Goal: Transaction & Acquisition: Purchase product/service

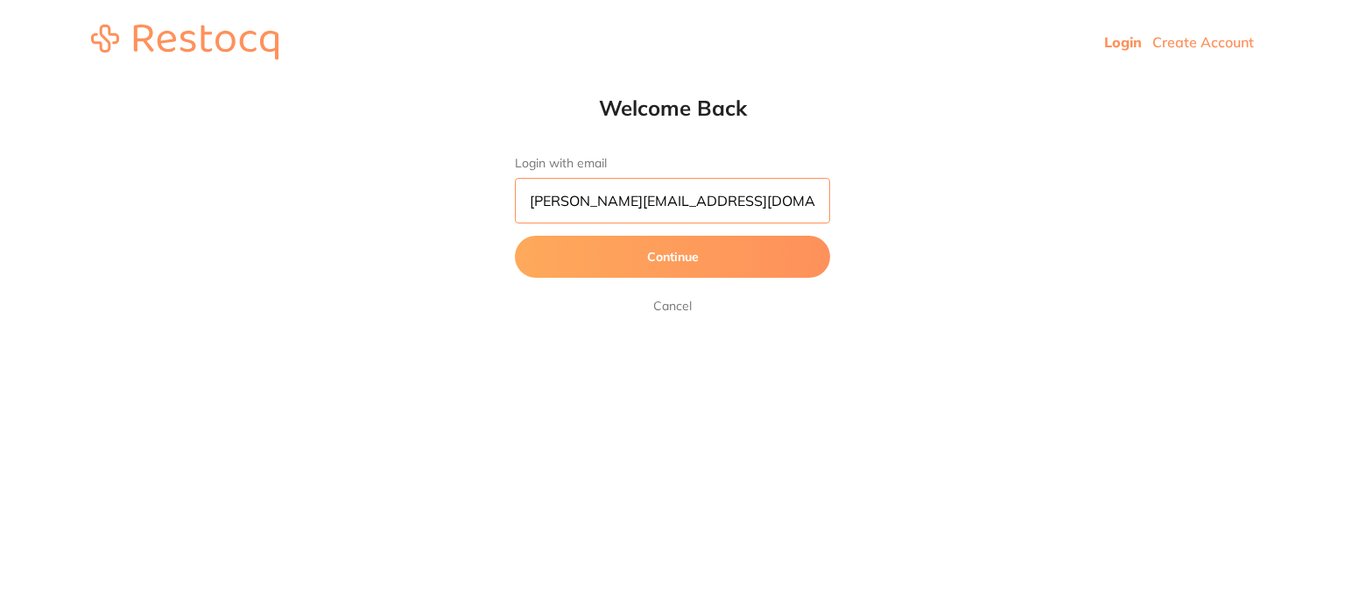
drag, startPoint x: 595, startPoint y: 201, endPoint x: 492, endPoint y: 201, distance: 103.3
click at [492, 201] on div "Welcome Back Login with email [PERSON_NAME][EMAIL_ADDRESS][DOMAIN_NAME] Continu…" at bounding box center [672, 206] width 1345 height 222
type input "[EMAIL_ADDRESS][DOMAIN_NAME]"
click at [515, 236] on button "Continue" at bounding box center [672, 257] width 315 height 42
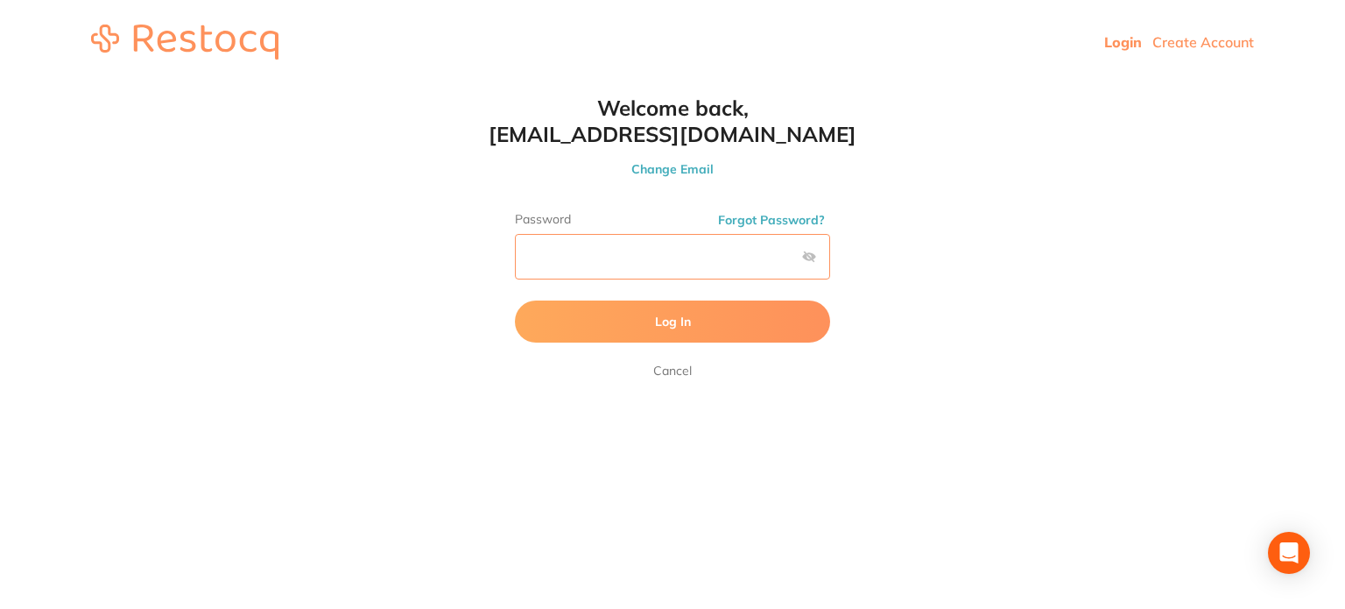
click at [515, 300] on button "Log In" at bounding box center [672, 321] width 315 height 42
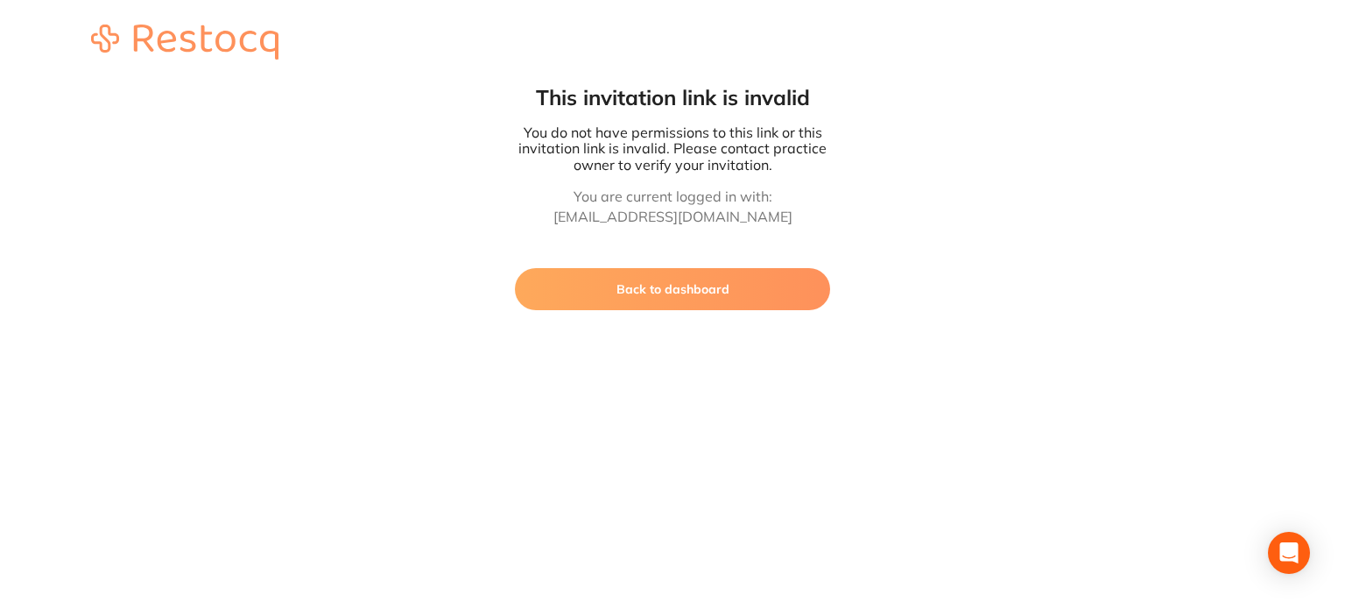
click at [560, 304] on button "Back to dashboard" at bounding box center [672, 289] width 315 height 42
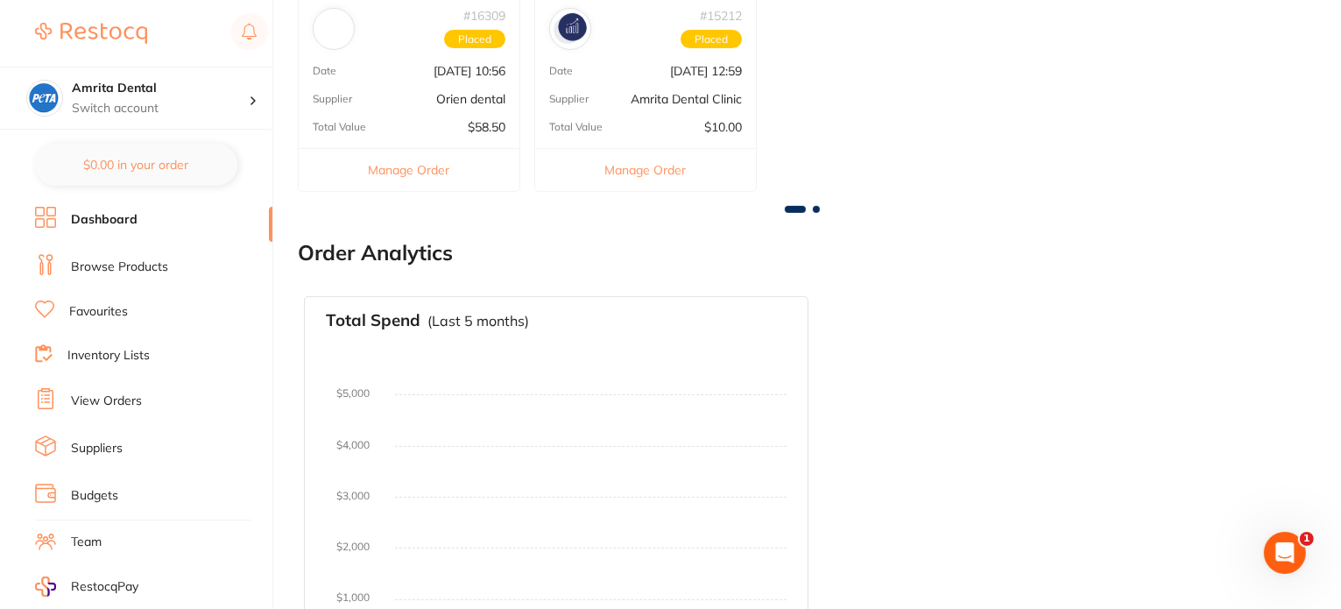
scroll to position [819, 0]
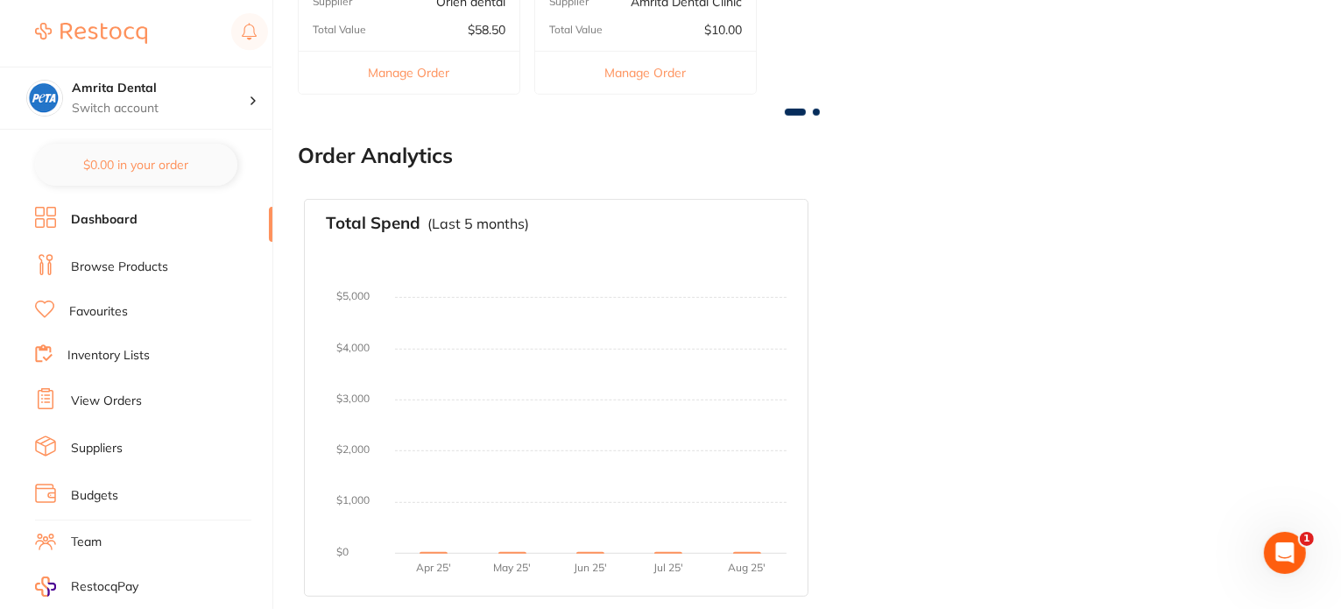
click at [136, 260] on link "Browse Products" at bounding box center [119, 267] width 97 height 18
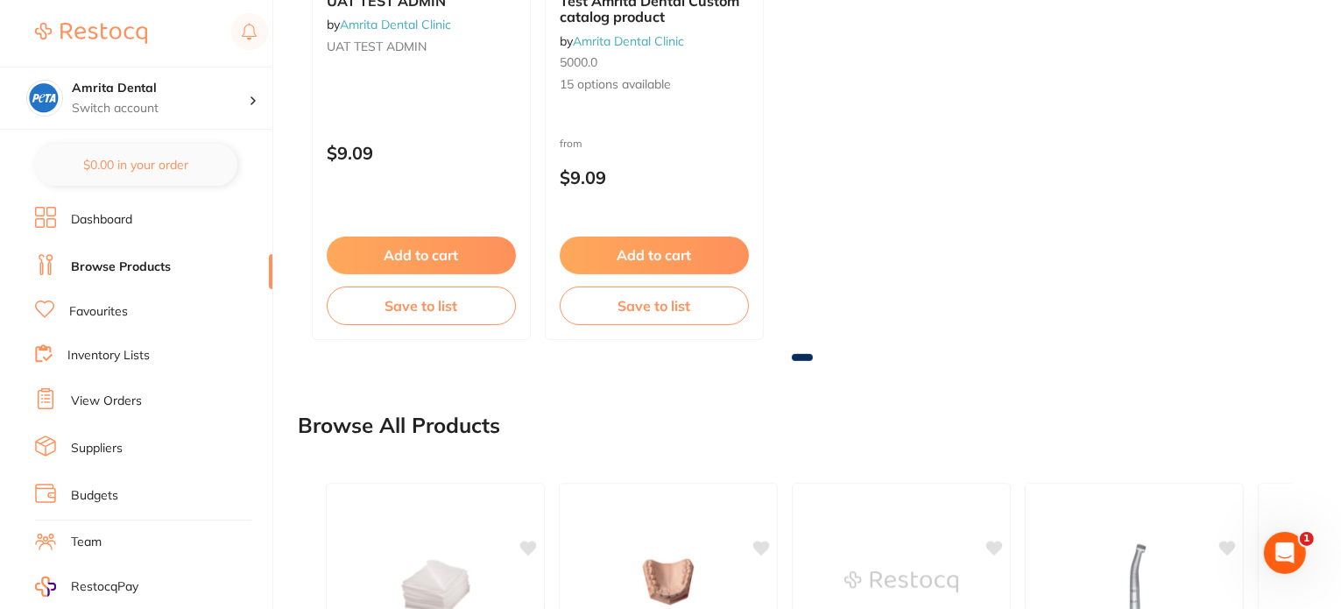
scroll to position [1163, 0]
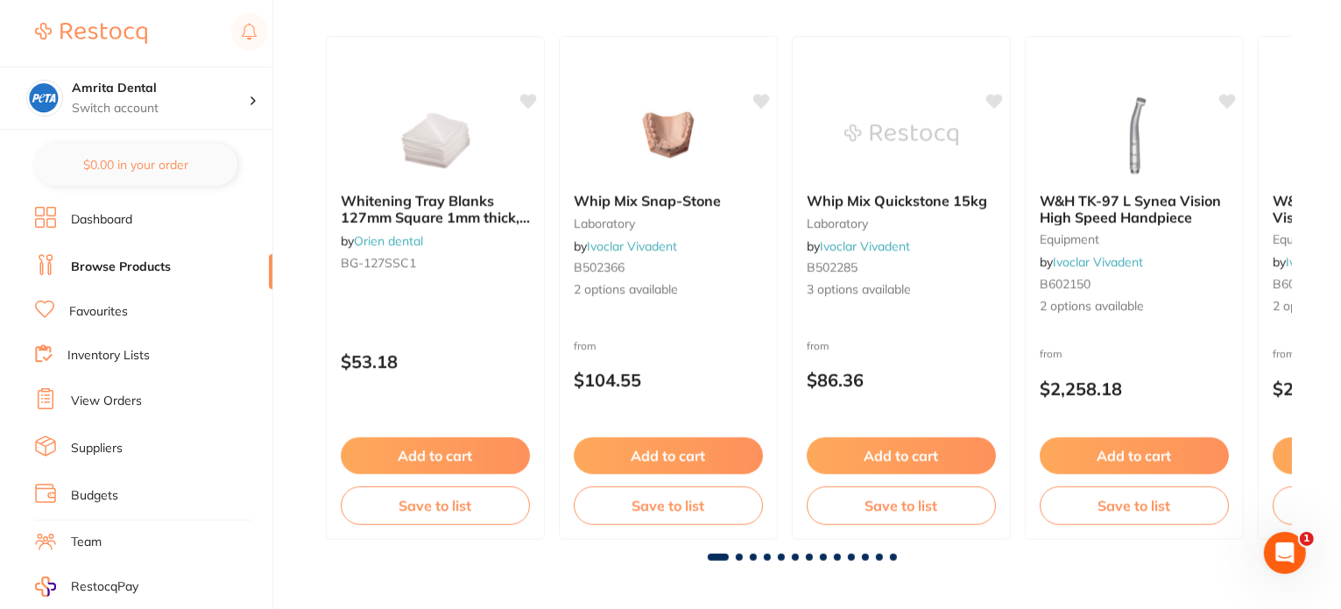
click at [115, 307] on link "Favourites" at bounding box center [98, 312] width 59 height 18
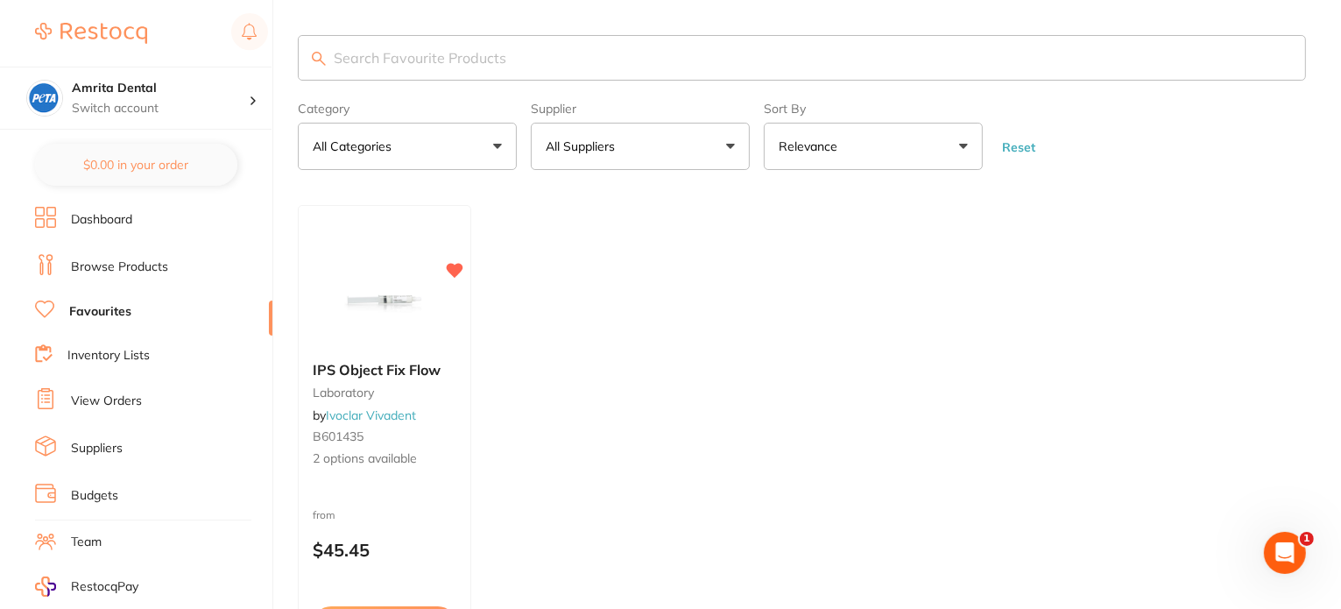
click at [116, 339] on ul "Dashboard Browse Products Favourites Inventory Lists View Orders Suppliers Budg…" at bounding box center [153, 509] width 237 height 604
click at [116, 347] on link "Inventory Lists" at bounding box center [108, 356] width 82 height 18
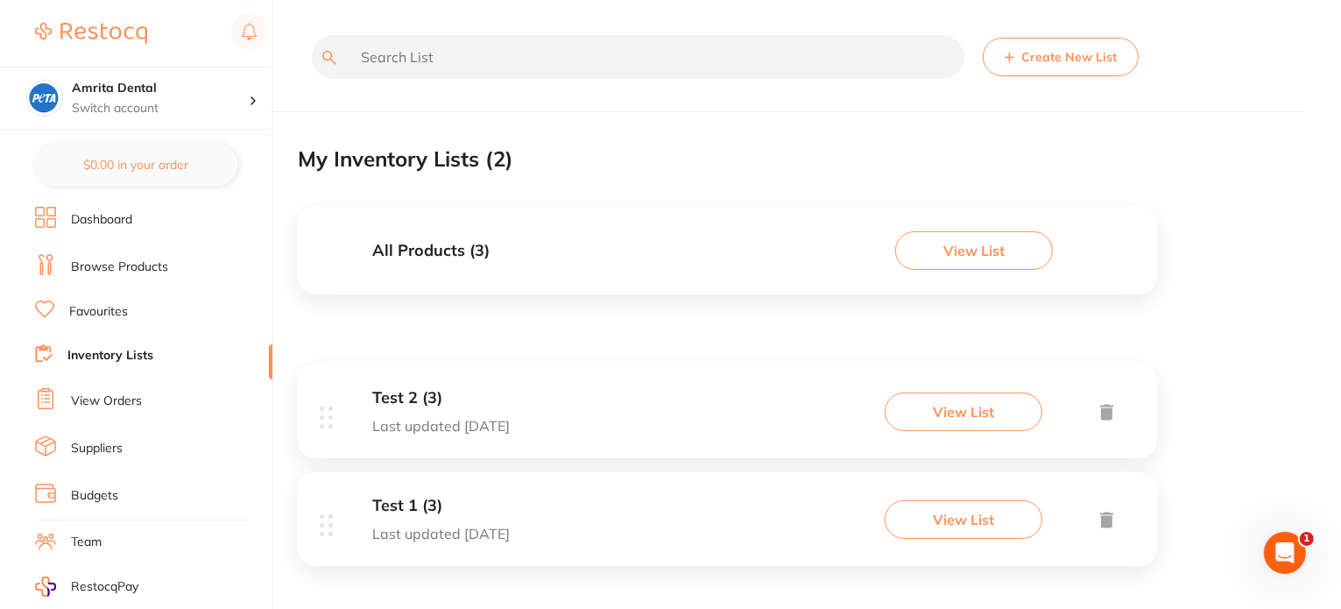
click at [114, 396] on link "View Orders" at bounding box center [106, 401] width 71 height 18
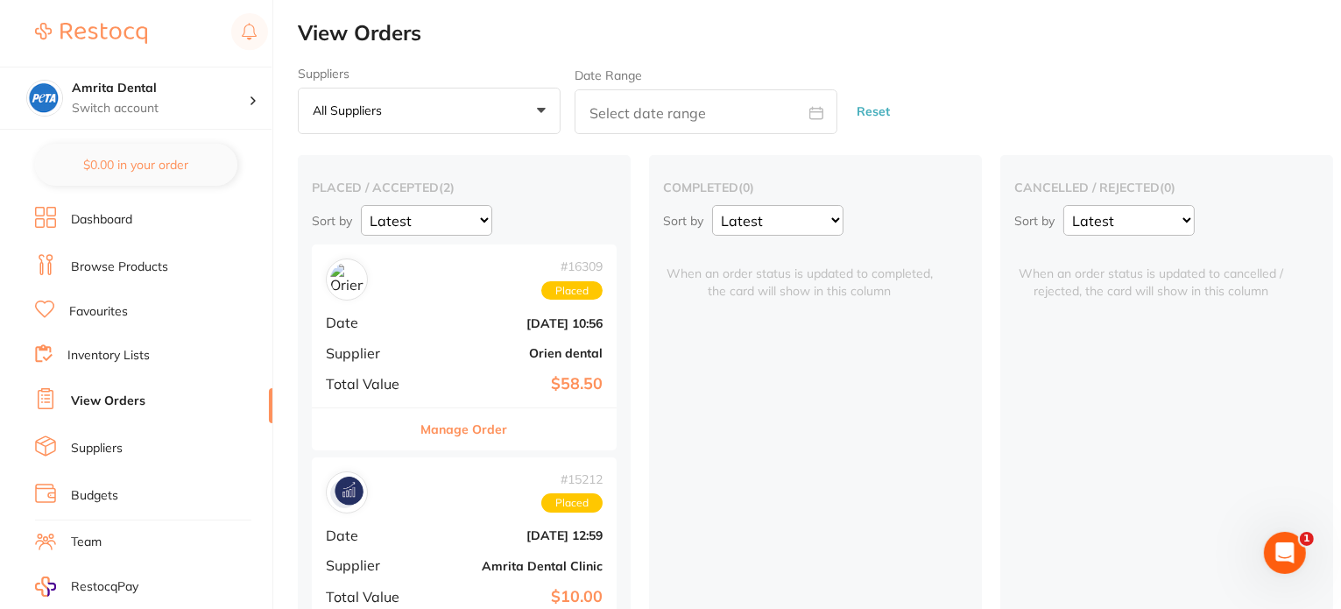
click at [86, 443] on link "Suppliers" at bounding box center [97, 449] width 52 height 18
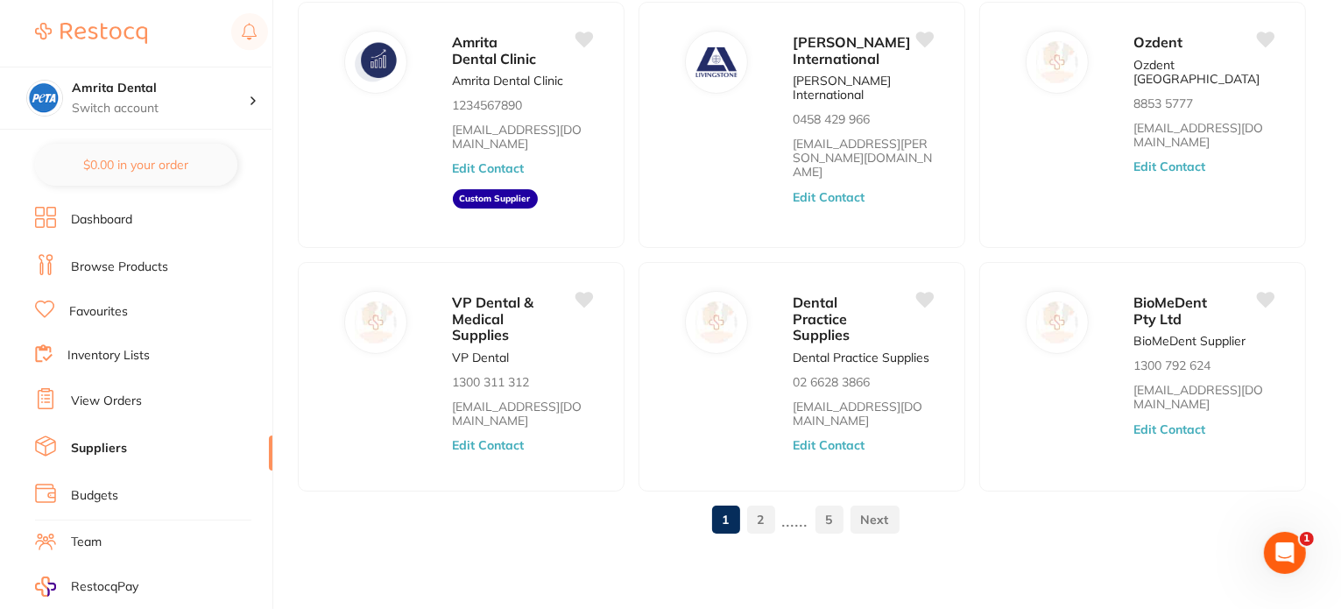
click at [104, 487] on link "Budgets" at bounding box center [94, 496] width 47 height 18
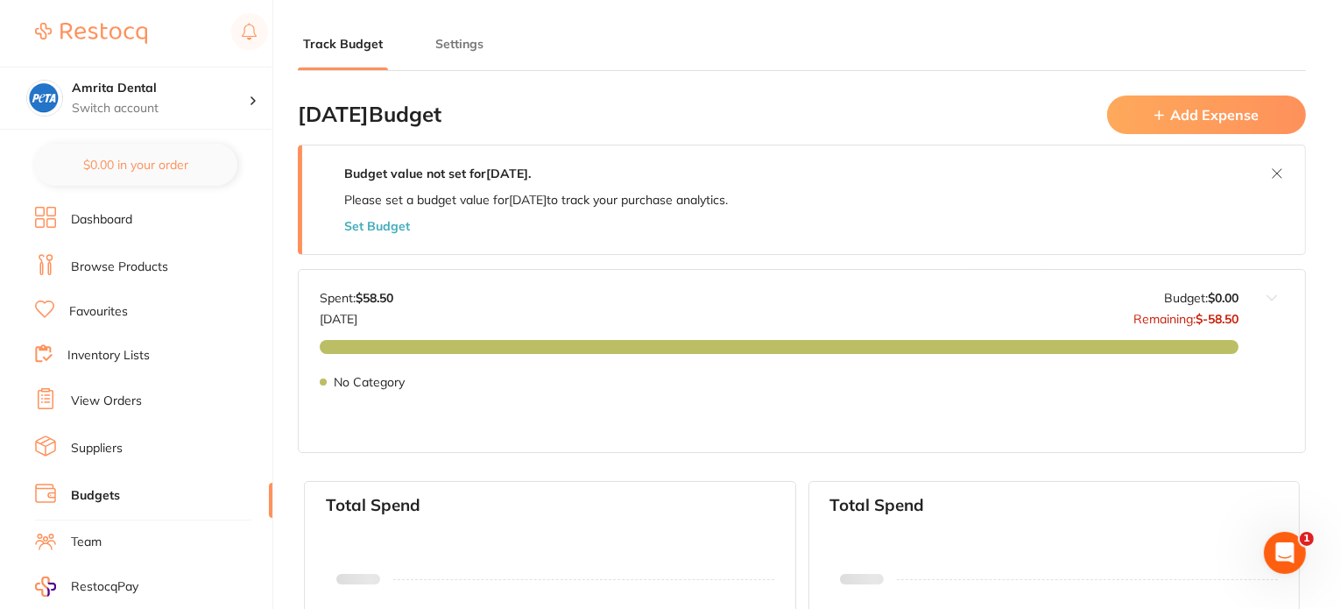
type input "0.0"
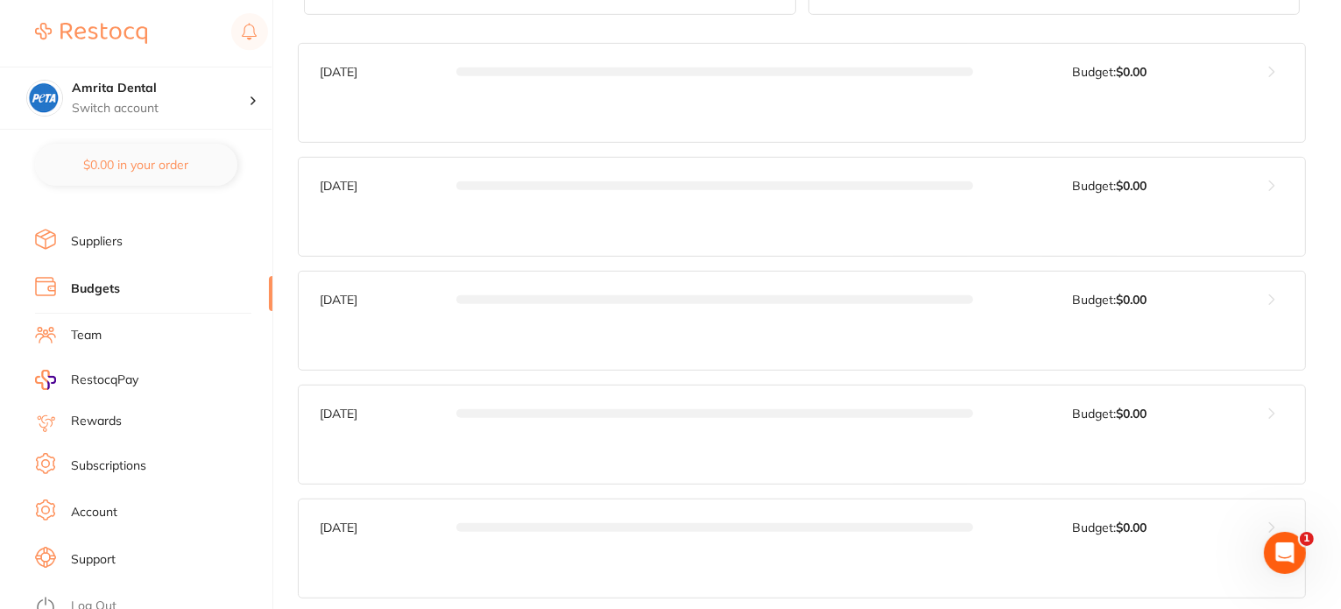
click at [81, 332] on link "Team" at bounding box center [86, 336] width 31 height 18
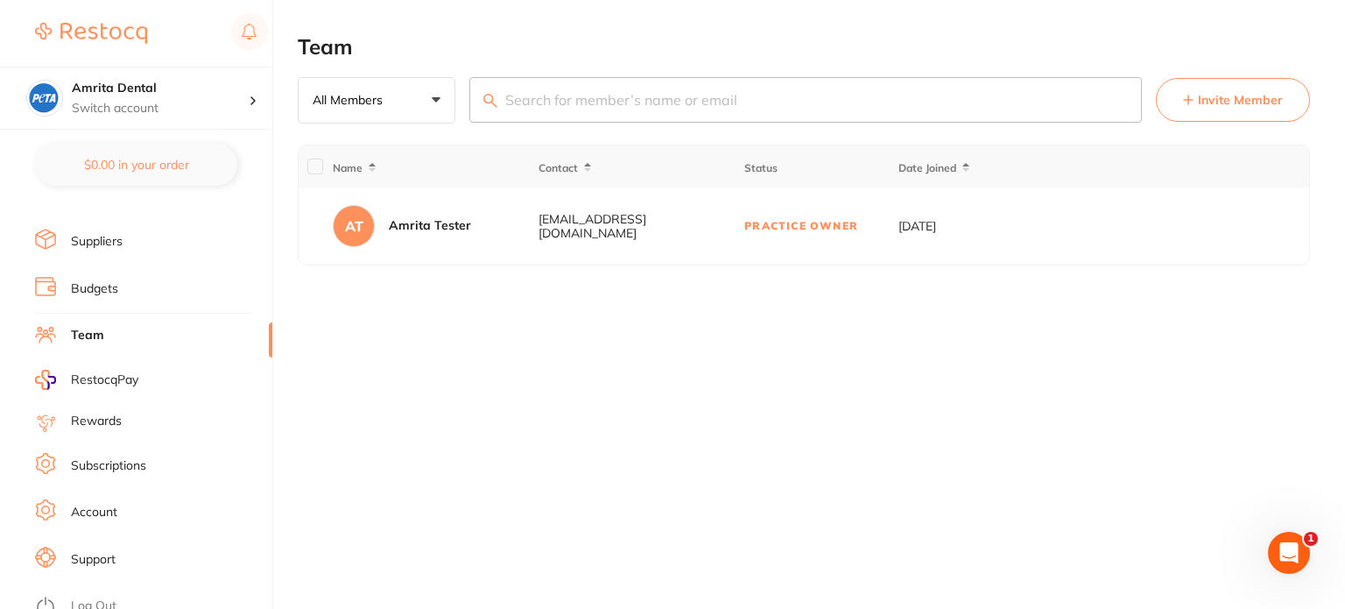
click at [97, 416] on link "Rewards" at bounding box center [96, 421] width 51 height 18
click at [98, 463] on link "Subscriptions" at bounding box center [108, 466] width 75 height 18
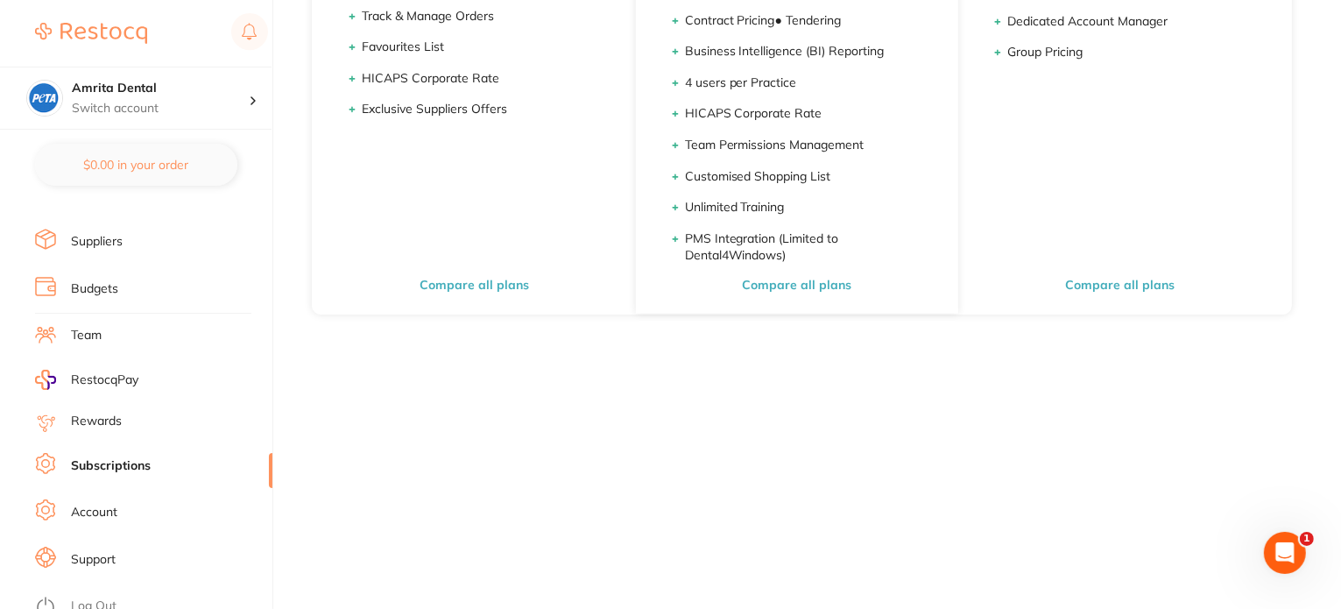
click at [105, 504] on link "Account" at bounding box center [94, 512] width 46 height 18
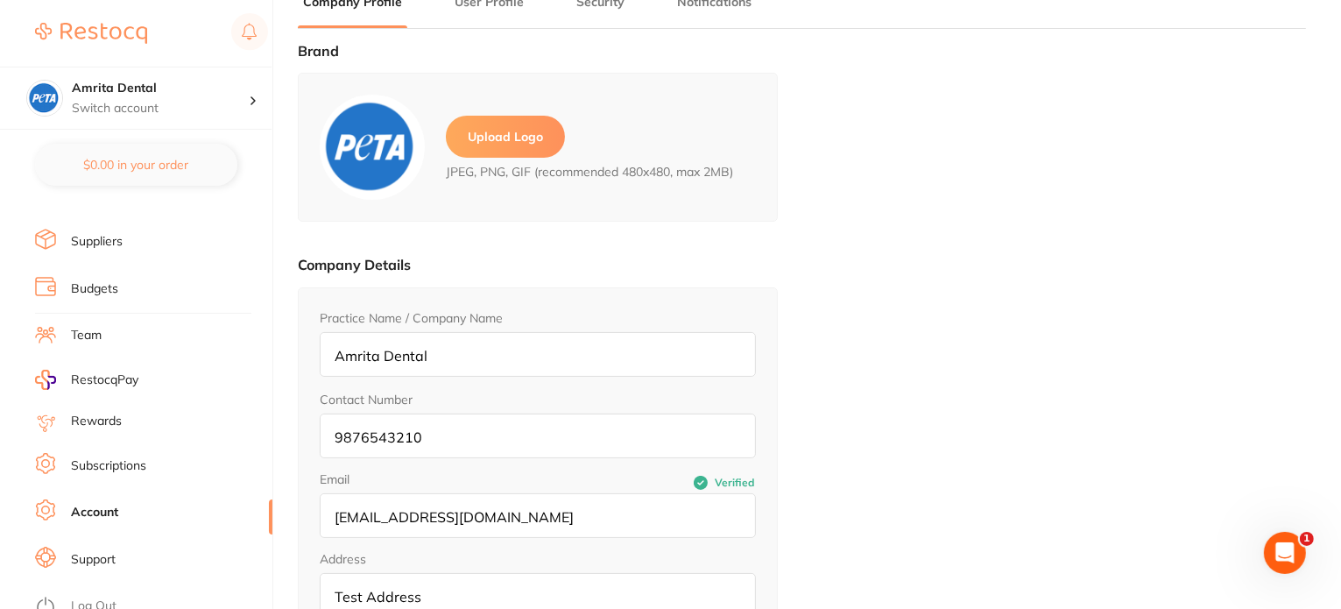
type input "Amrita"
type input "Tester"
type input "amrita@terrificminds.com"
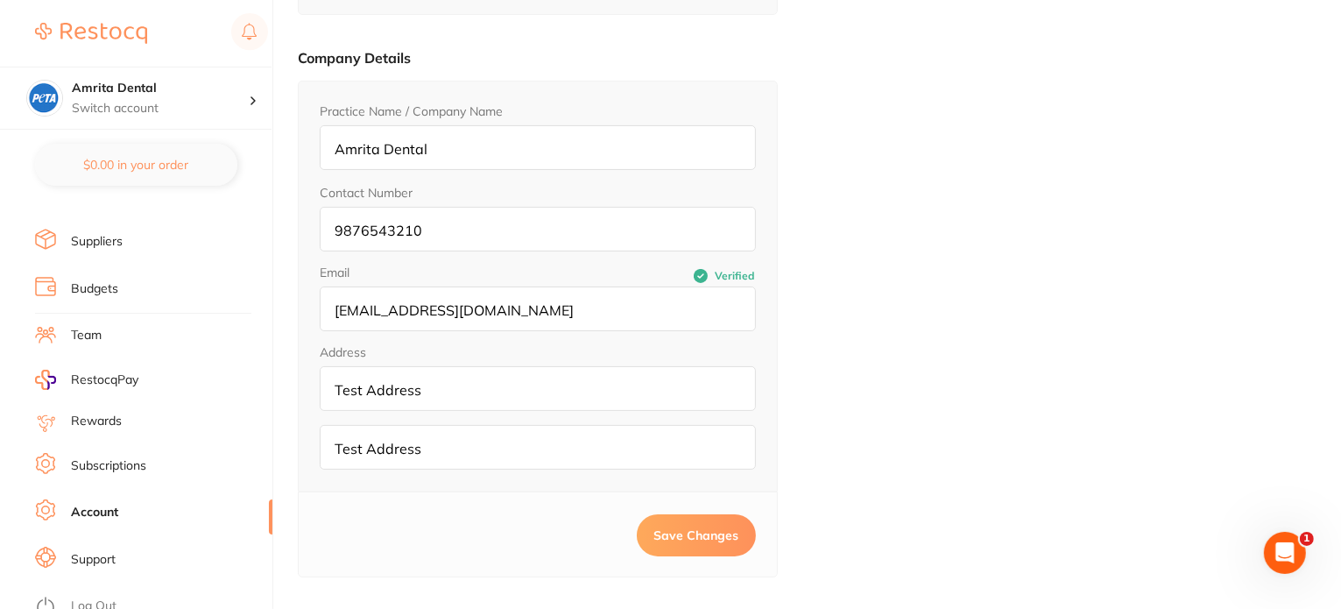
click at [75, 551] on link "Support" at bounding box center [93, 560] width 45 height 18
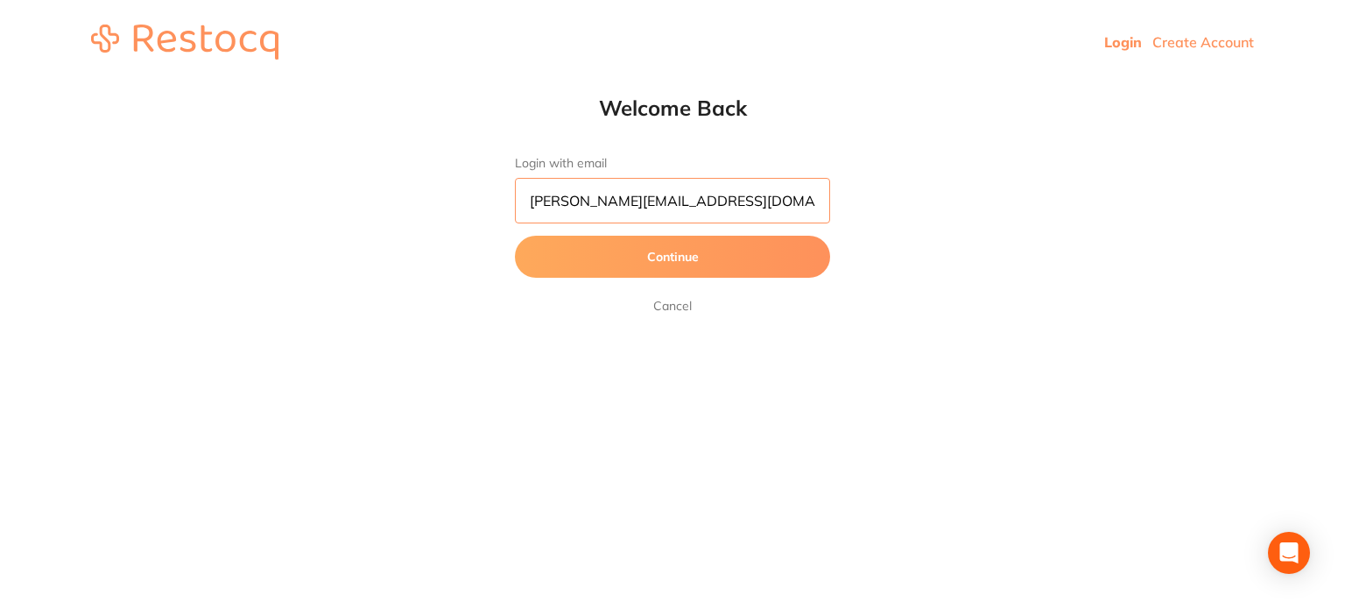
drag, startPoint x: 598, startPoint y: 200, endPoint x: 430, endPoint y: 201, distance: 168.1
click at [430, 201] on div "Welcome Back Login with email [PERSON_NAME][EMAIL_ADDRESS][DOMAIN_NAME] Continu…" at bounding box center [672, 206] width 1345 height 222
type input "[PERSON_NAME][EMAIL_ADDRESS][DOMAIN_NAME]"
click at [515, 236] on button "Continue" at bounding box center [672, 257] width 315 height 42
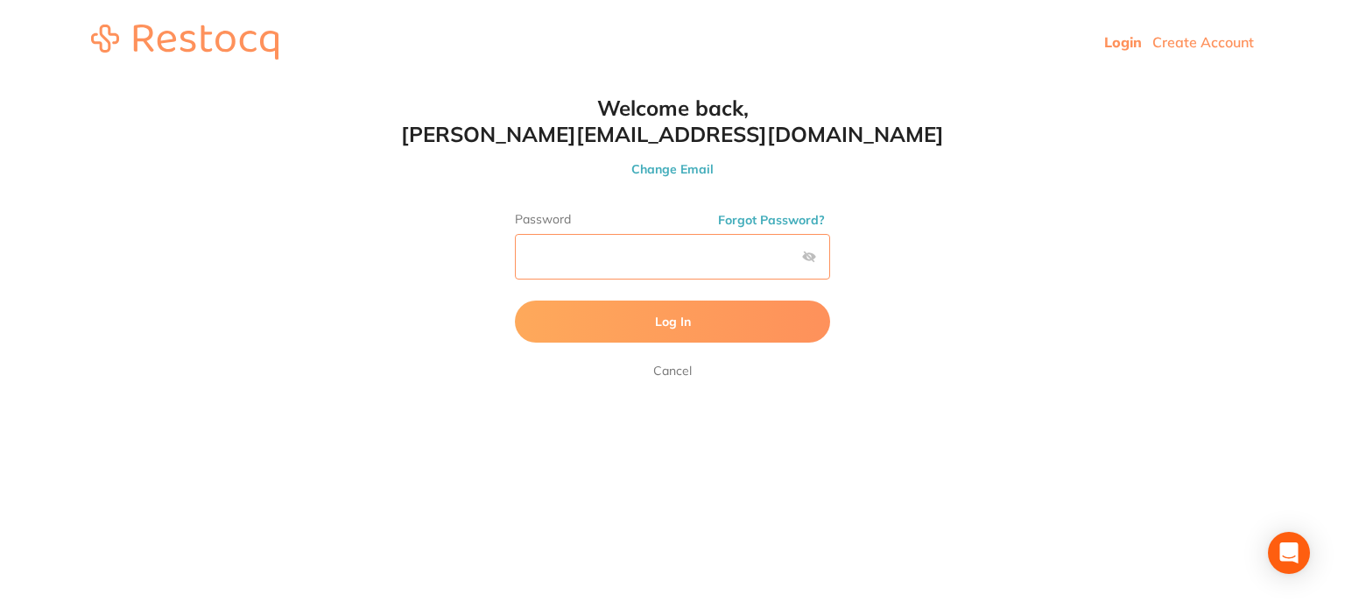
click at [515, 300] on button "Log In" at bounding box center [672, 321] width 315 height 42
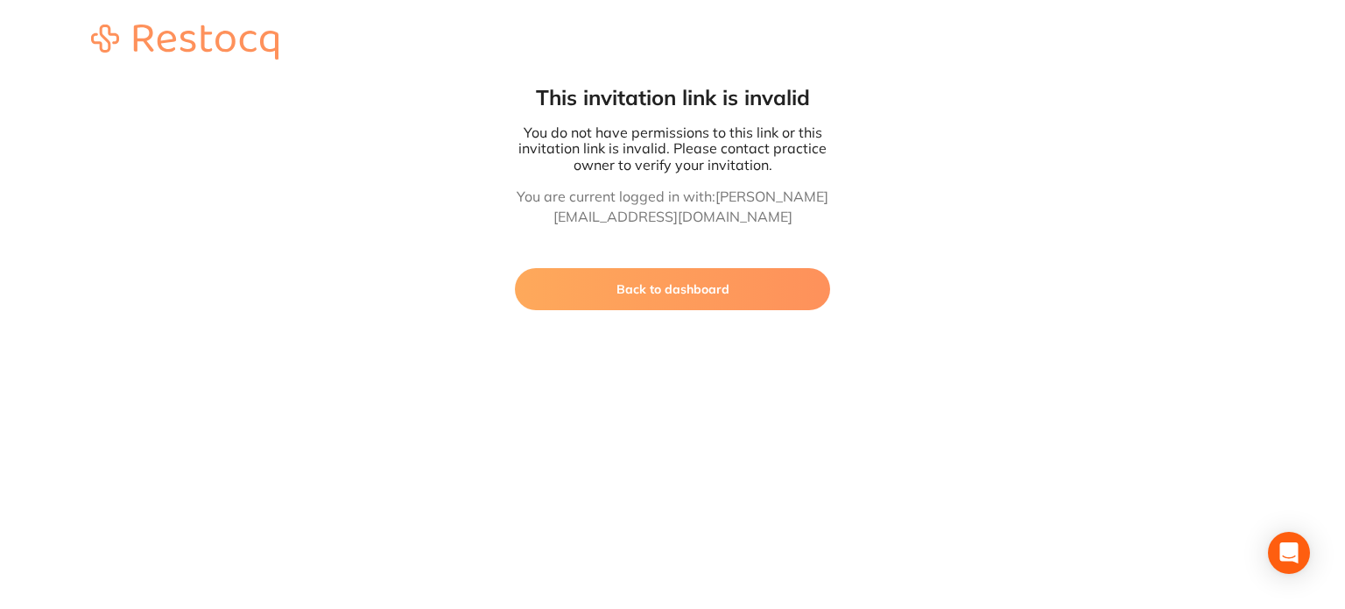
click at [591, 293] on button "Back to dashboard" at bounding box center [672, 289] width 315 height 42
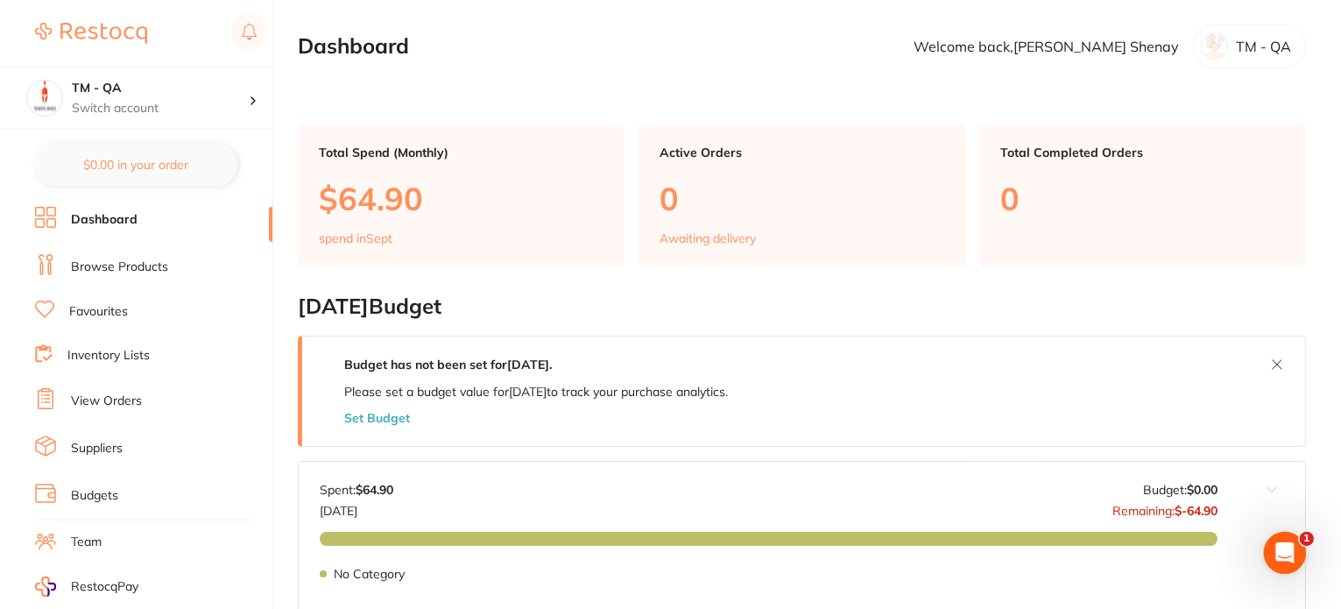
click at [135, 269] on link "Browse Products" at bounding box center [119, 267] width 97 height 18
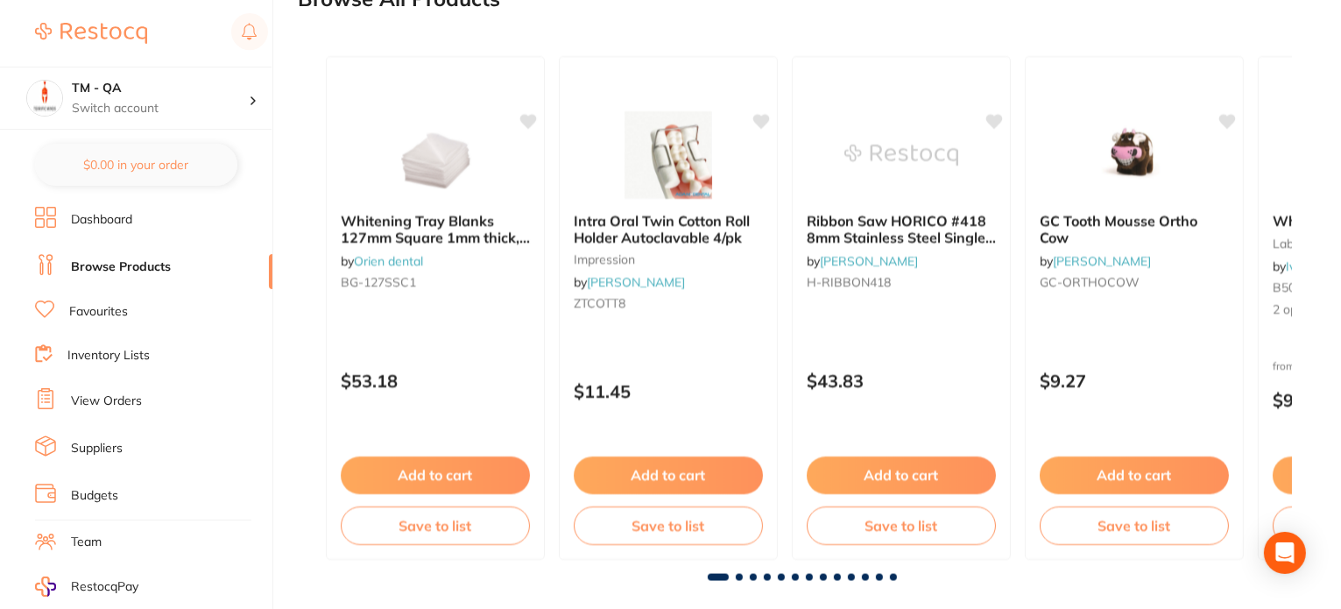
scroll to position [2393, 0]
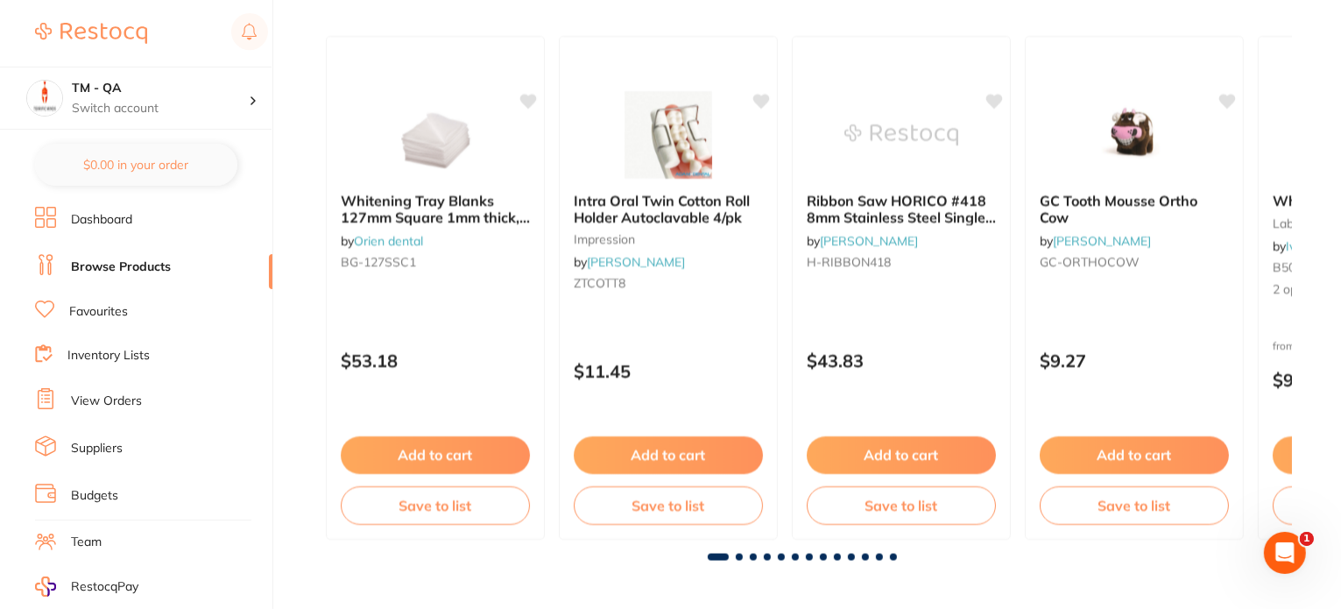
click at [95, 316] on link "Favourites" at bounding box center [98, 312] width 59 height 18
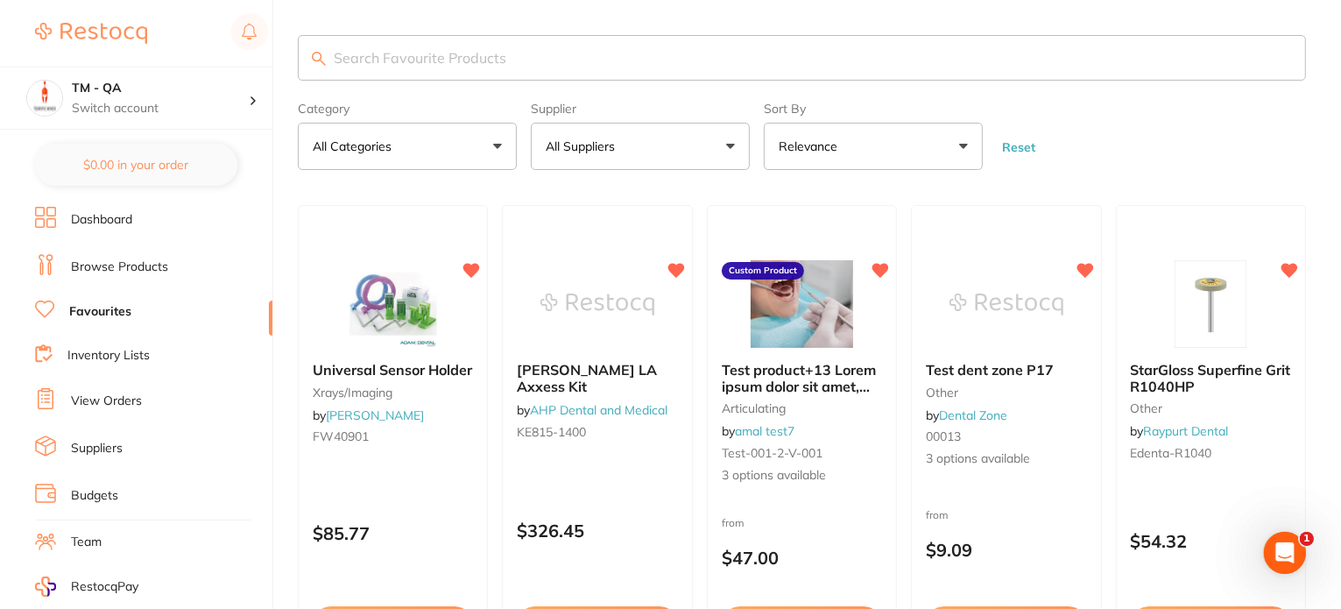
click at [131, 354] on link "Inventory Lists" at bounding box center [108, 356] width 82 height 18
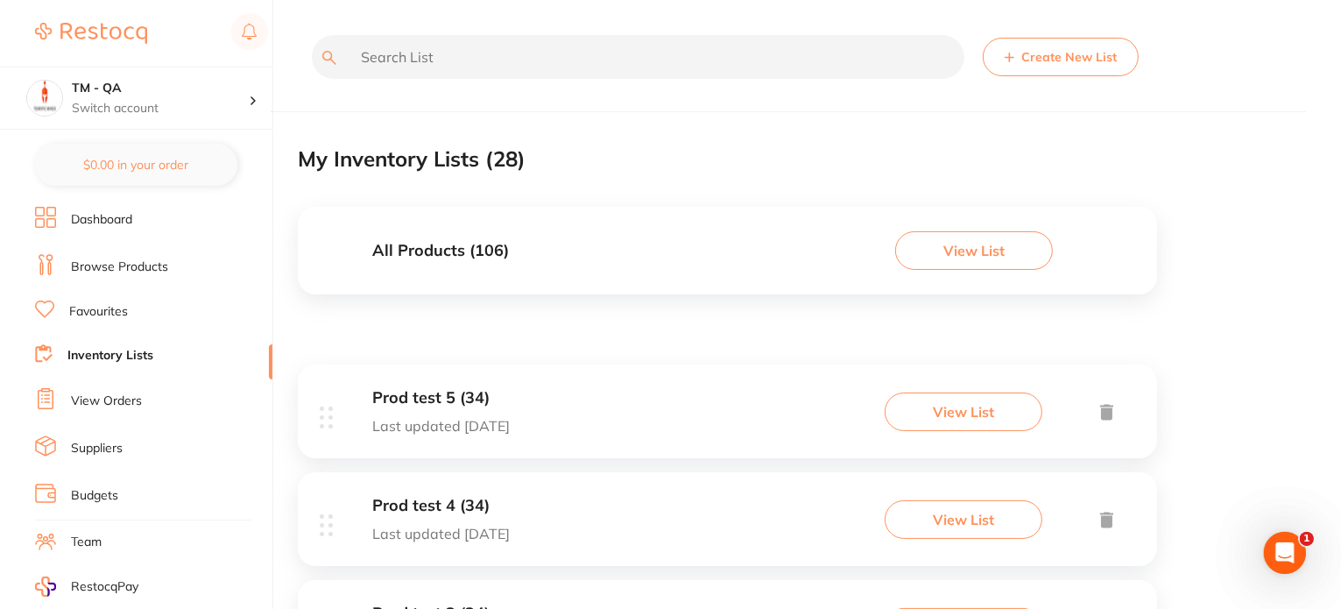
click at [80, 305] on link "Favourites" at bounding box center [98, 312] width 59 height 18
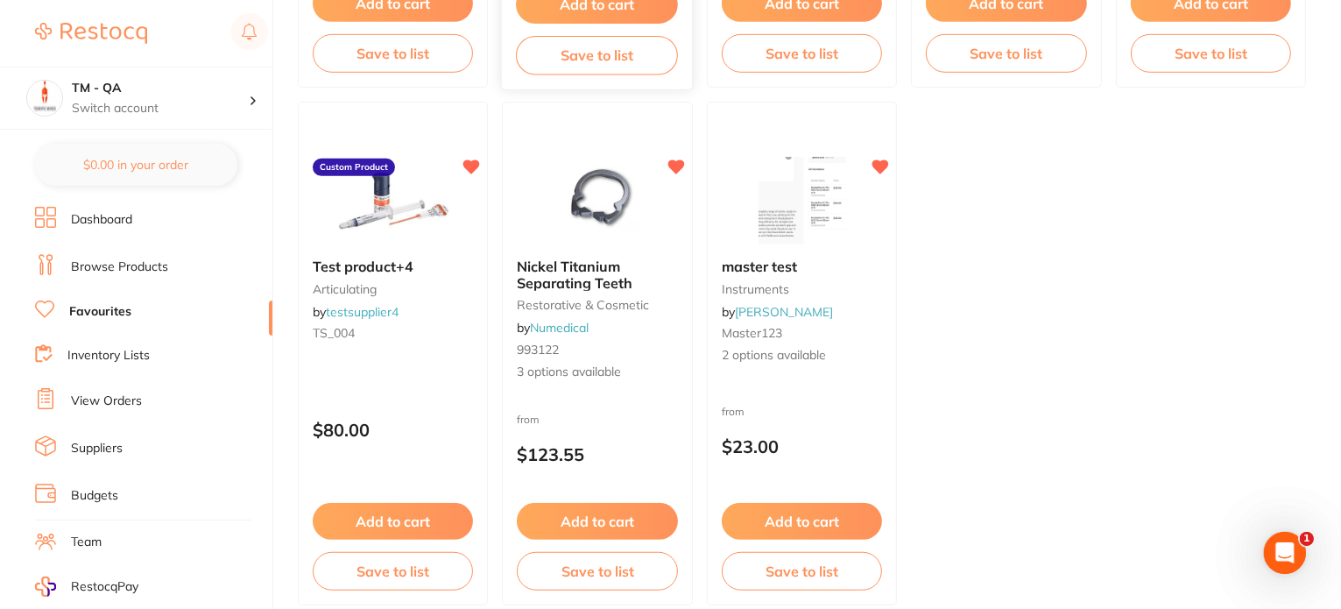
scroll to position [1225, 0]
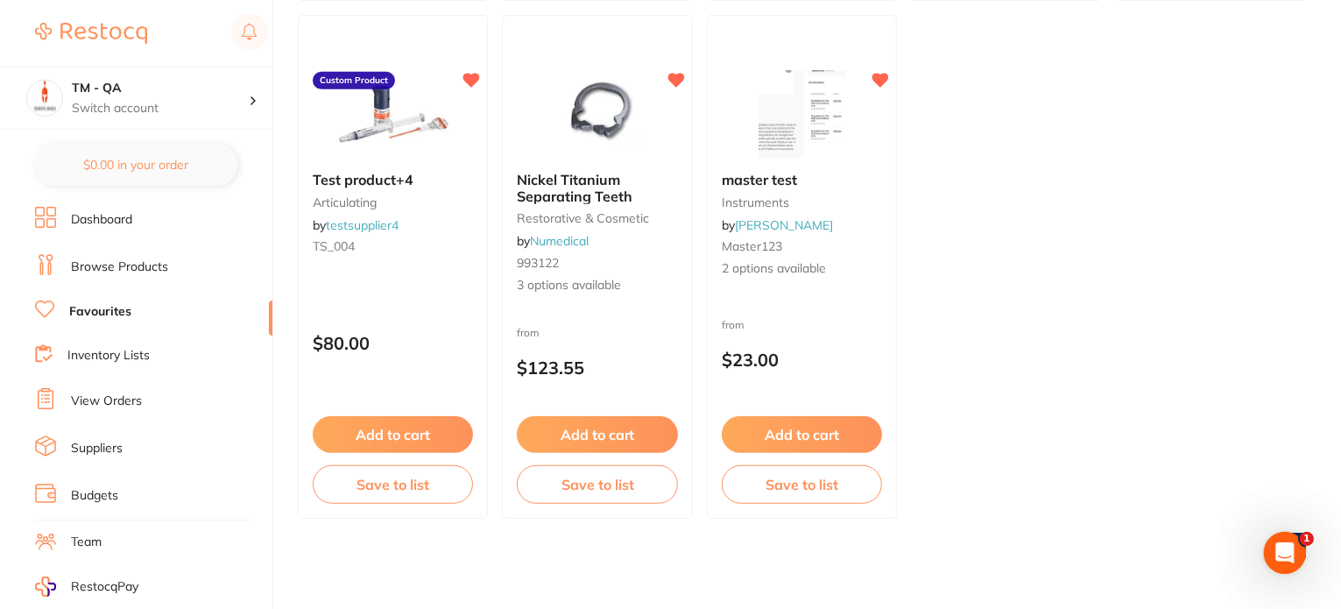
click at [123, 348] on link "Inventory Lists" at bounding box center [108, 356] width 82 height 18
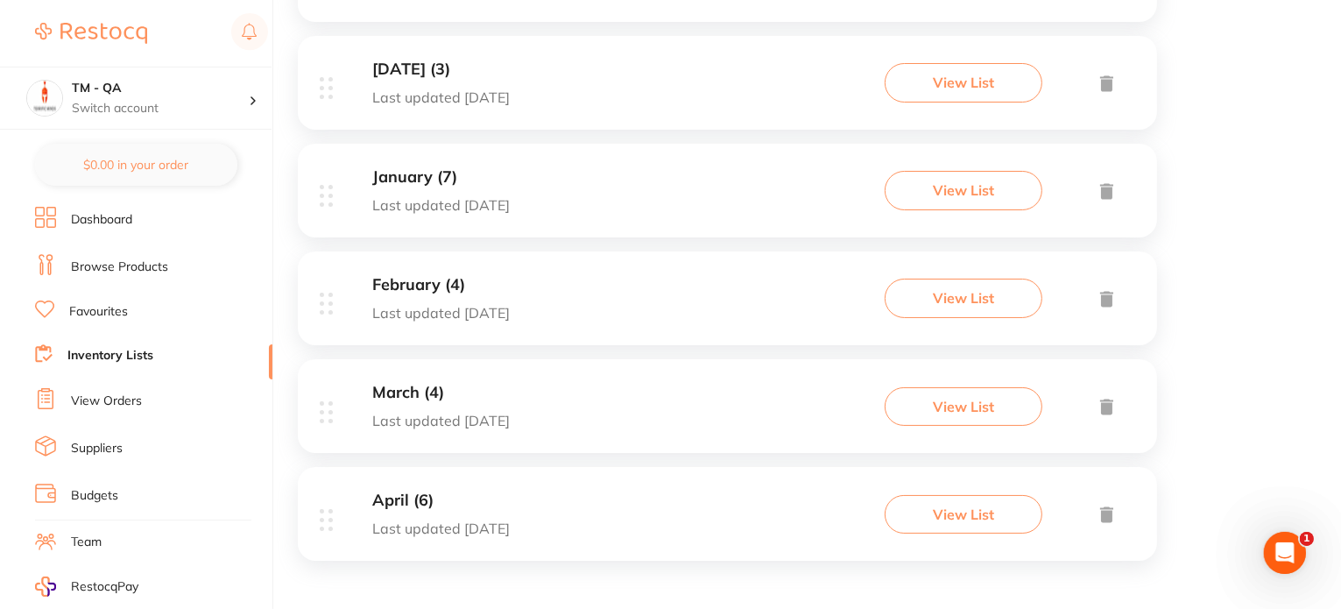
scroll to position [2808, 0]
click at [106, 398] on link "View Orders" at bounding box center [106, 401] width 71 height 18
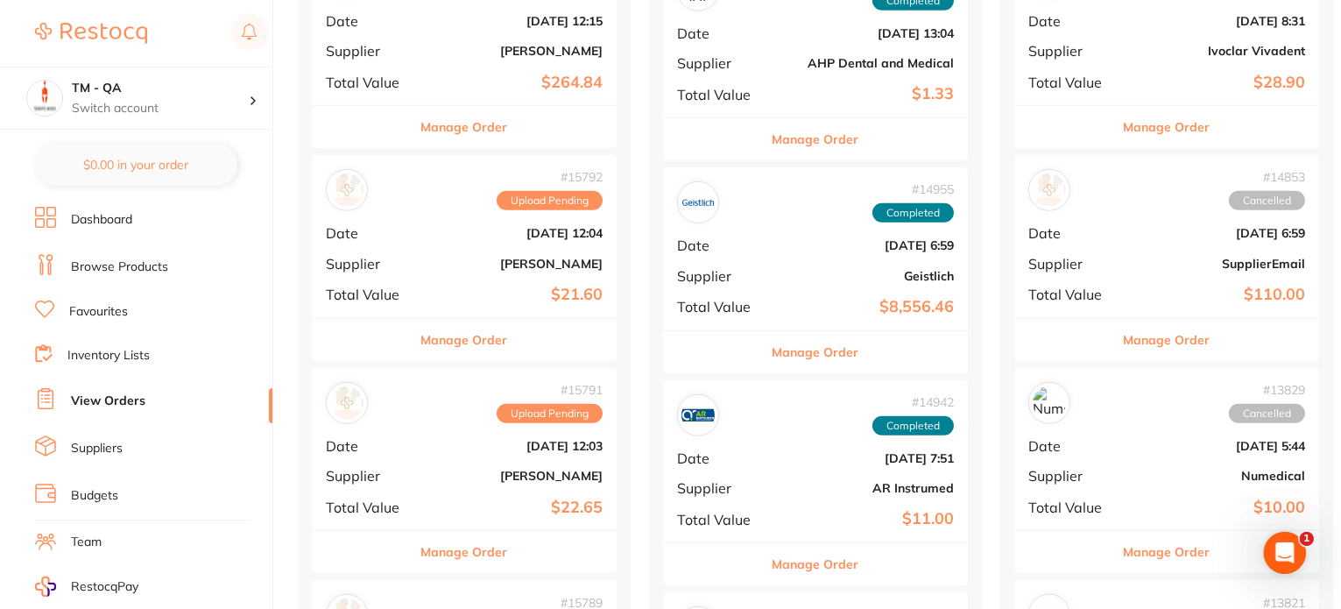
click at [95, 314] on link "Favourites" at bounding box center [98, 312] width 59 height 18
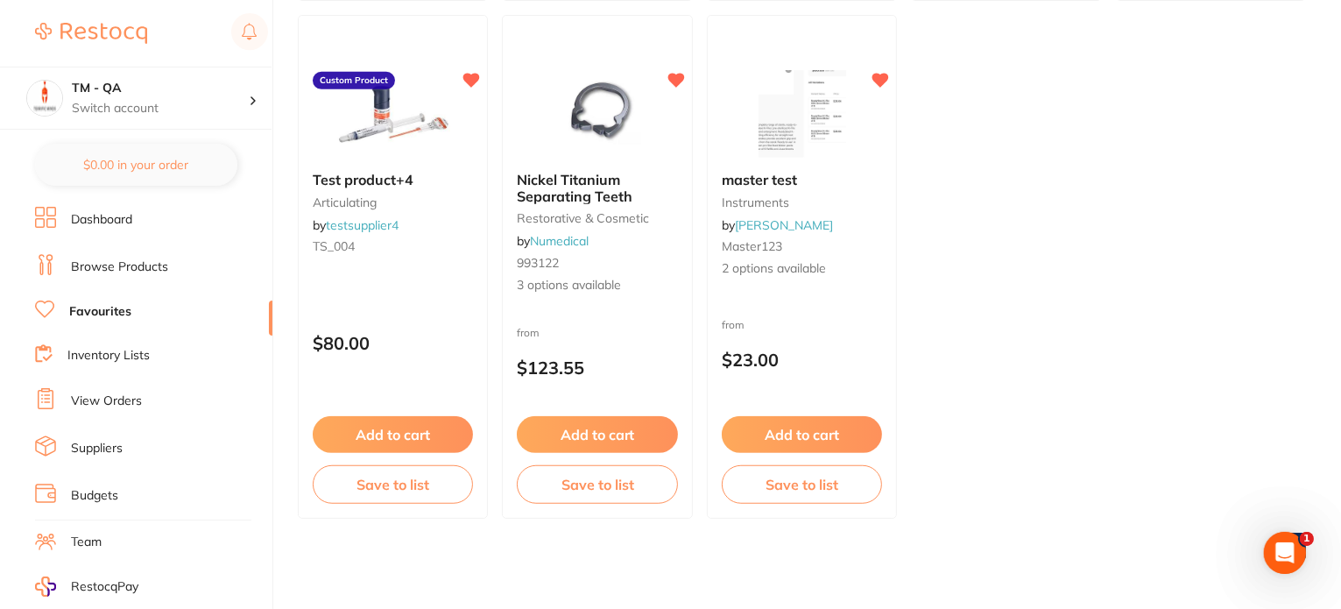
click at [95, 440] on link "Suppliers" at bounding box center [97, 449] width 52 height 18
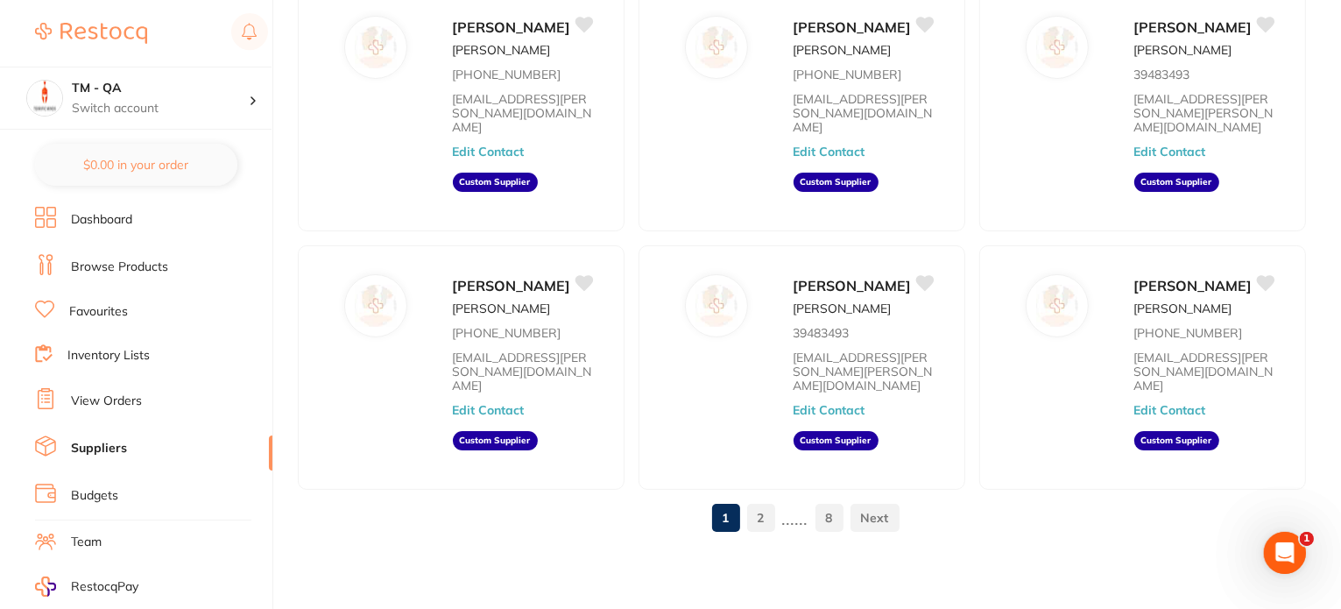
click at [116, 223] on link "Dashboard" at bounding box center [101, 220] width 61 height 18
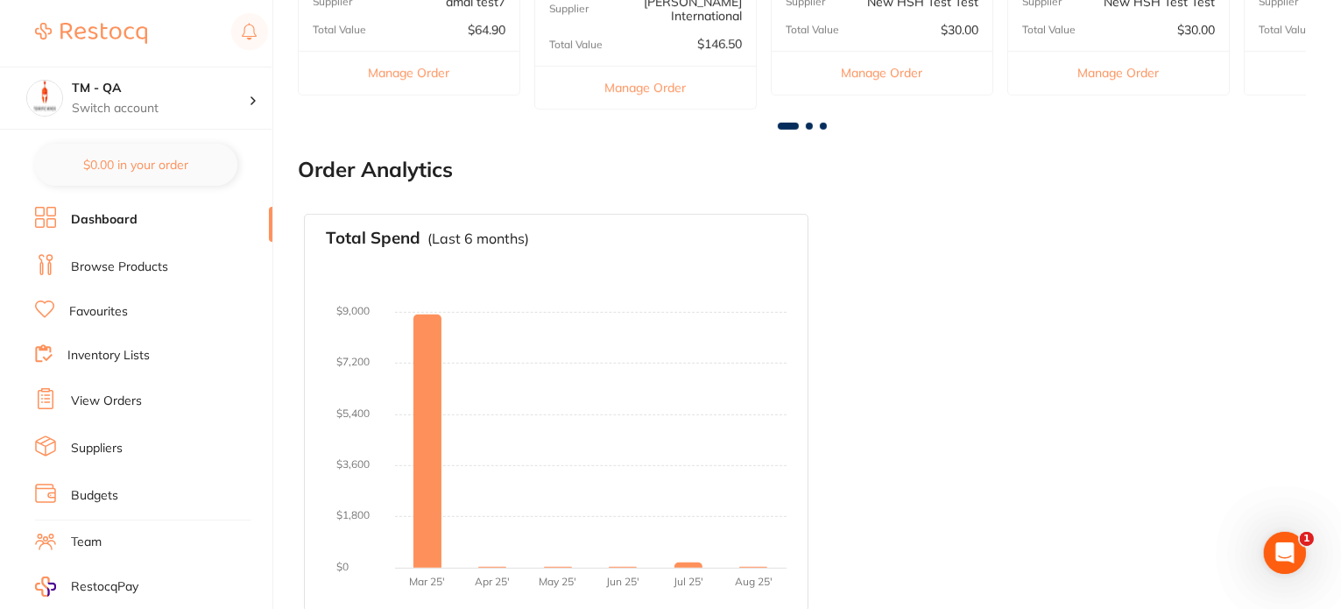
click at [138, 267] on link "Browse Products" at bounding box center [119, 267] width 97 height 18
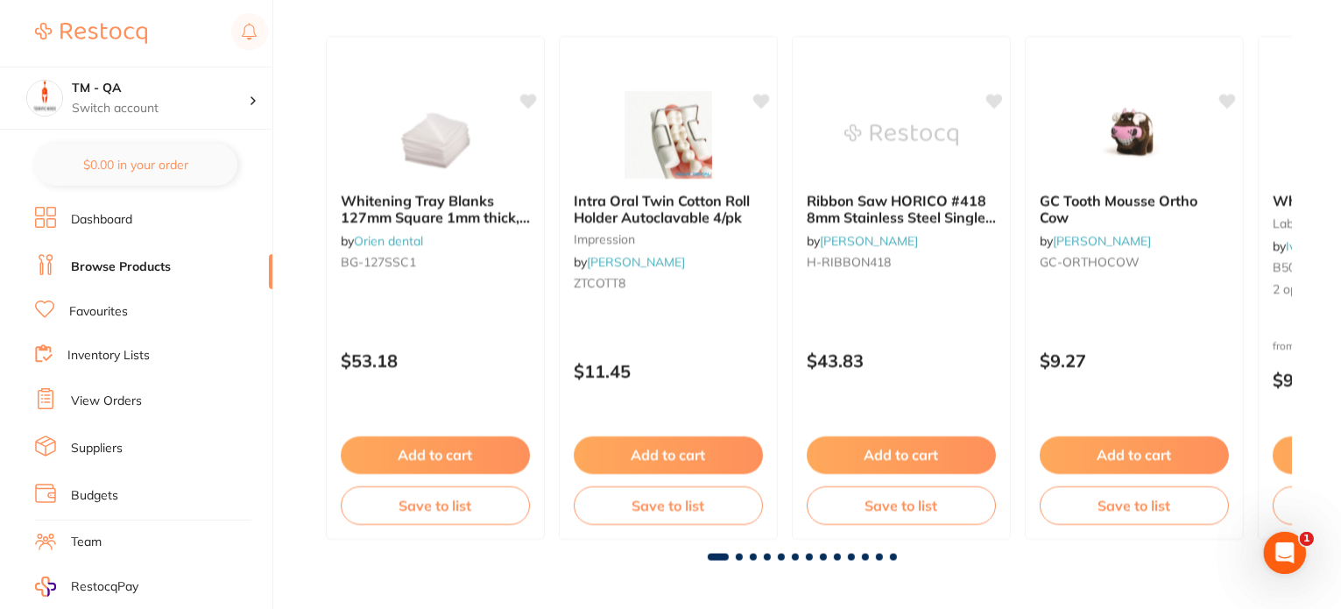
click at [113, 312] on link "Favourites" at bounding box center [98, 312] width 59 height 18
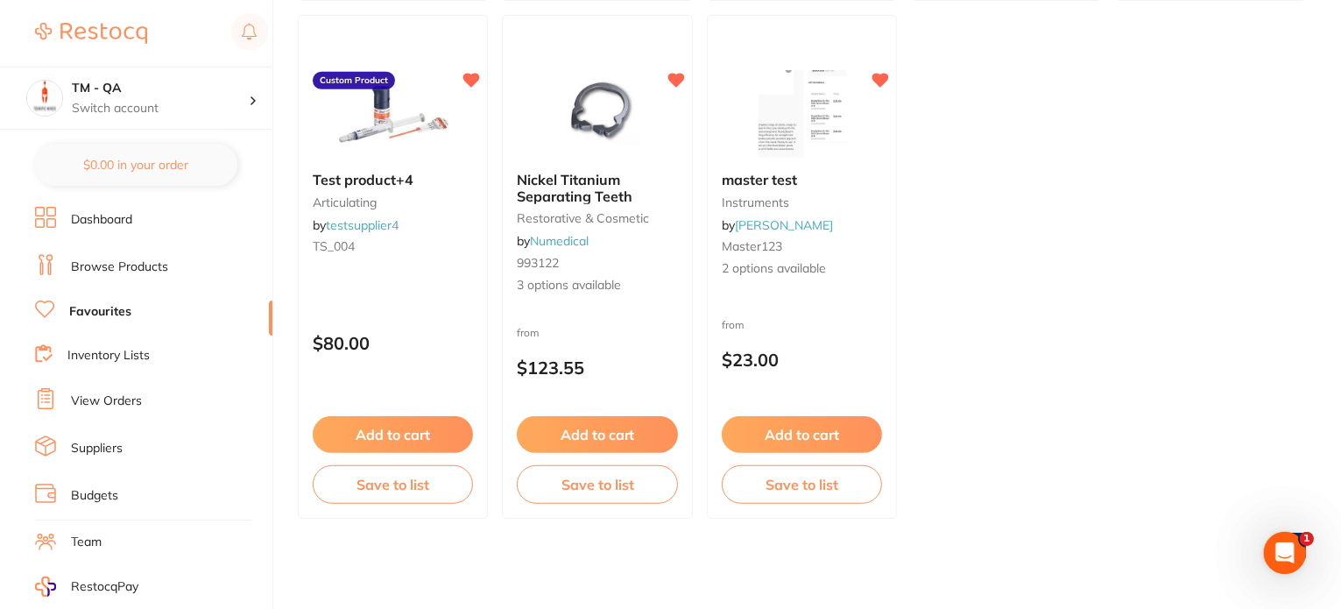
click at [106, 265] on link "Browse Products" at bounding box center [119, 267] width 97 height 18
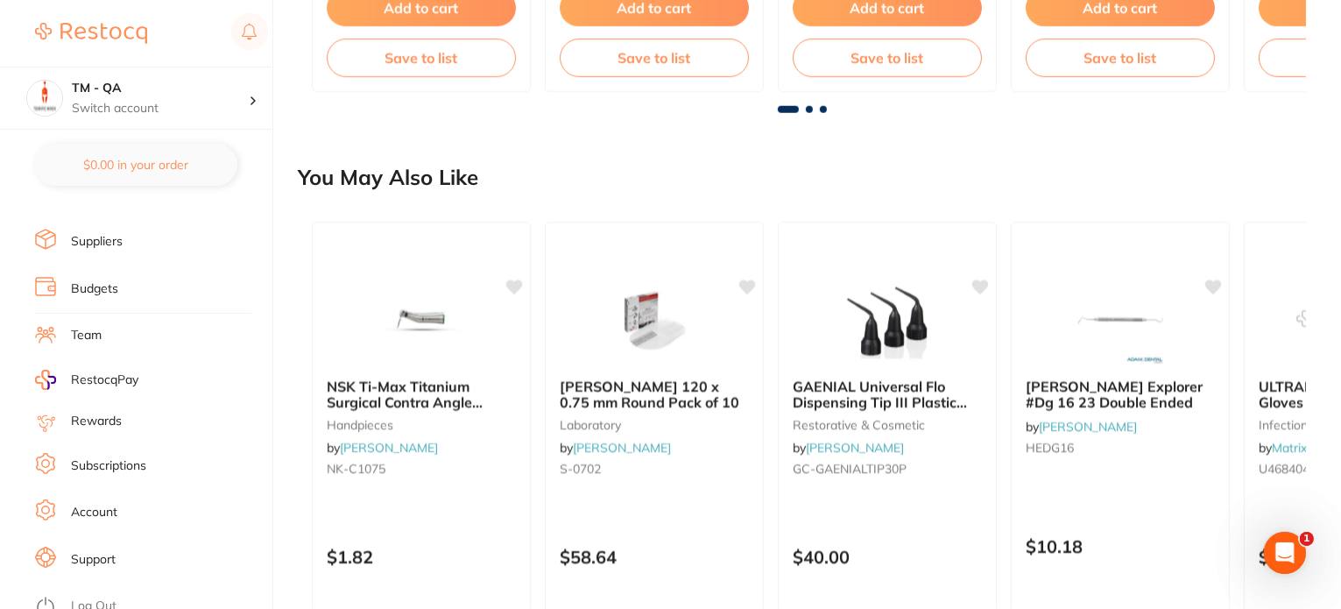
scroll to position [1780, 0]
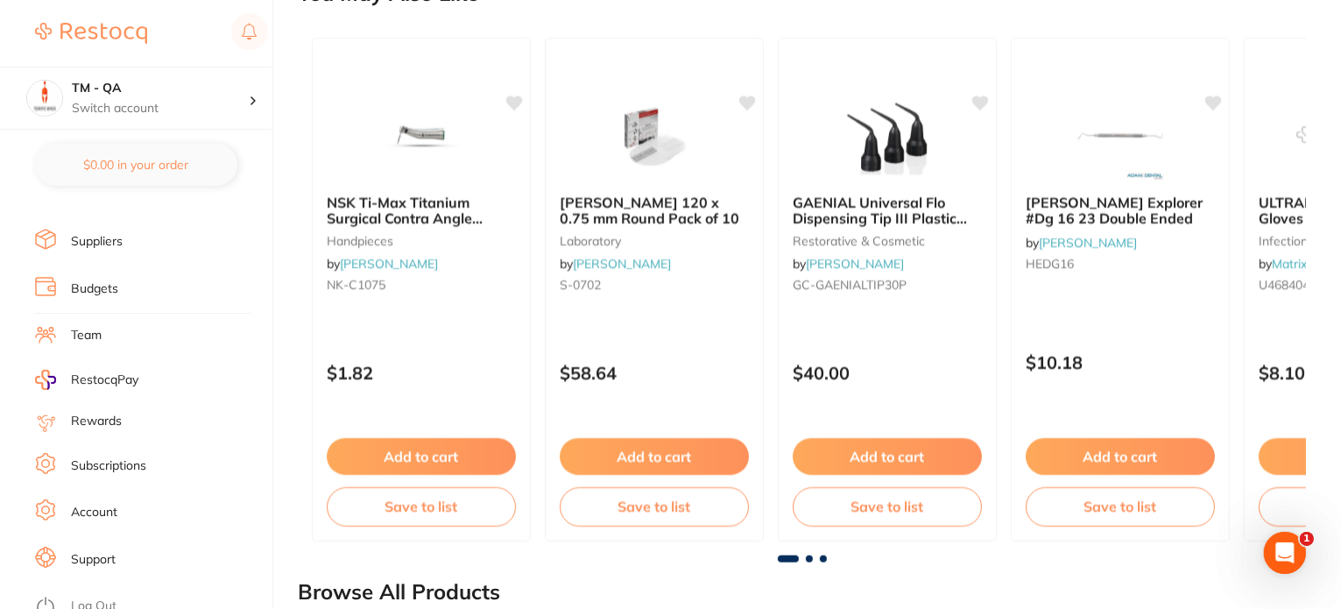
click at [101, 597] on link "Log Out" at bounding box center [94, 606] width 46 height 18
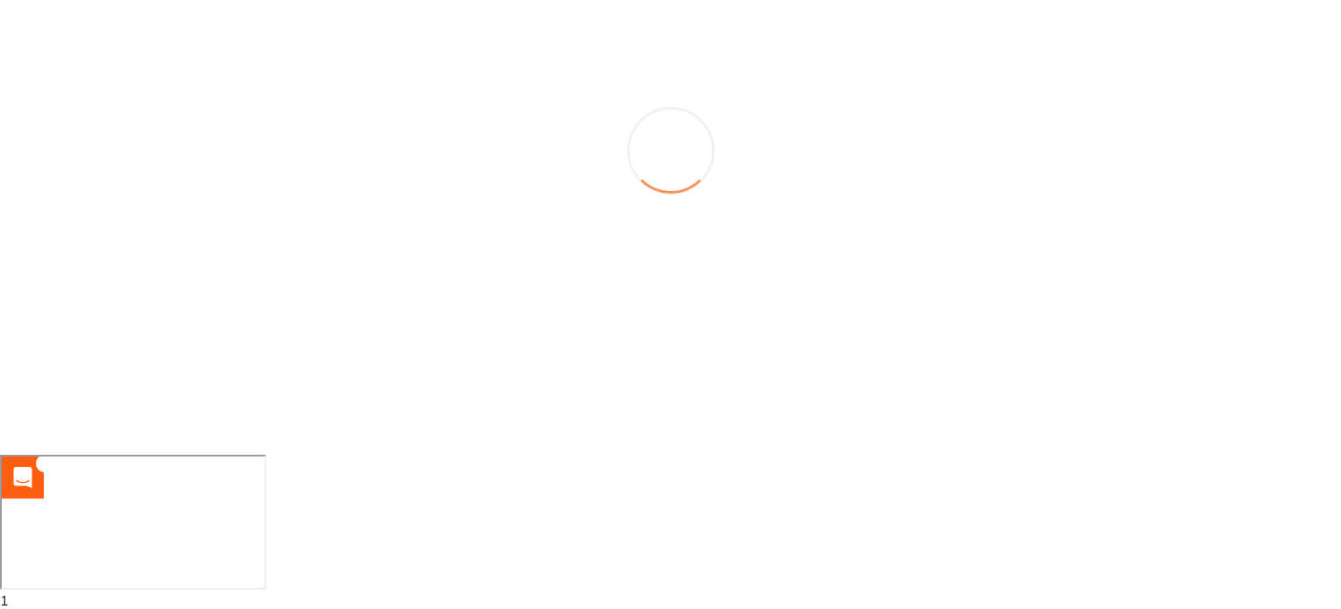
scroll to position [154, 0]
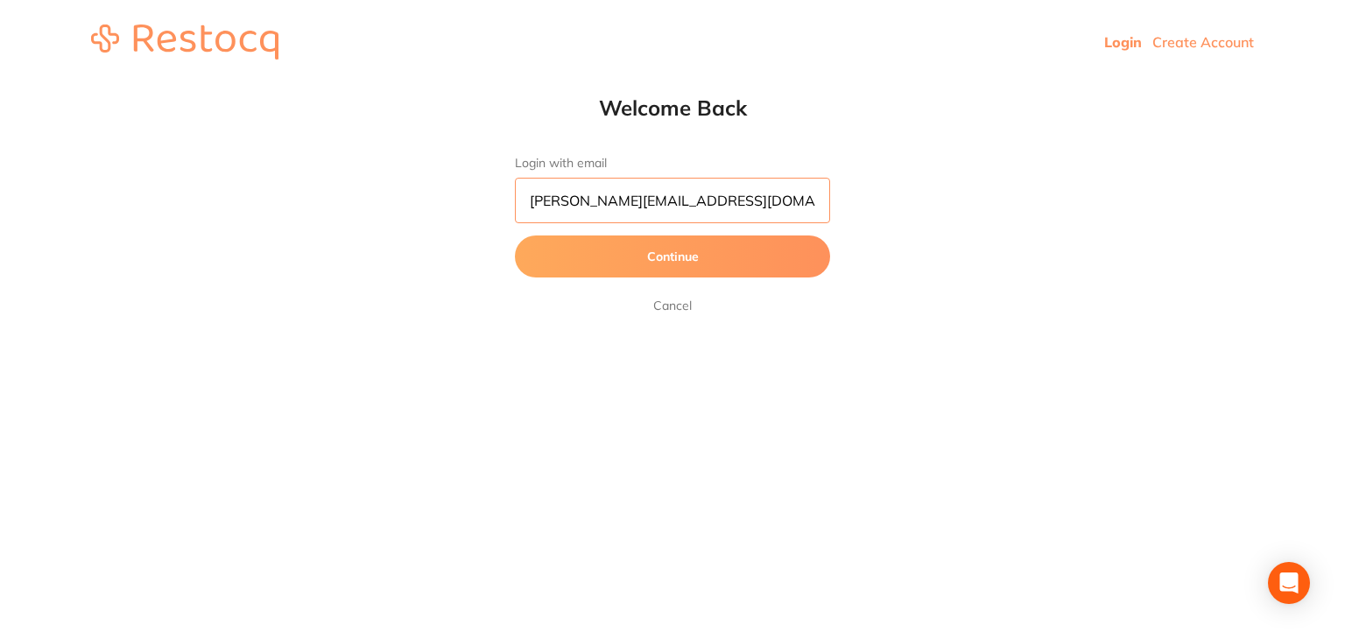
drag, startPoint x: 595, startPoint y: 202, endPoint x: 504, endPoint y: 202, distance: 91.1
click at [504, 202] on div "Welcome Back Login with email abhinav.m@terrificminds.com Continue Cancel" at bounding box center [672, 206] width 1345 height 222
type input "akhil+23@terrificminds.com"
click at [515, 236] on button "Continue" at bounding box center [672, 257] width 315 height 42
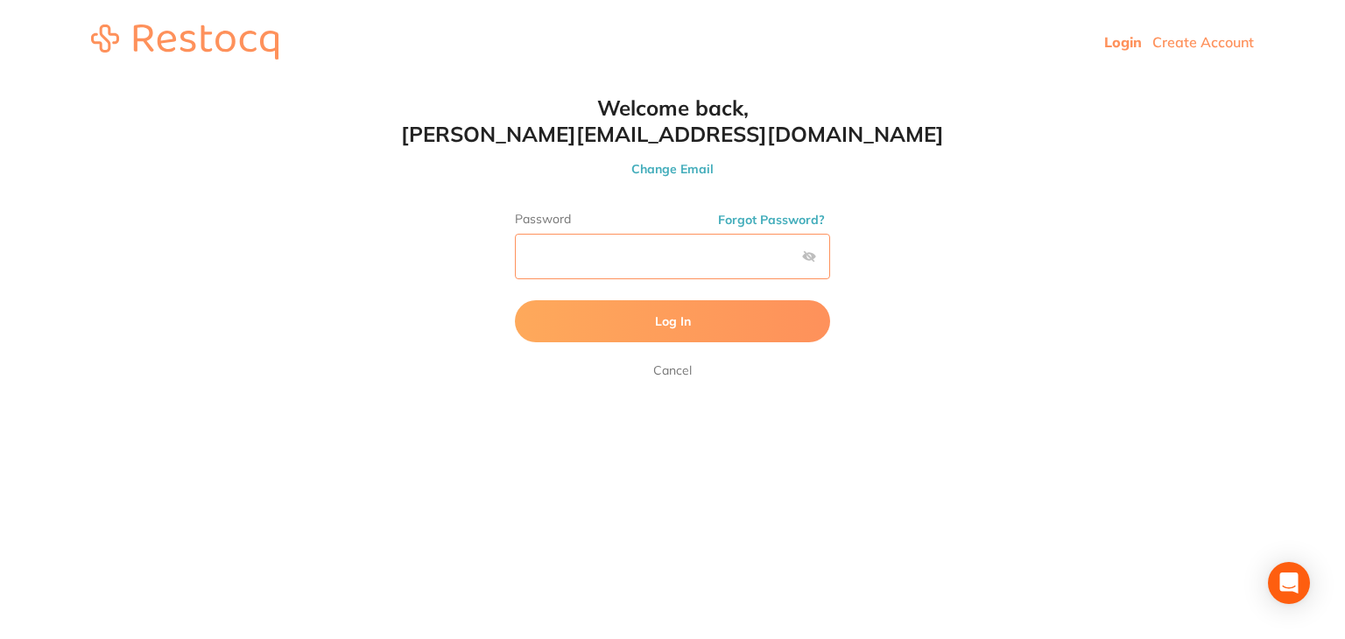
click at [515, 300] on button "Log In" at bounding box center [672, 321] width 315 height 42
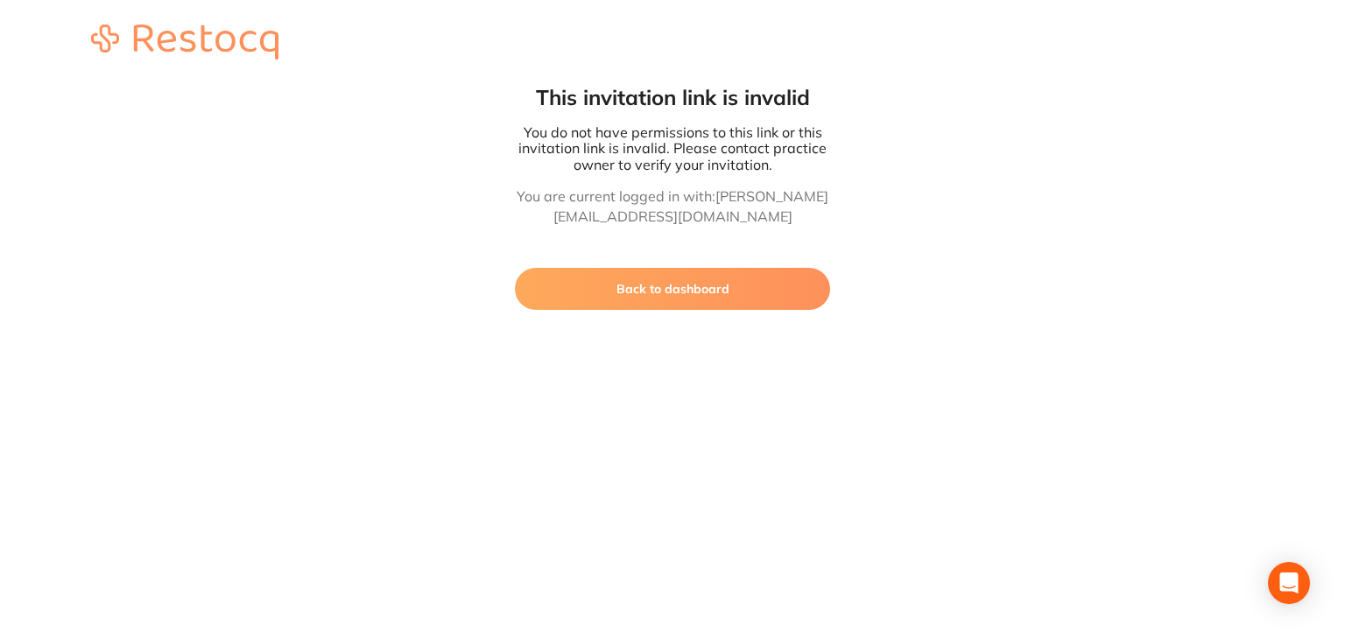
drag, startPoint x: 753, startPoint y: 309, endPoint x: 1109, endPoint y: 179, distance: 379.2
click at [753, 310] on html "This invitation link is invalid You do not have permissions to this link or thi…" at bounding box center [672, 155] width 1345 height 310
click at [702, 292] on button "Back to dashboard" at bounding box center [672, 289] width 315 height 42
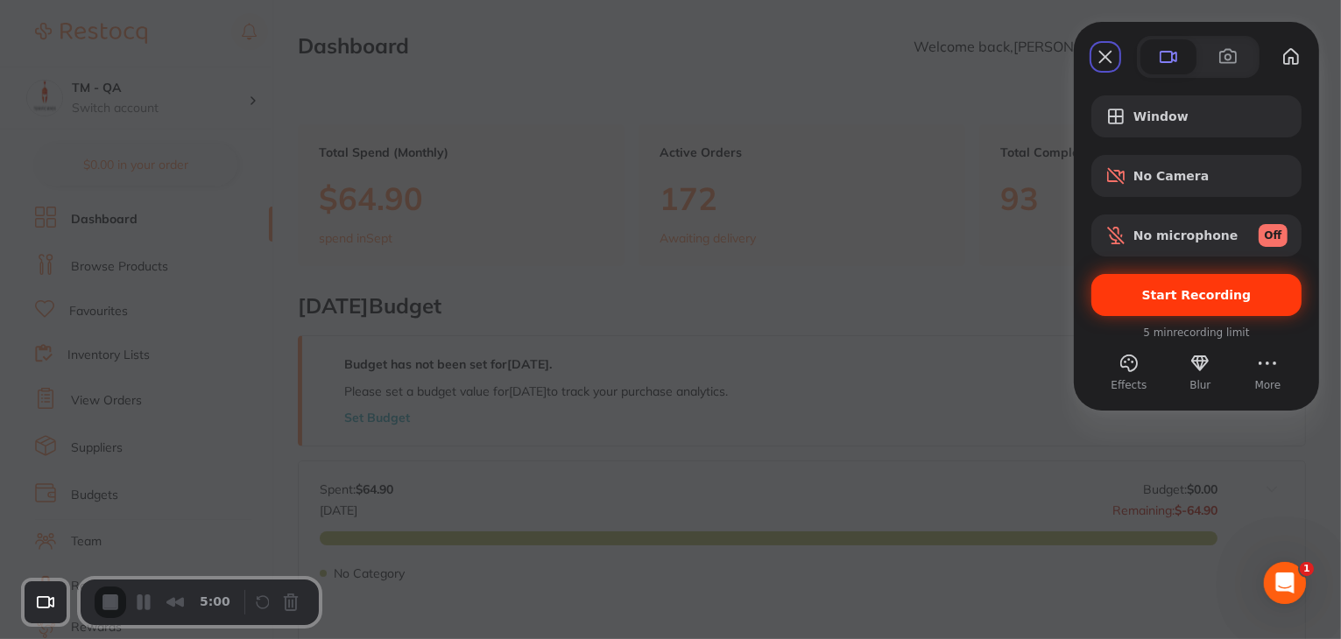
click at [1164, 283] on div "Start Recording" at bounding box center [1196, 295] width 210 height 42
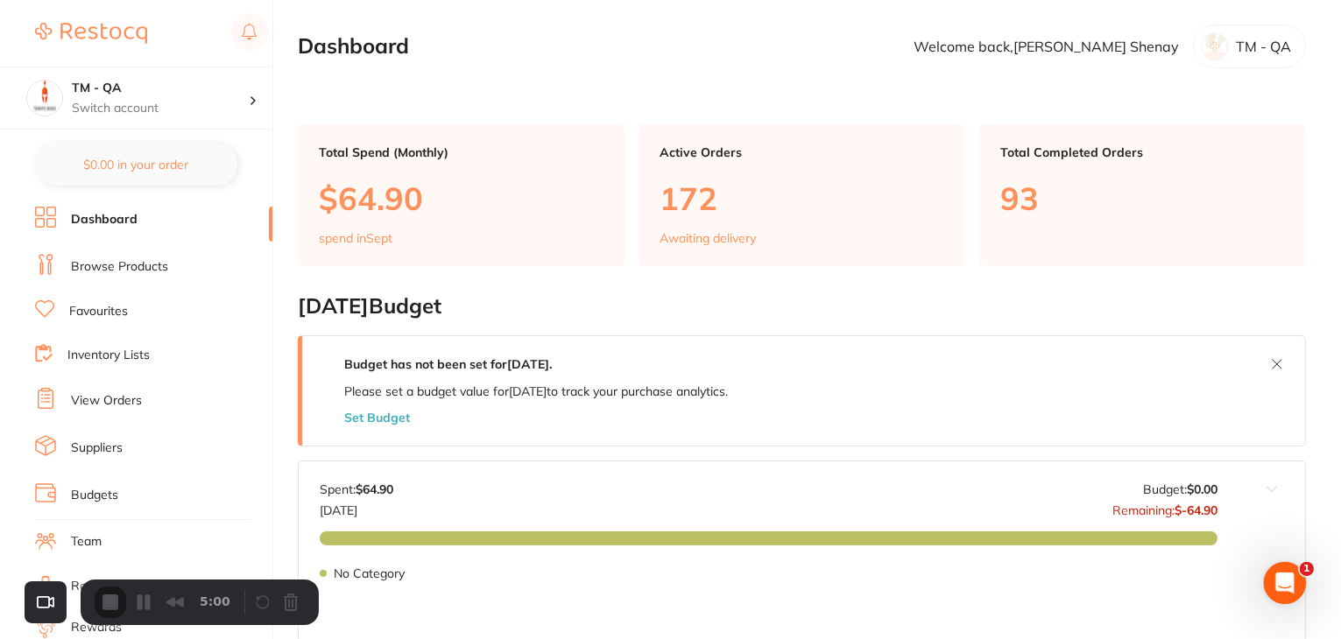
click at [140, 268] on link "Browse Products" at bounding box center [119, 267] width 97 height 18
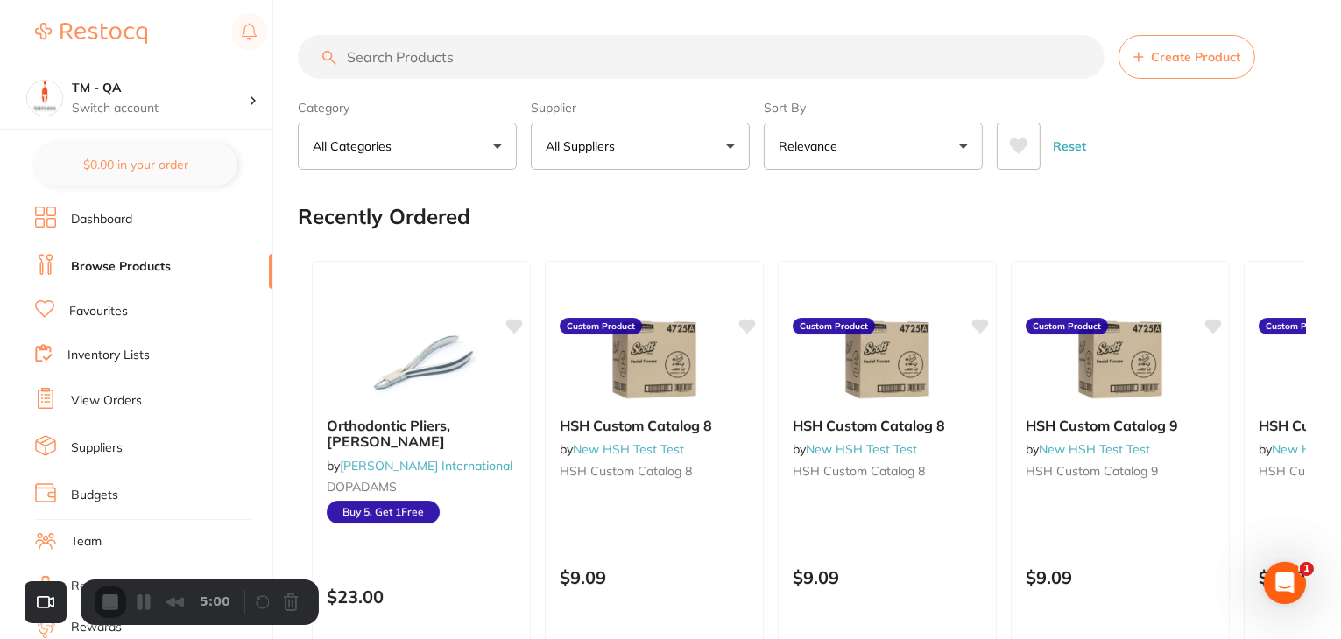
scroll to position [1884, 0]
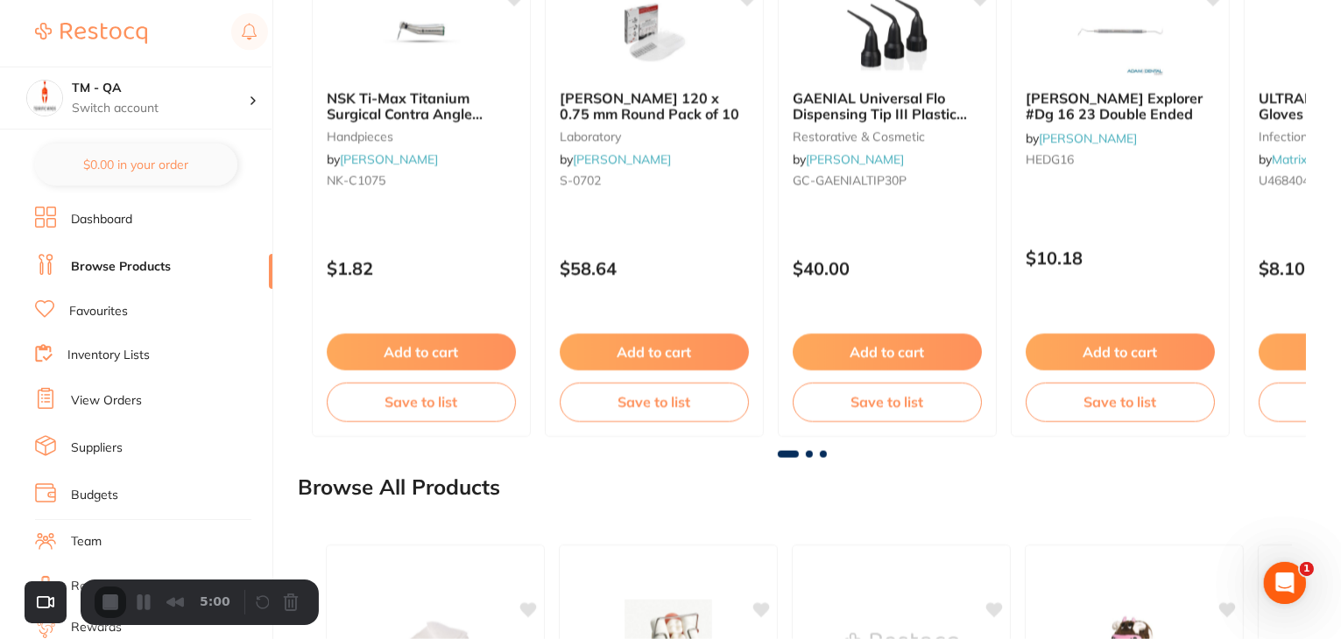
click at [119, 310] on link "Favourites" at bounding box center [98, 312] width 59 height 18
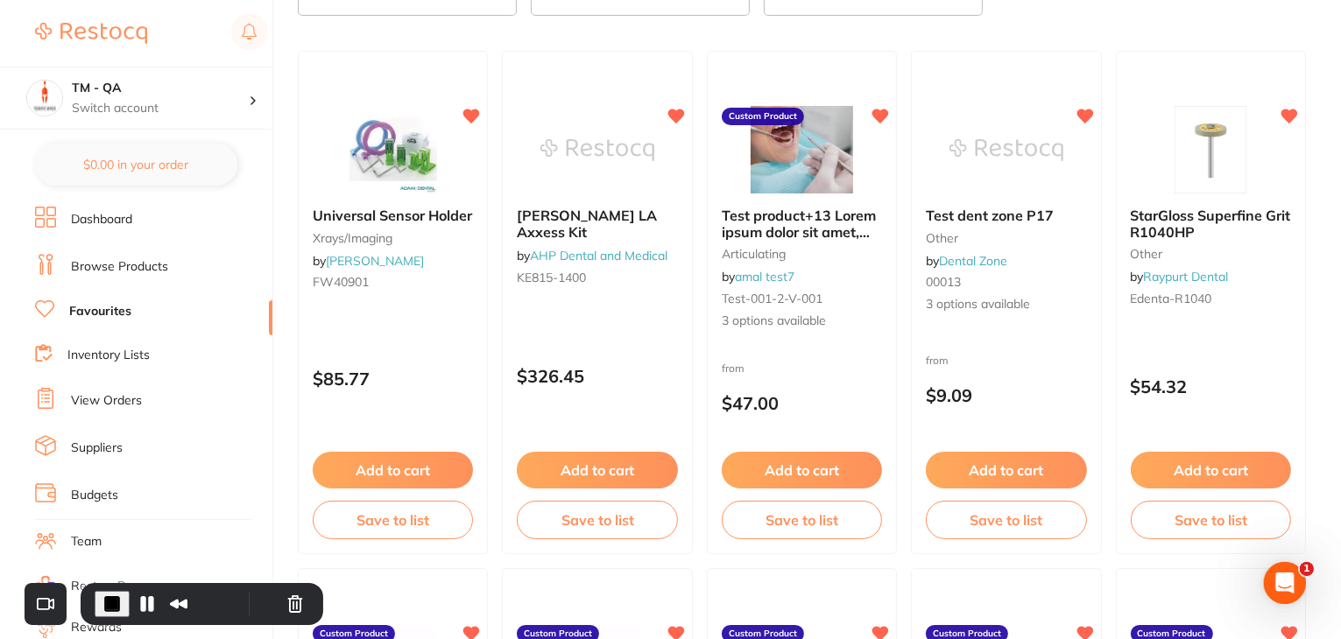
click at [139, 348] on link "Inventory Lists" at bounding box center [108, 356] width 82 height 18
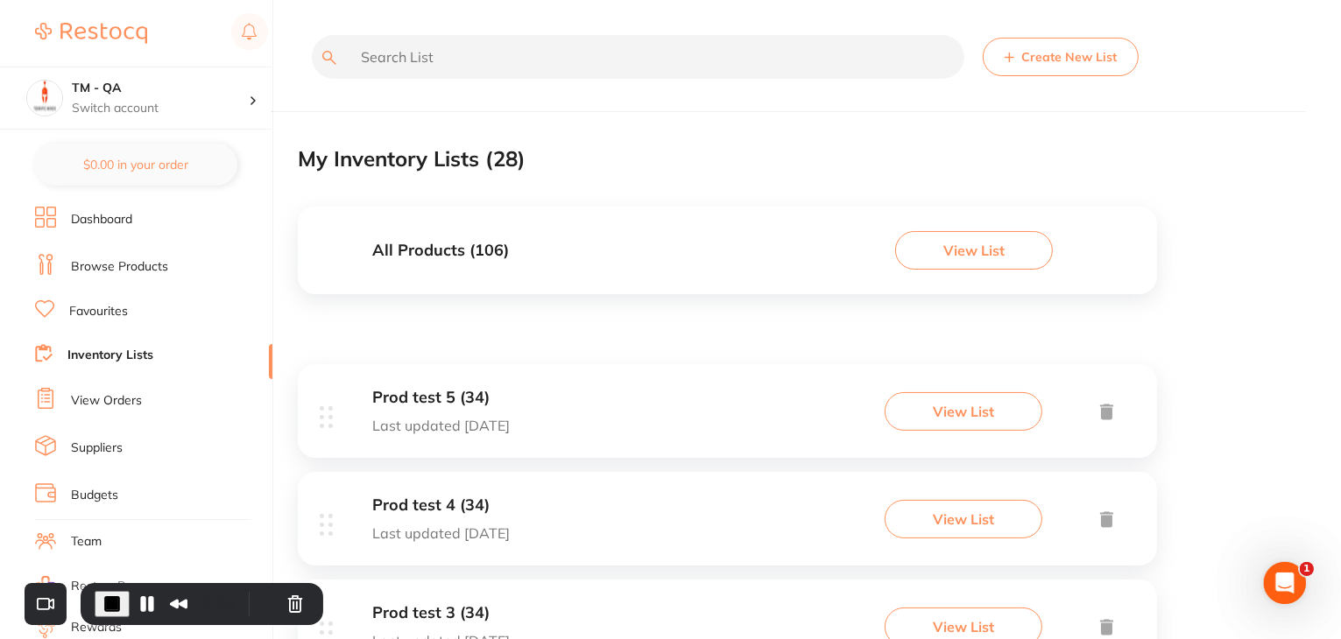
click at [119, 277] on li "Browse Products" at bounding box center [153, 267] width 237 height 26
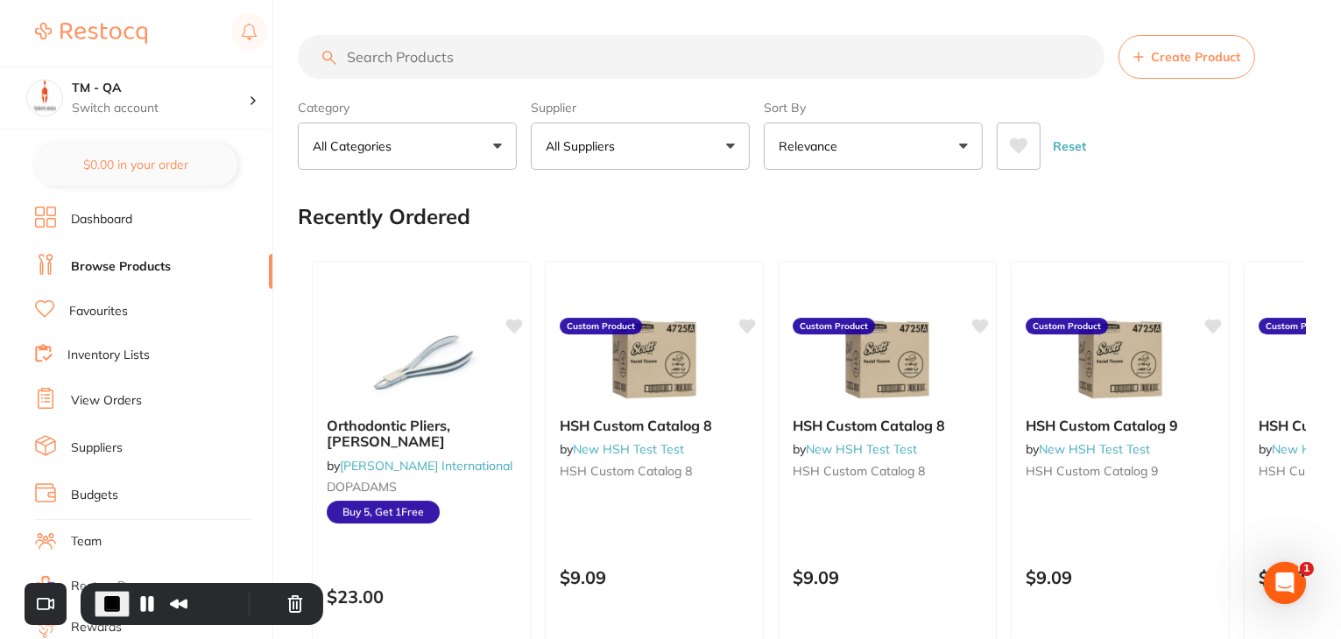
scroll to position [1162, 0]
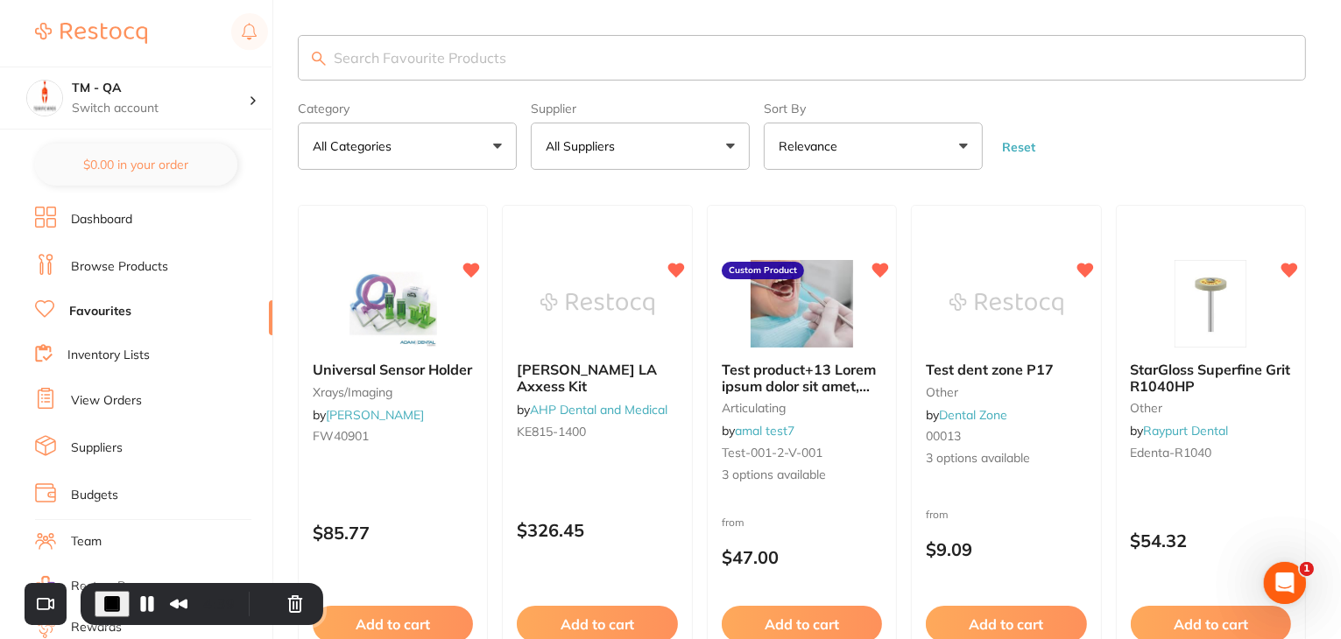
click at [130, 350] on link "Inventory Lists" at bounding box center [108, 356] width 82 height 18
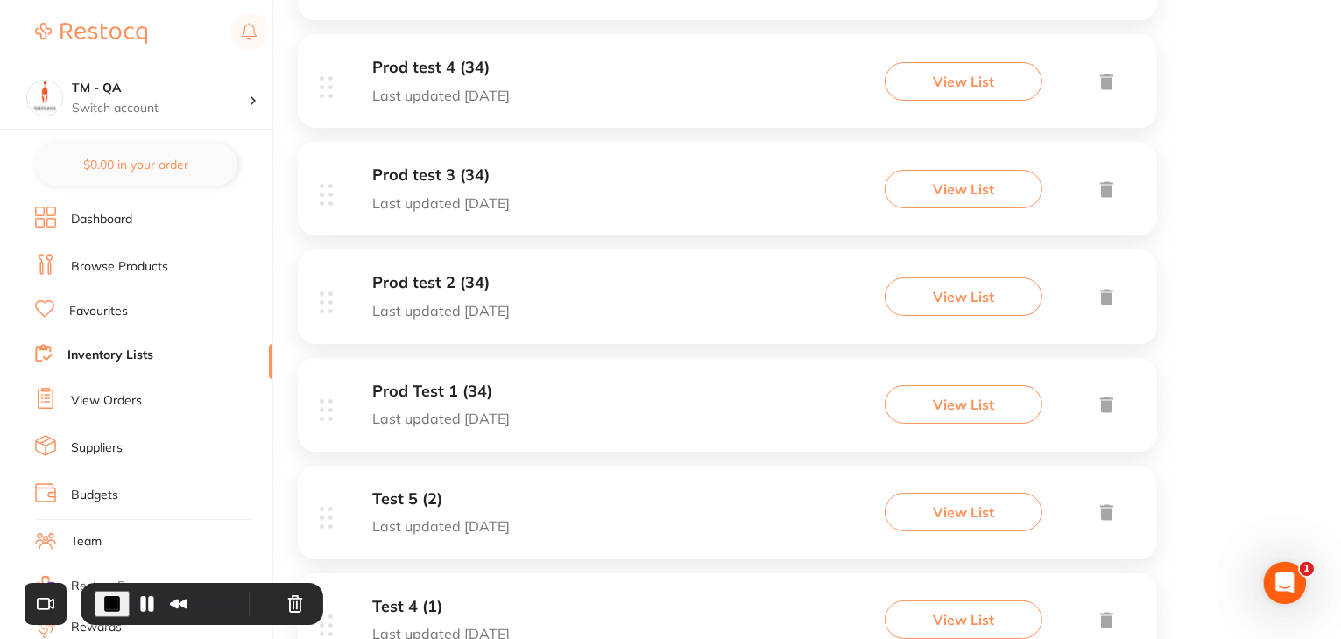
scroll to position [175, 0]
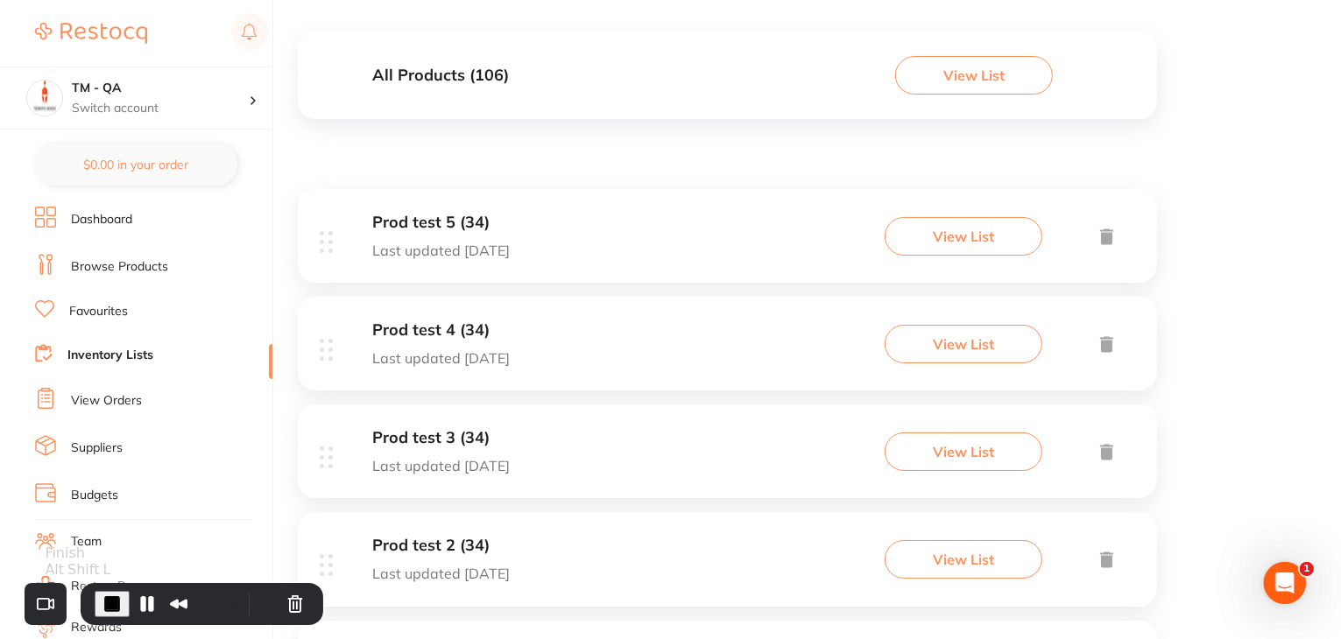
click at [109, 594] on span "End Recording" at bounding box center [112, 604] width 21 height 21
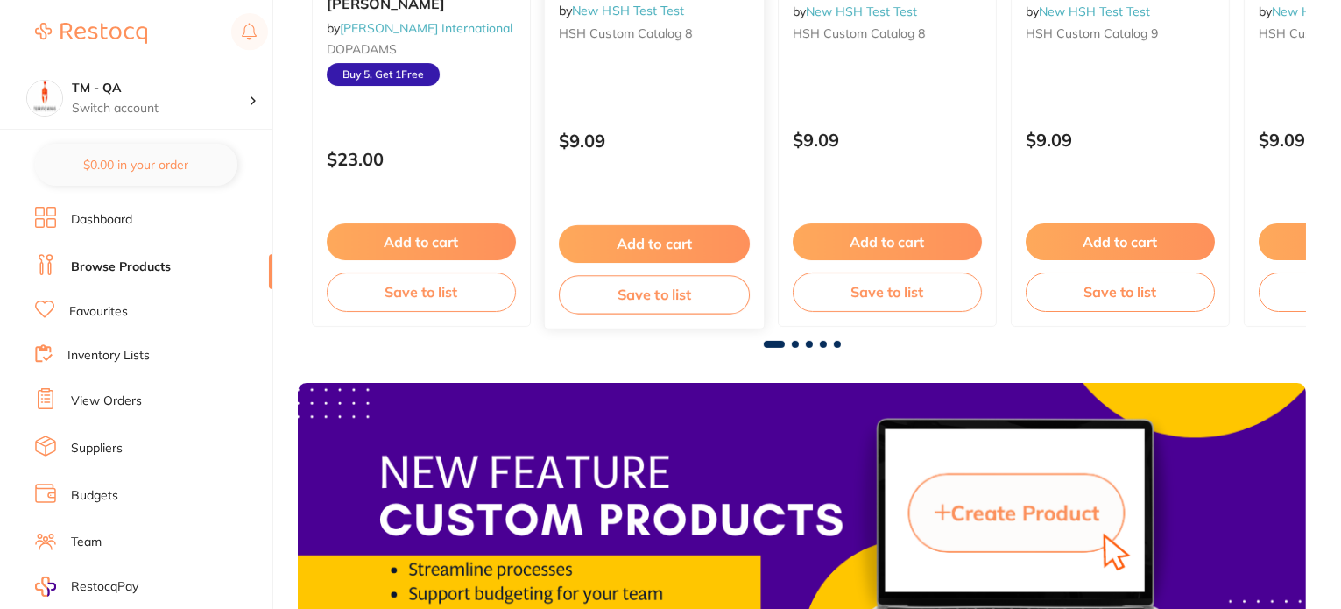
click at [661, 248] on button "Add to cart" at bounding box center [654, 244] width 191 height 38
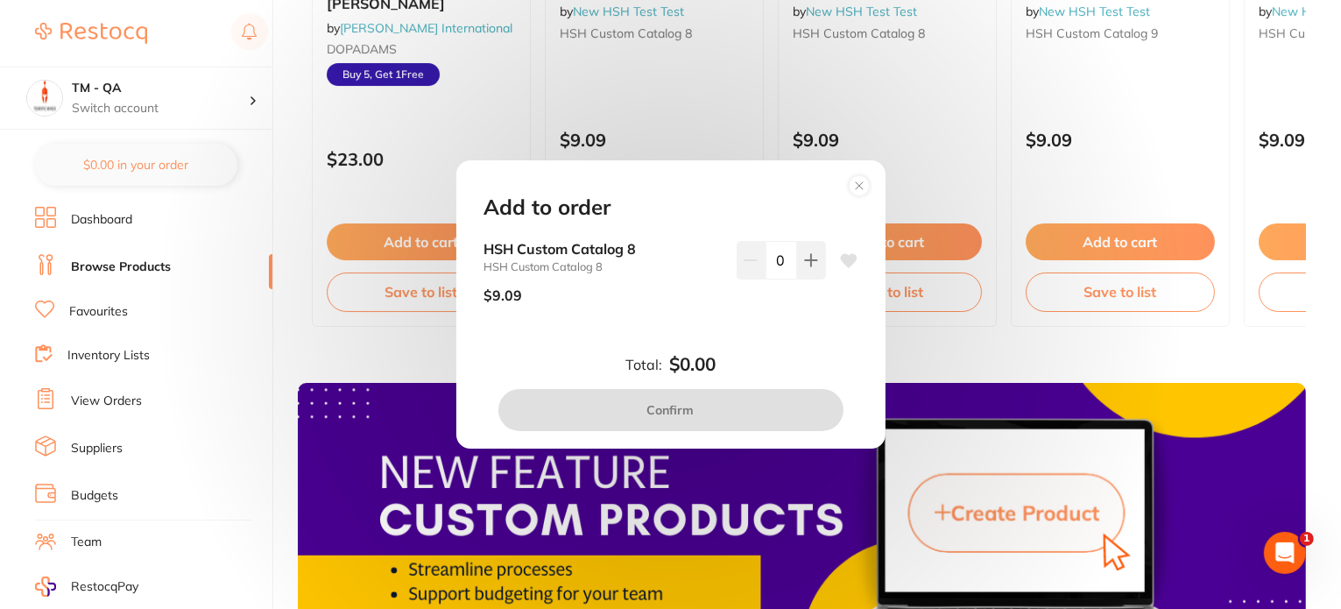
drag, startPoint x: 806, startPoint y: 272, endPoint x: 765, endPoint y: 391, distance: 125.7
click at [806, 272] on button at bounding box center [811, 260] width 29 height 39
type input "1"
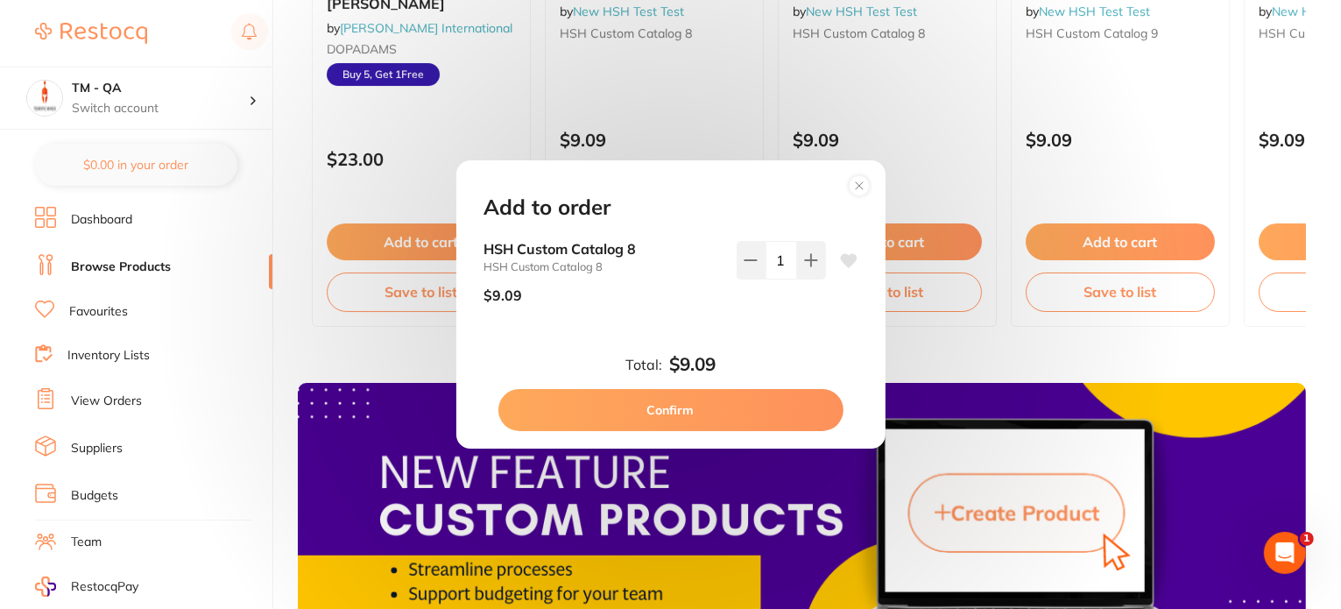
click at [751, 415] on button "Confirm" at bounding box center [670, 410] width 345 height 42
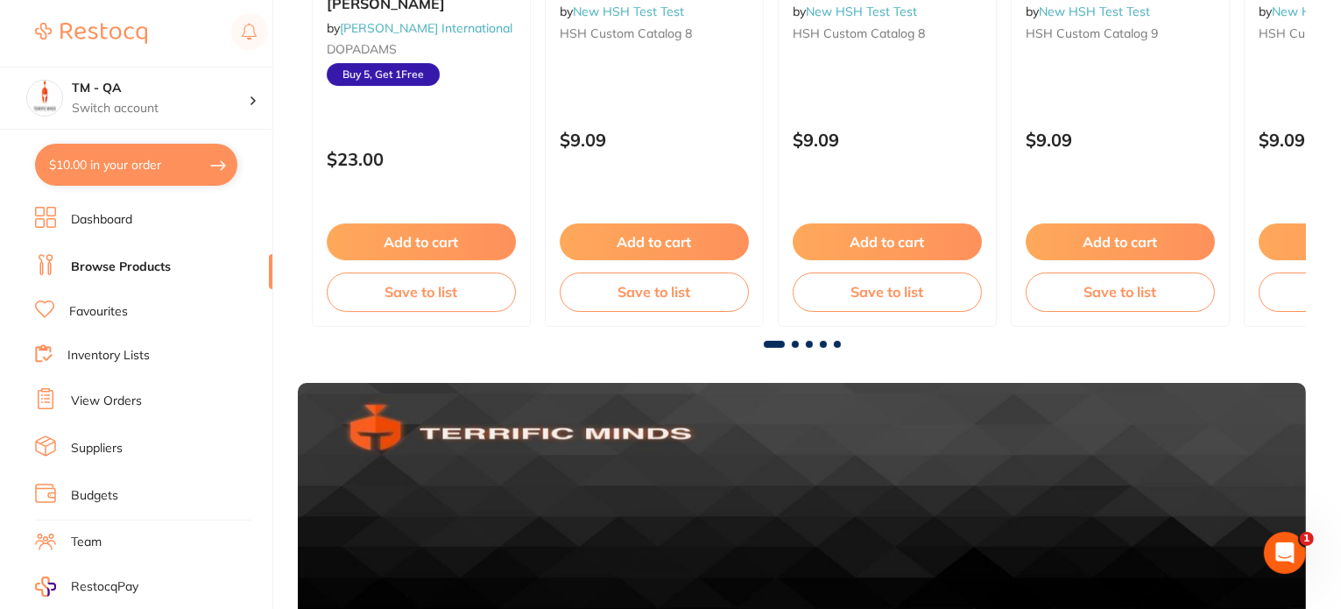
click at [201, 172] on button "$10.00 in your order" at bounding box center [136, 165] width 202 height 42
checkbox input "true"
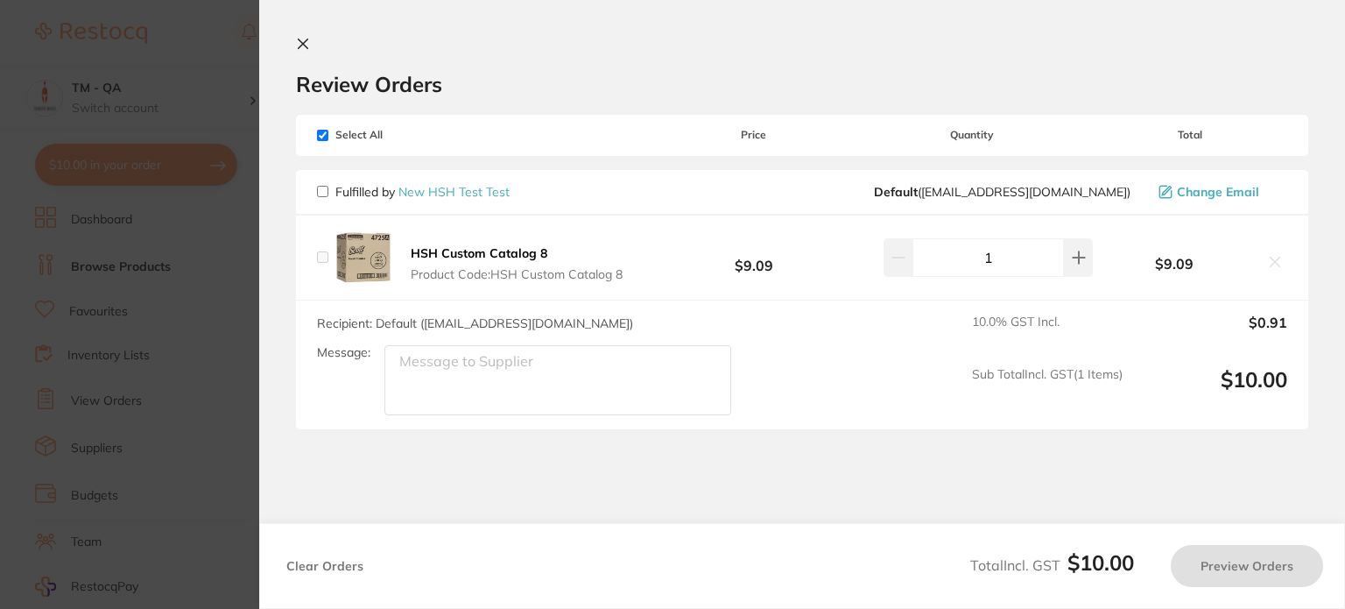
checkbox input "false"
checkbox input "true"
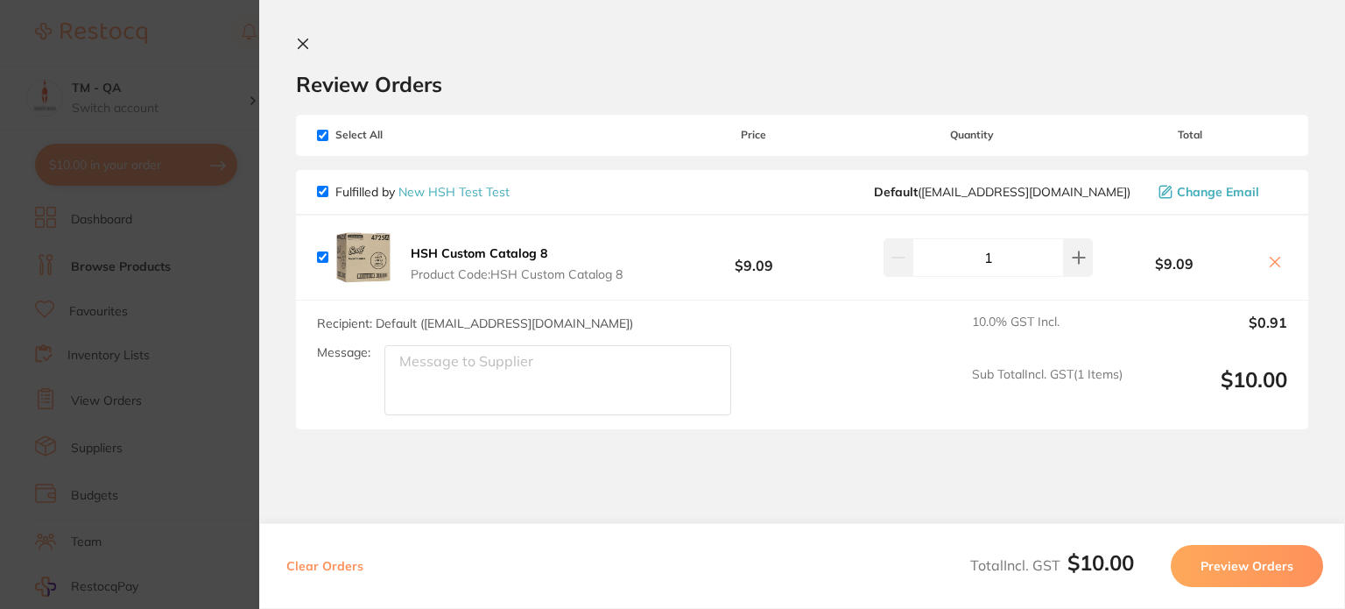
click at [1240, 564] on button "Preview Orders" at bounding box center [1247, 566] width 152 height 42
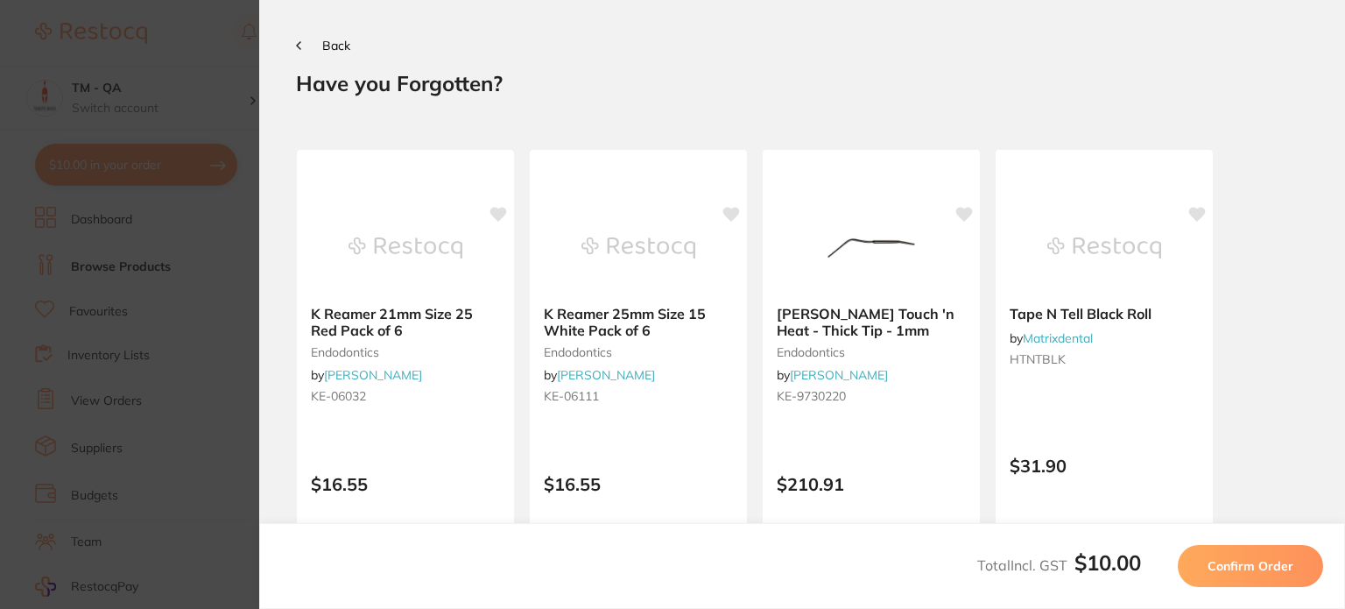
click at [1240, 564] on span "Confirm Order" at bounding box center [1250, 566] width 86 height 16
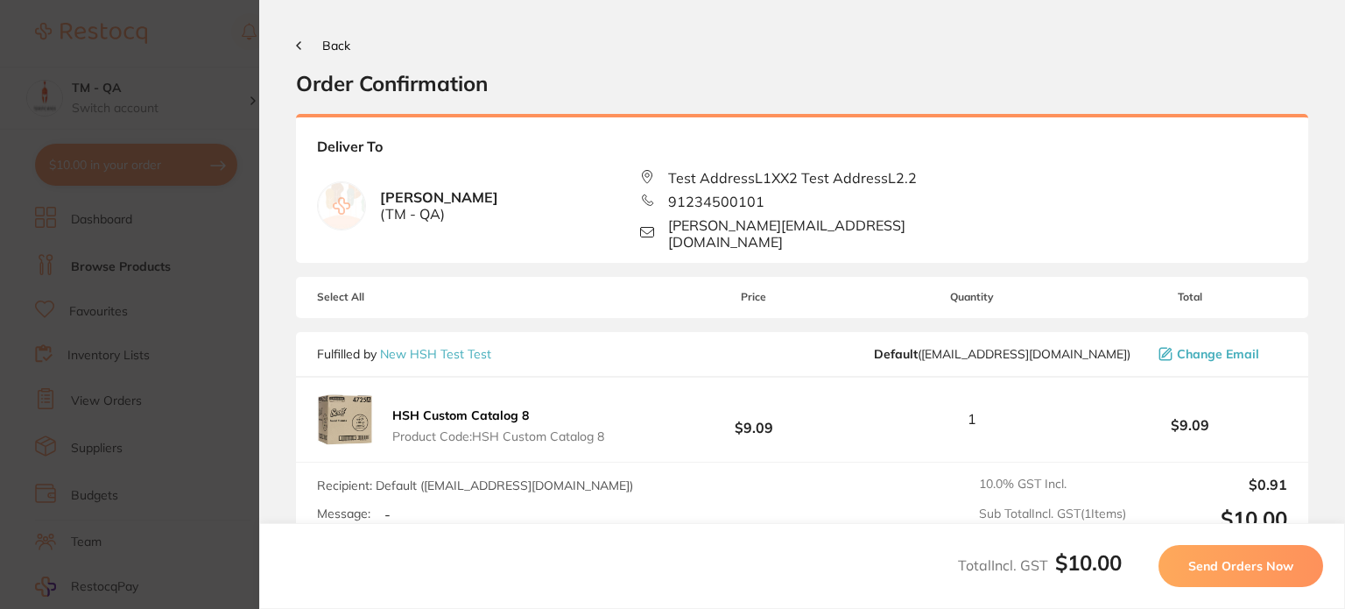
click at [1240, 564] on span "Send Orders Now" at bounding box center [1240, 566] width 105 height 16
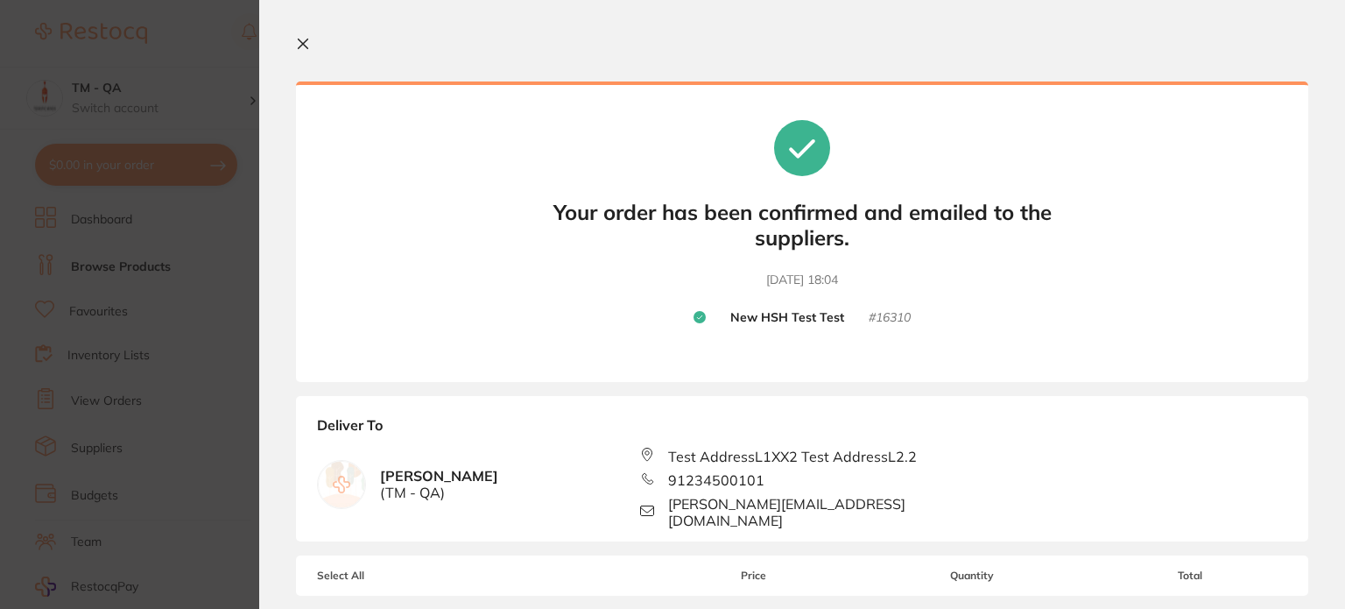
click at [305, 45] on icon at bounding box center [304, 44] width 10 height 10
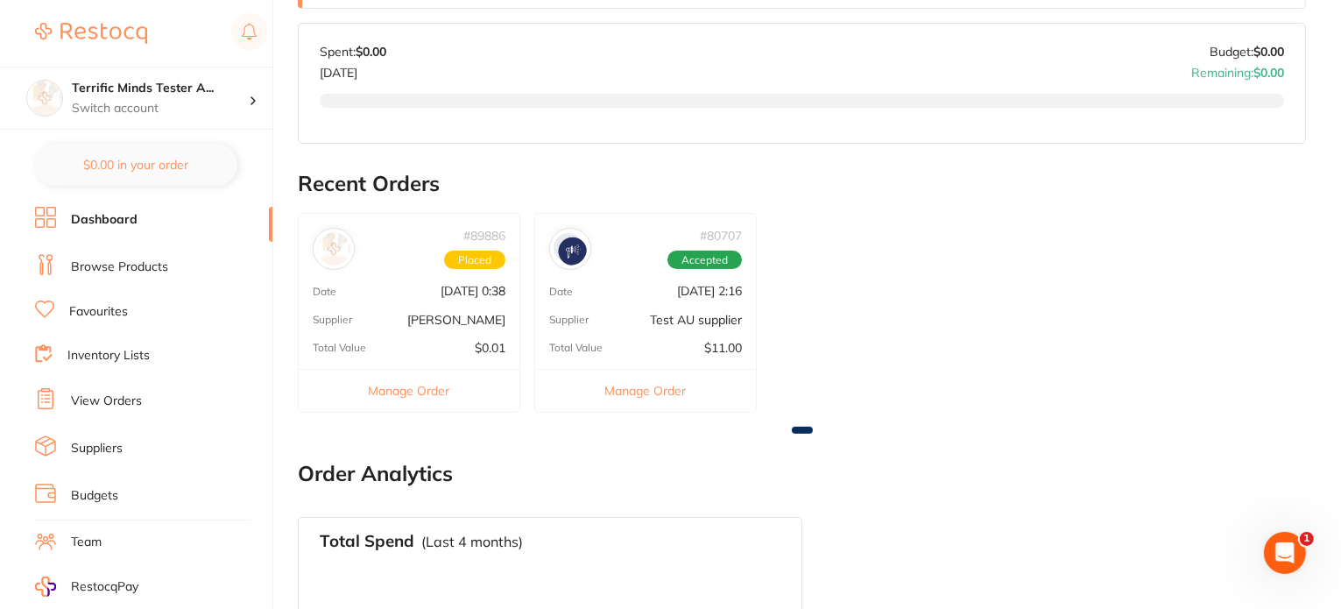
scroll to position [756, 0]
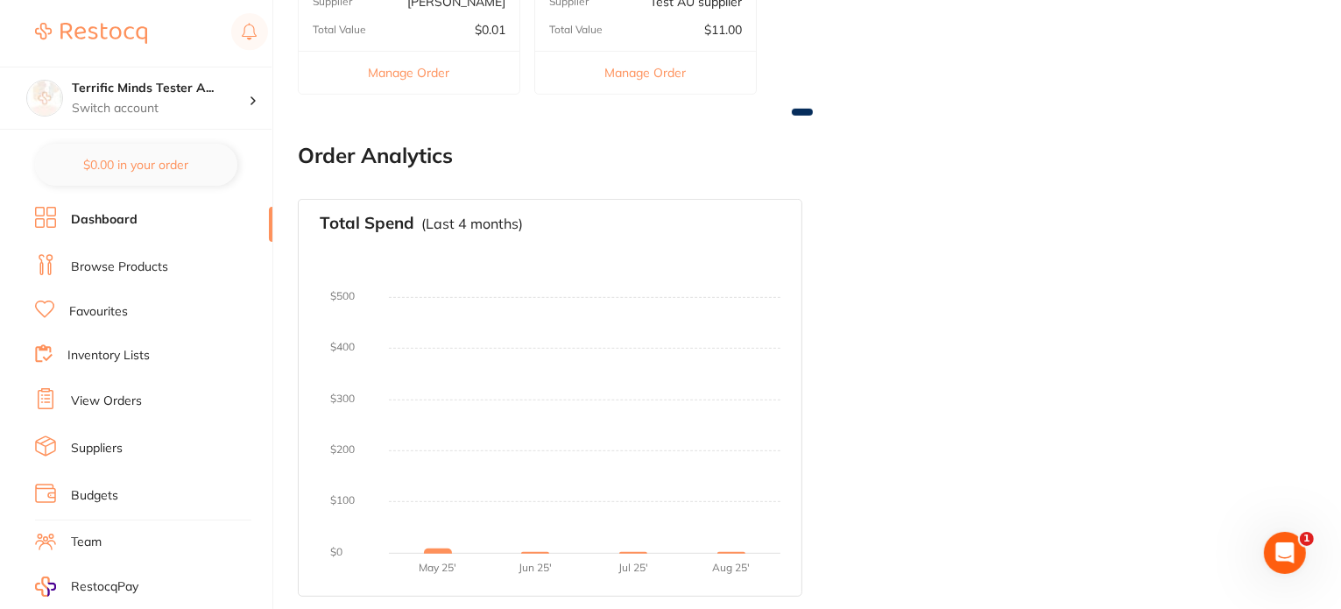
click at [127, 264] on link "Browse Products" at bounding box center [119, 267] width 97 height 18
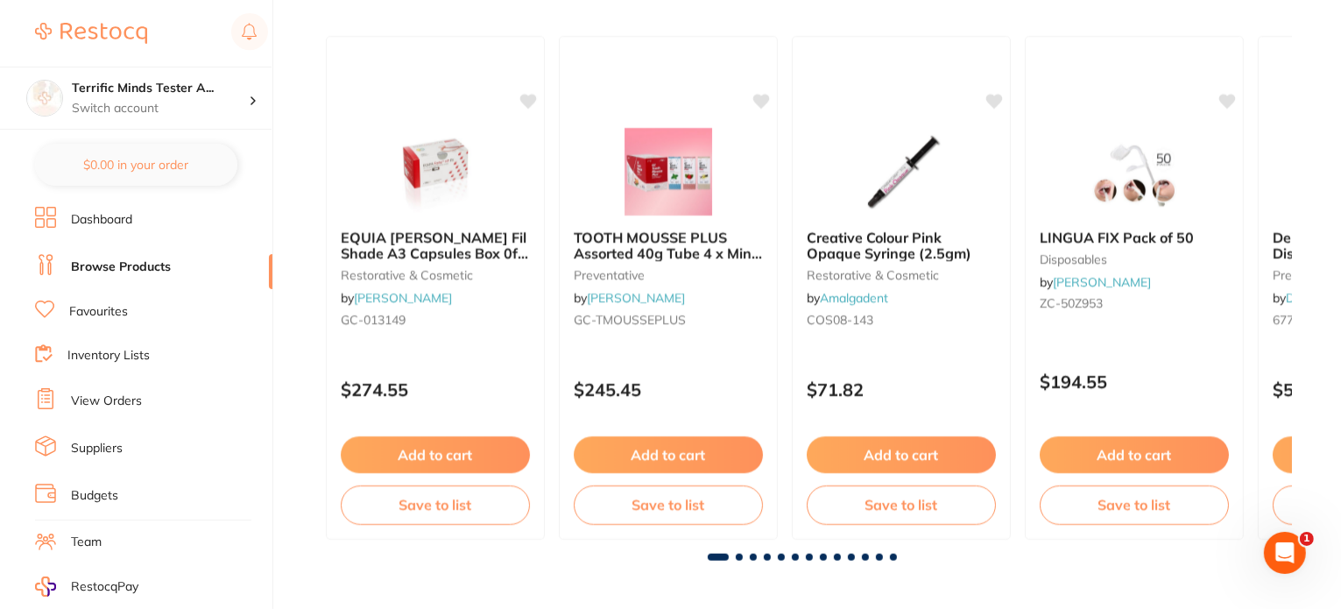
click at [97, 311] on link "Favourites" at bounding box center [98, 312] width 59 height 18
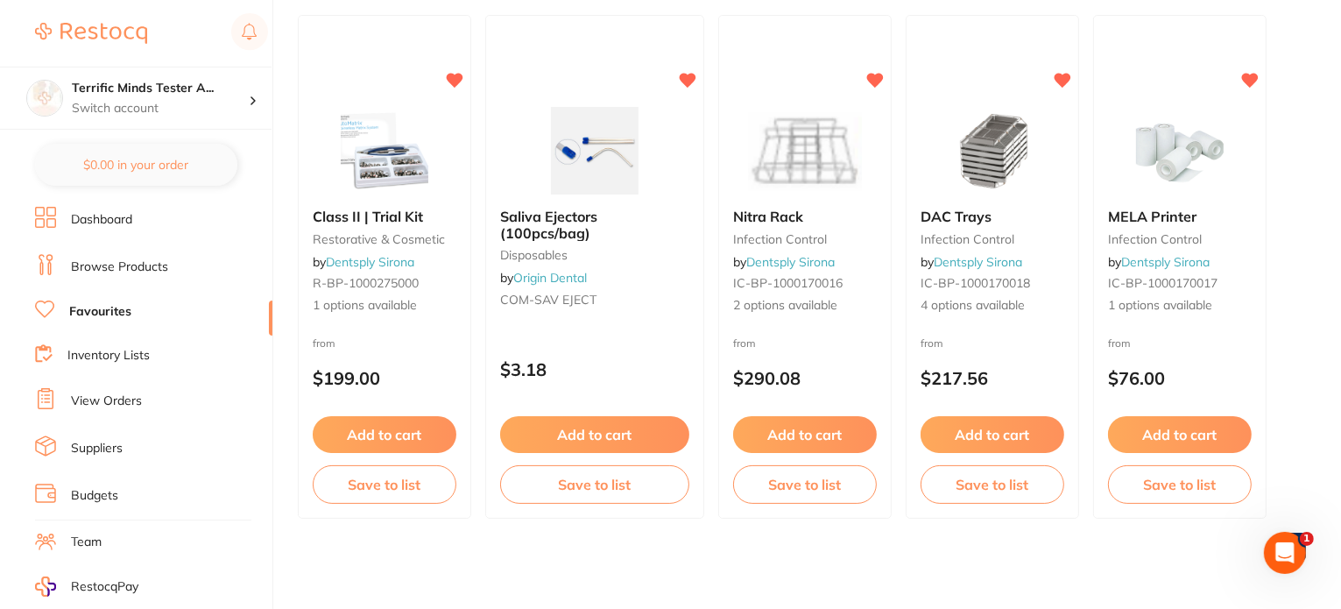
click at [106, 349] on link "Inventory Lists" at bounding box center [108, 356] width 82 height 18
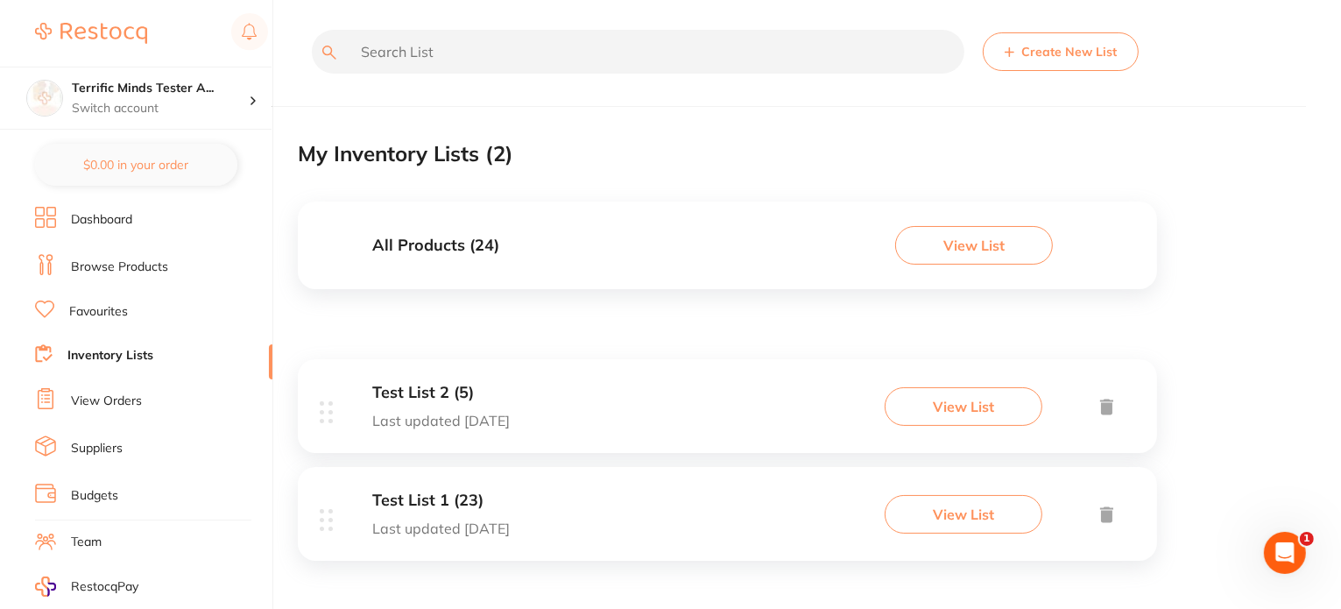
drag, startPoint x: 129, startPoint y: 398, endPoint x: 231, endPoint y: 381, distance: 103.9
click at [128, 398] on link "View Orders" at bounding box center [106, 401] width 71 height 18
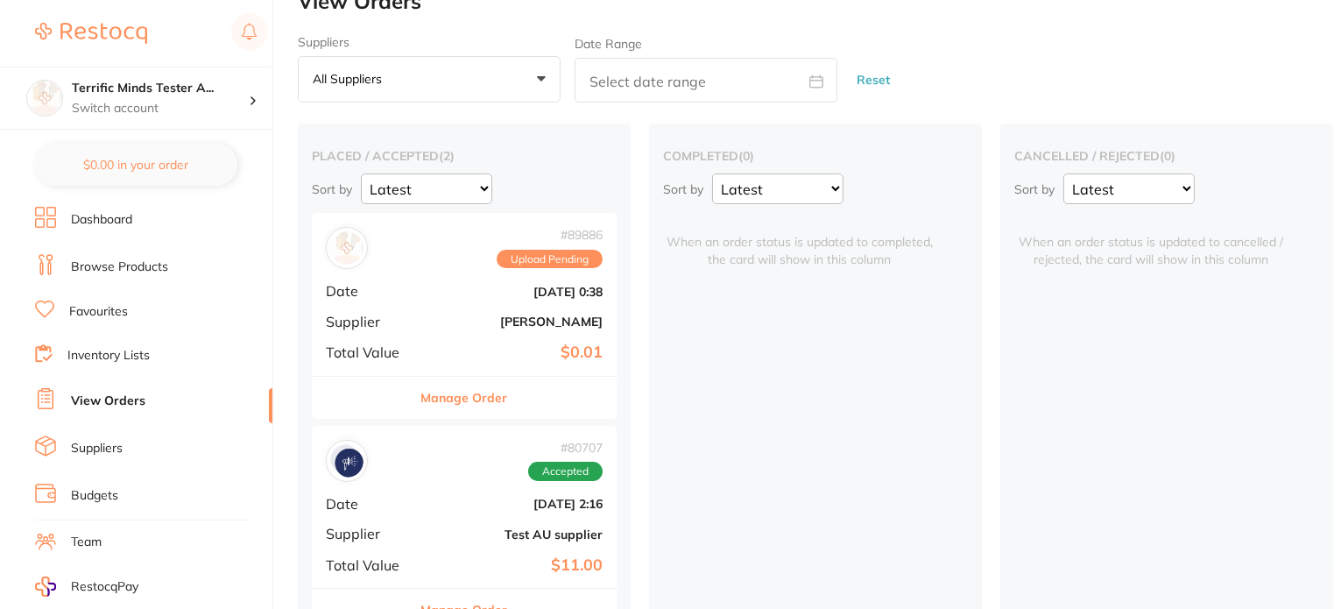
scroll to position [82, 0]
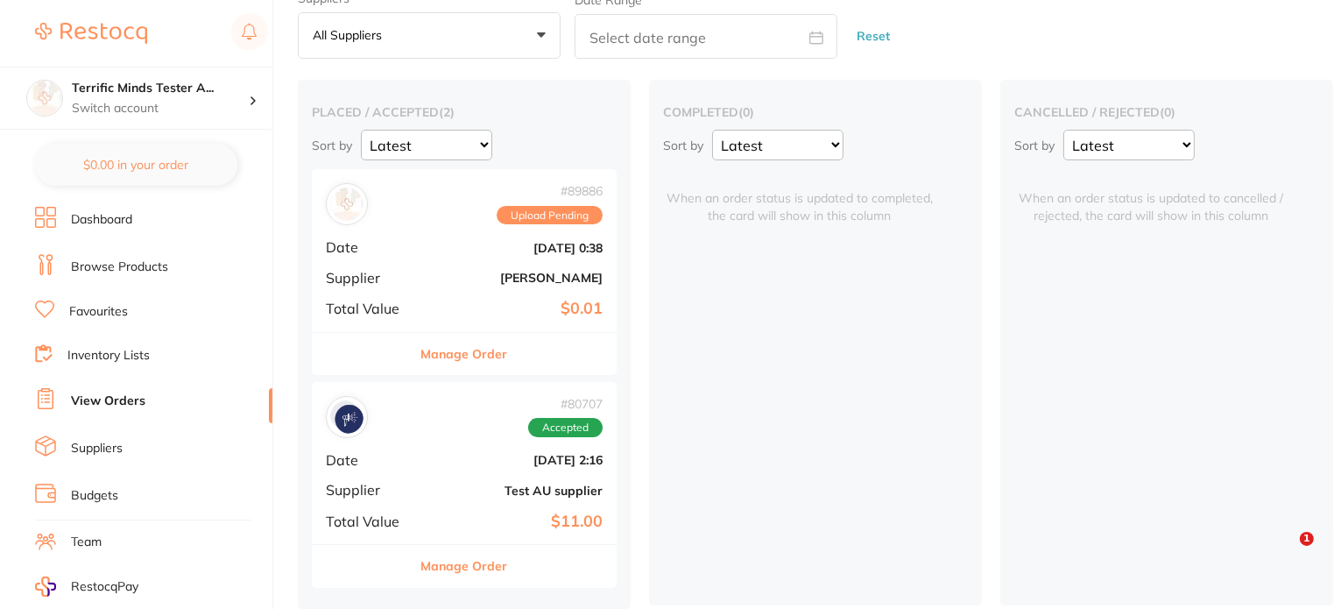
click at [88, 443] on link "Suppliers" at bounding box center [97, 449] width 52 height 18
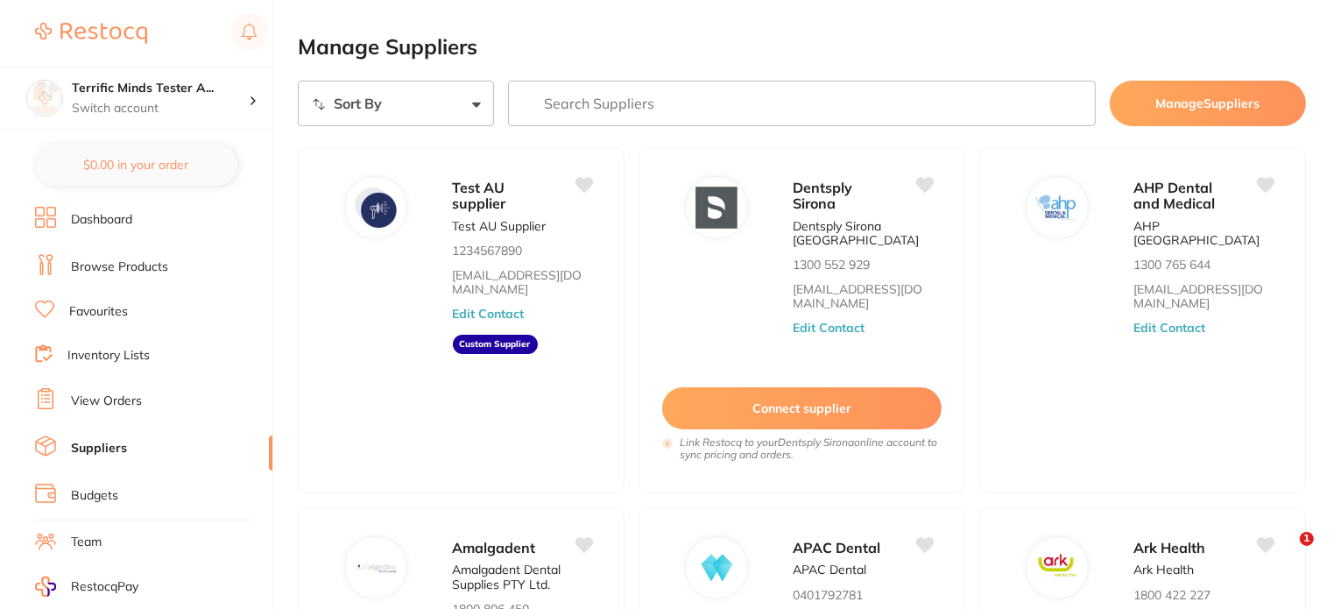
click at [163, 266] on link "Browse Products" at bounding box center [119, 267] width 97 height 18
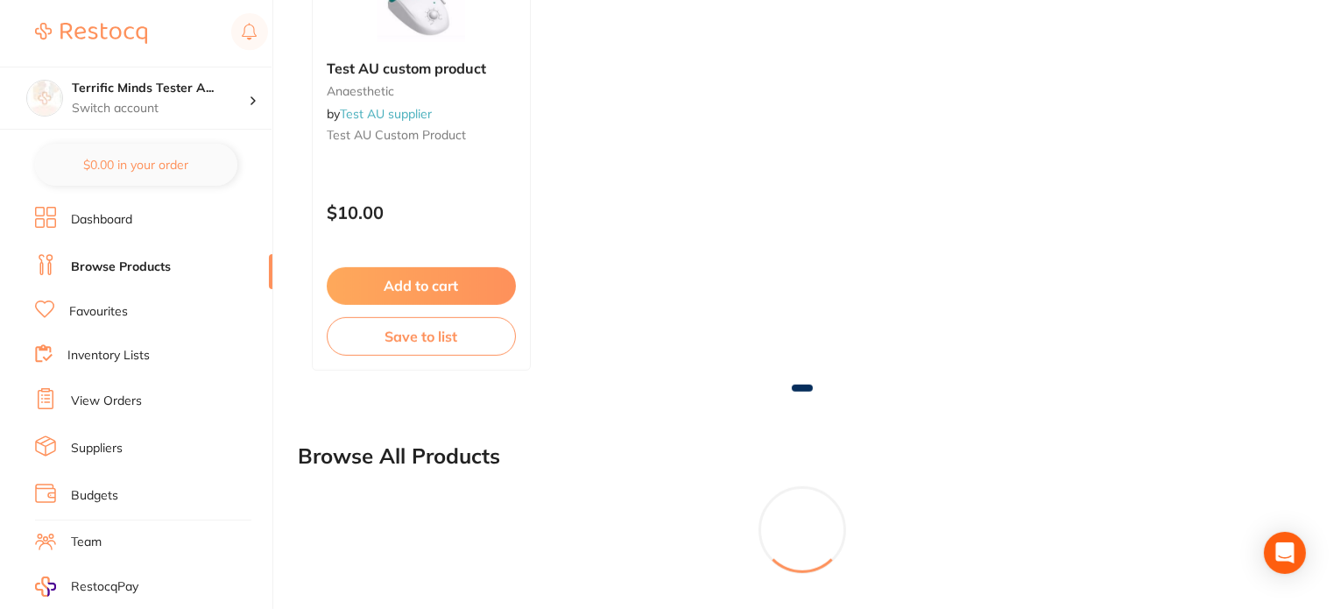
scroll to position [1046, 0]
drag, startPoint x: 90, startPoint y: 256, endPoint x: 112, endPoint y: 211, distance: 49.7
click at [112, 211] on link "Dashboard" at bounding box center [101, 220] width 61 height 18
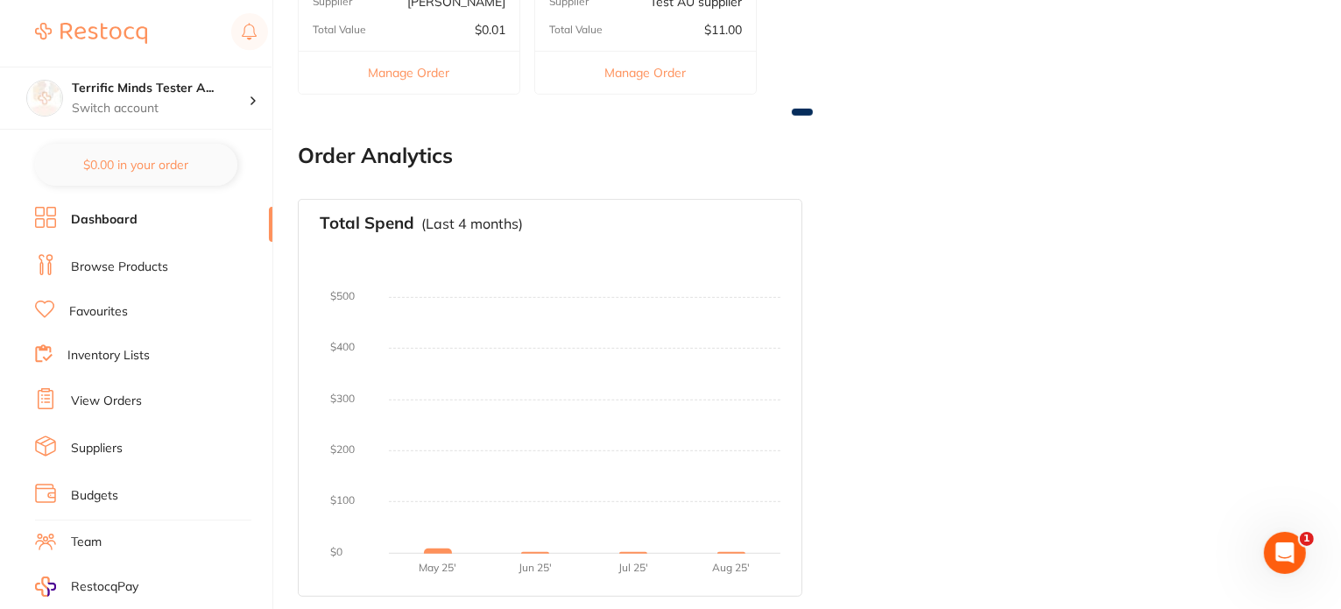
scroll to position [207, 0]
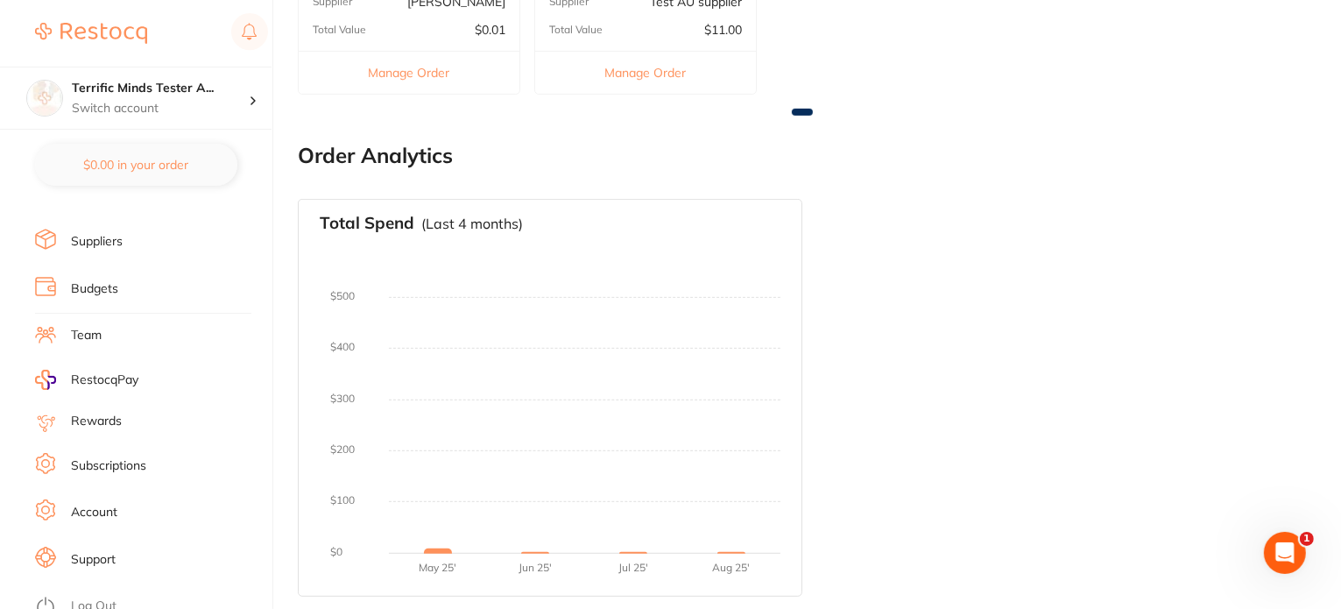
click at [105, 551] on link "Support" at bounding box center [93, 560] width 45 height 18
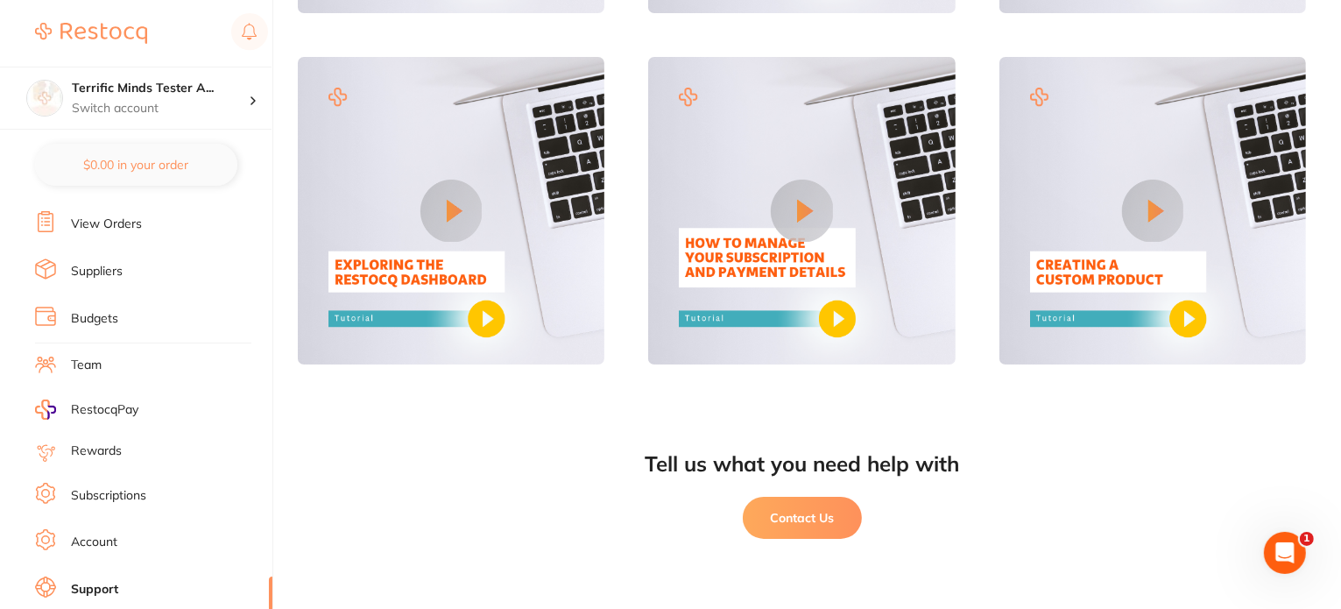
scroll to position [207, 0]
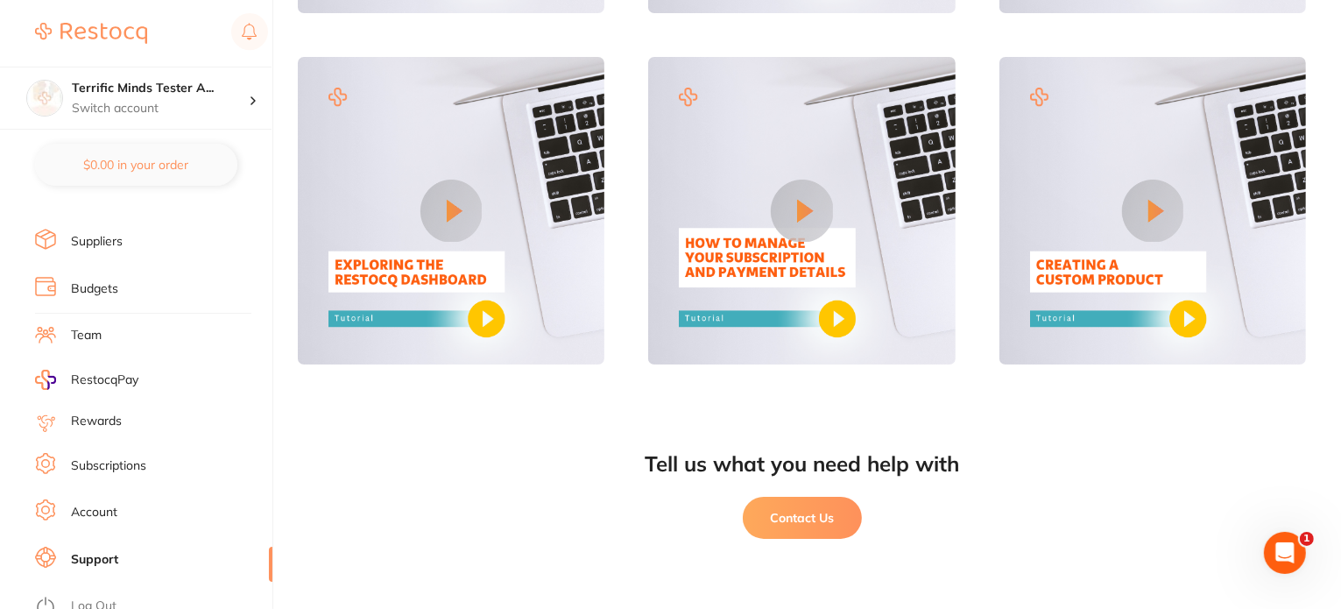
click at [108, 507] on link "Account" at bounding box center [94, 512] width 46 height 18
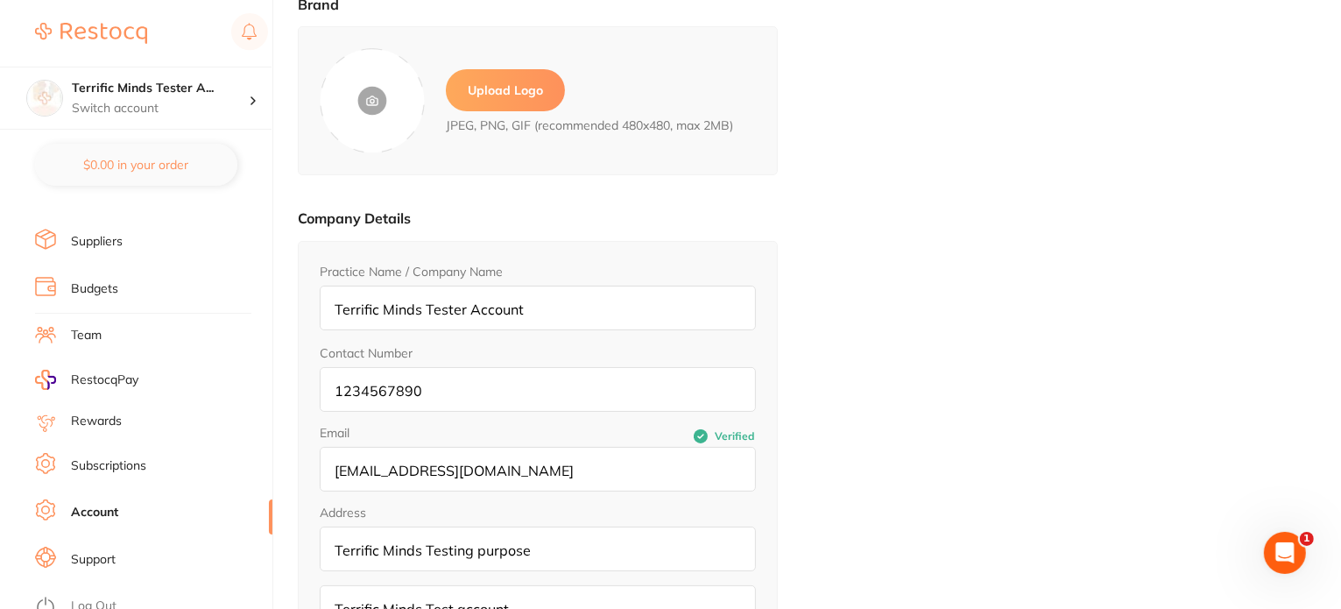
type input "Amrita"
type input "Tester"
type input "amrita@terrificminds.com"
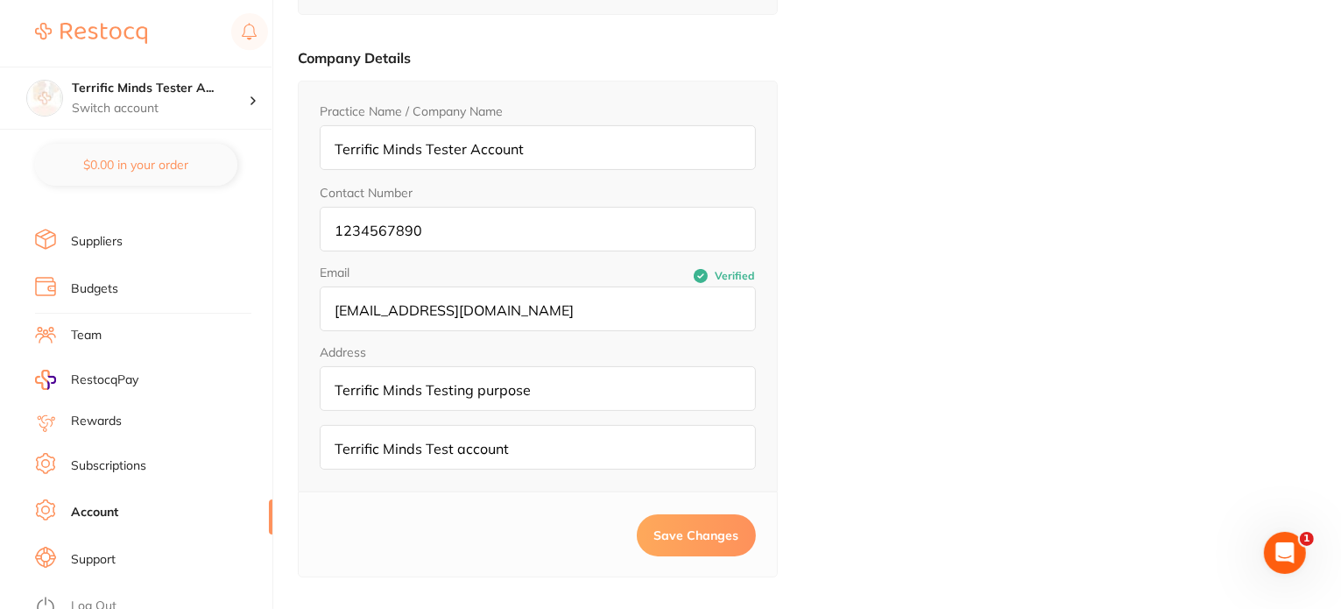
click at [131, 458] on link "Subscriptions" at bounding box center [108, 466] width 75 height 18
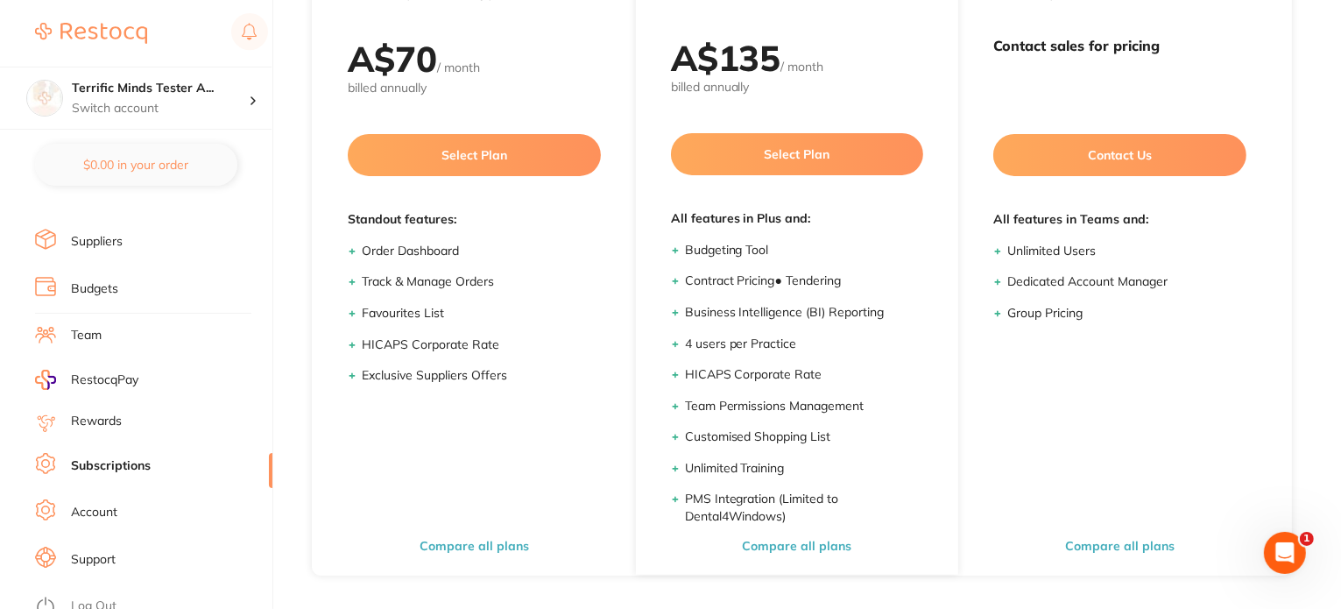
click at [130, 285] on li "Budgets" at bounding box center [153, 289] width 237 height 26
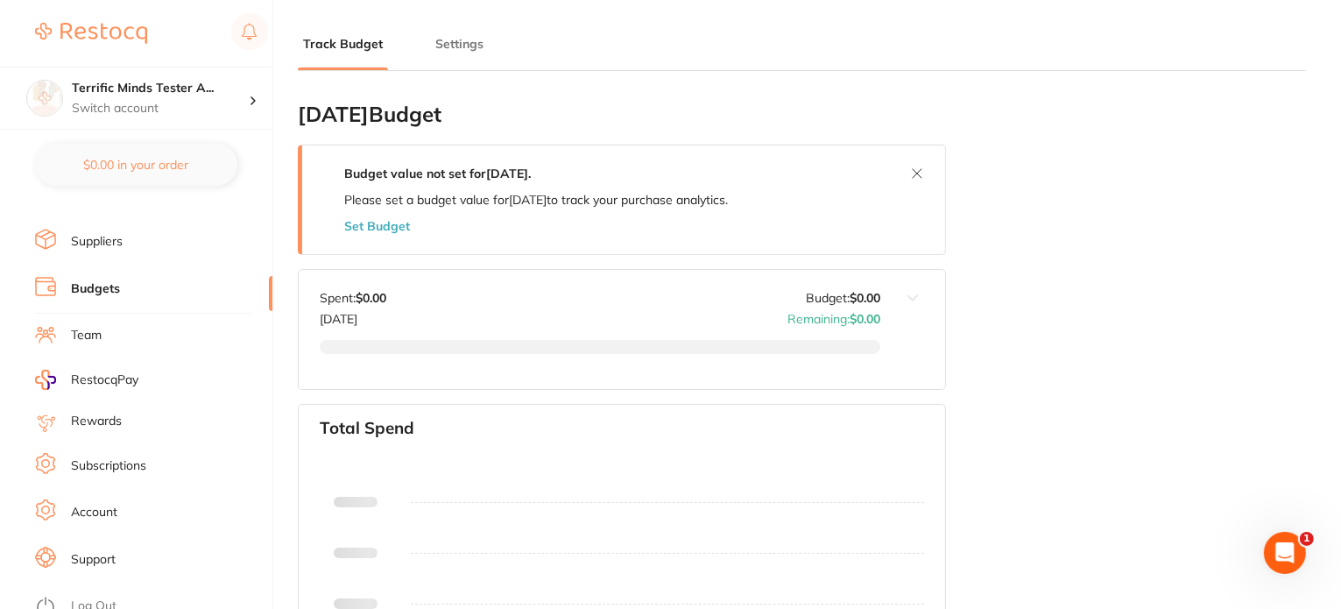
type input "0.0"
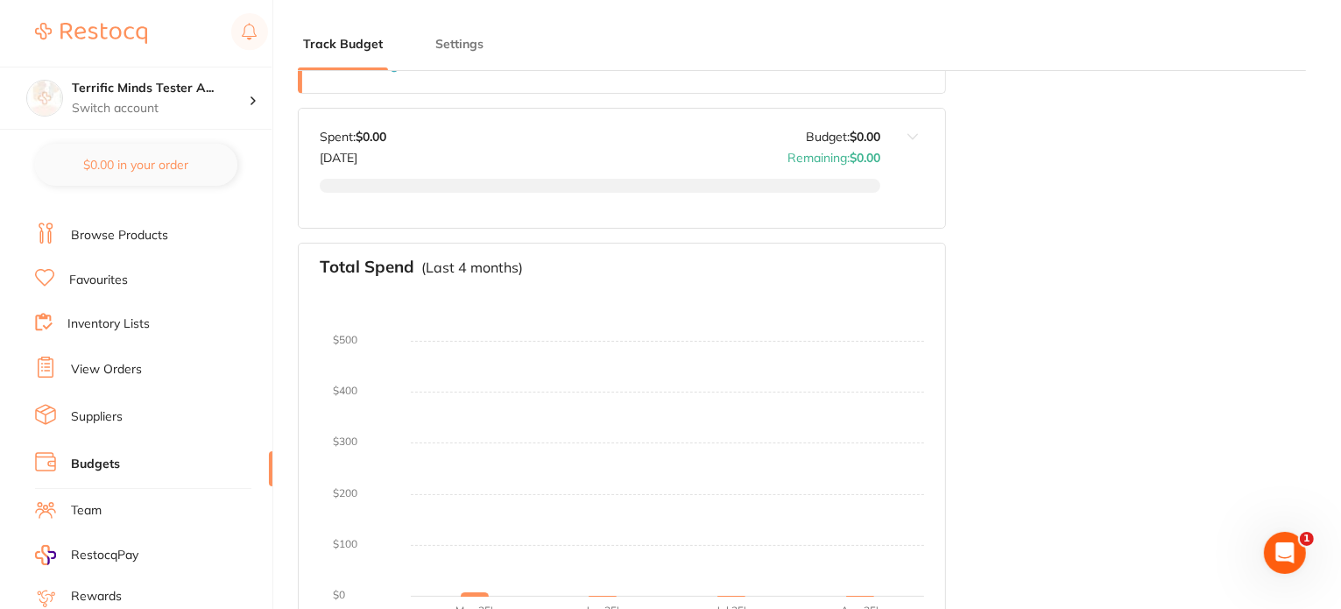
click at [112, 408] on link "Suppliers" at bounding box center [97, 417] width 52 height 18
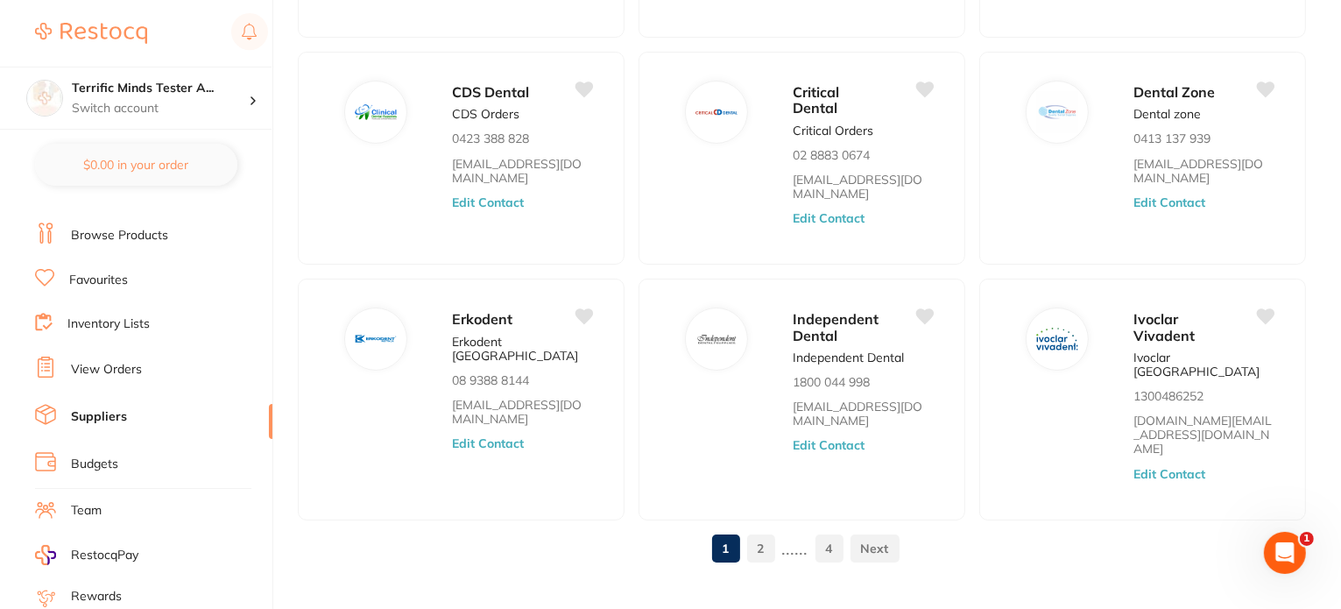
click at [120, 362] on link "View Orders" at bounding box center [106, 370] width 71 height 18
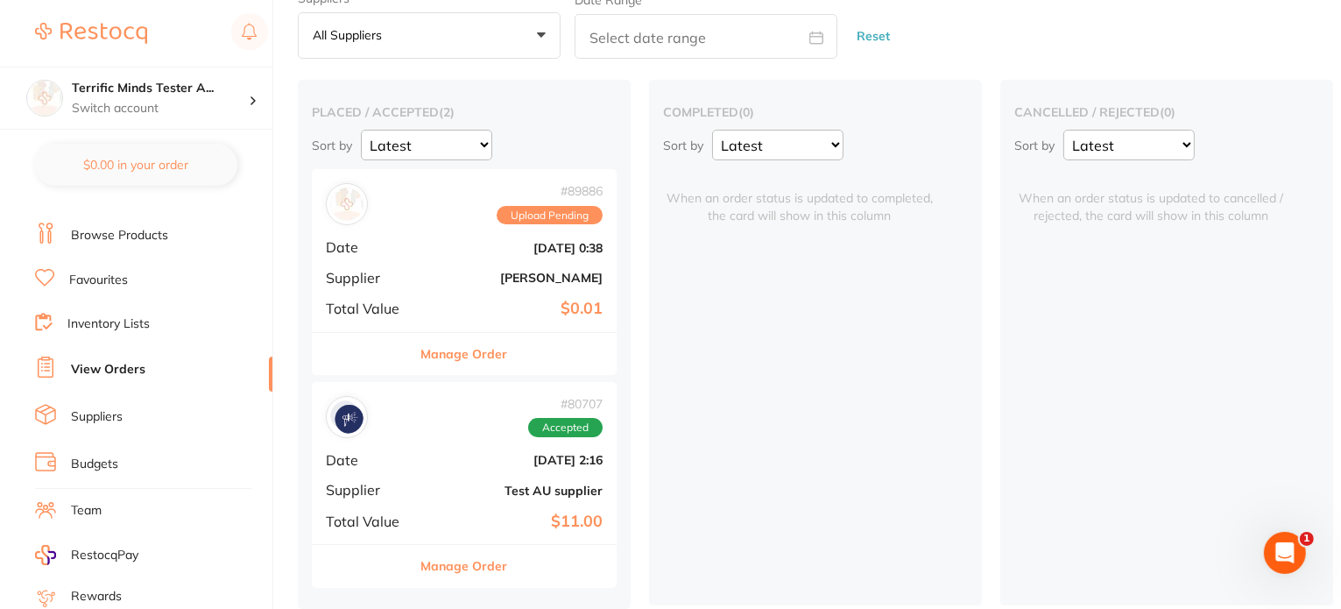
click at [91, 319] on link "Inventory Lists" at bounding box center [108, 324] width 82 height 18
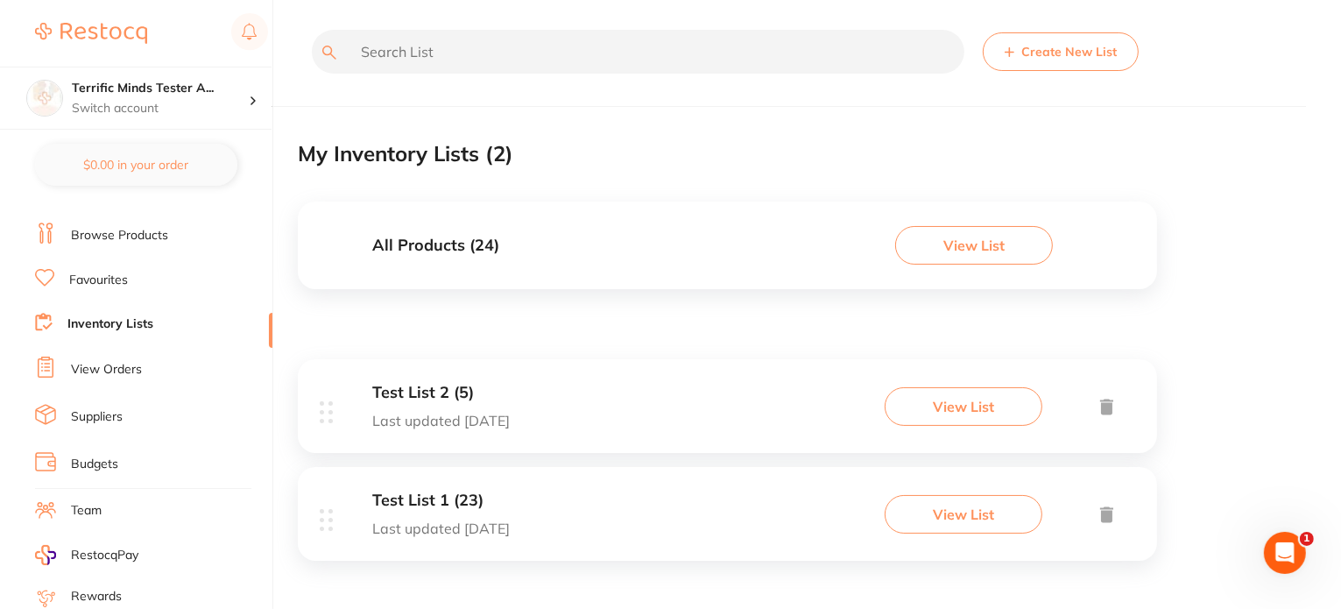
click at [102, 276] on link "Favourites" at bounding box center [98, 280] width 59 height 18
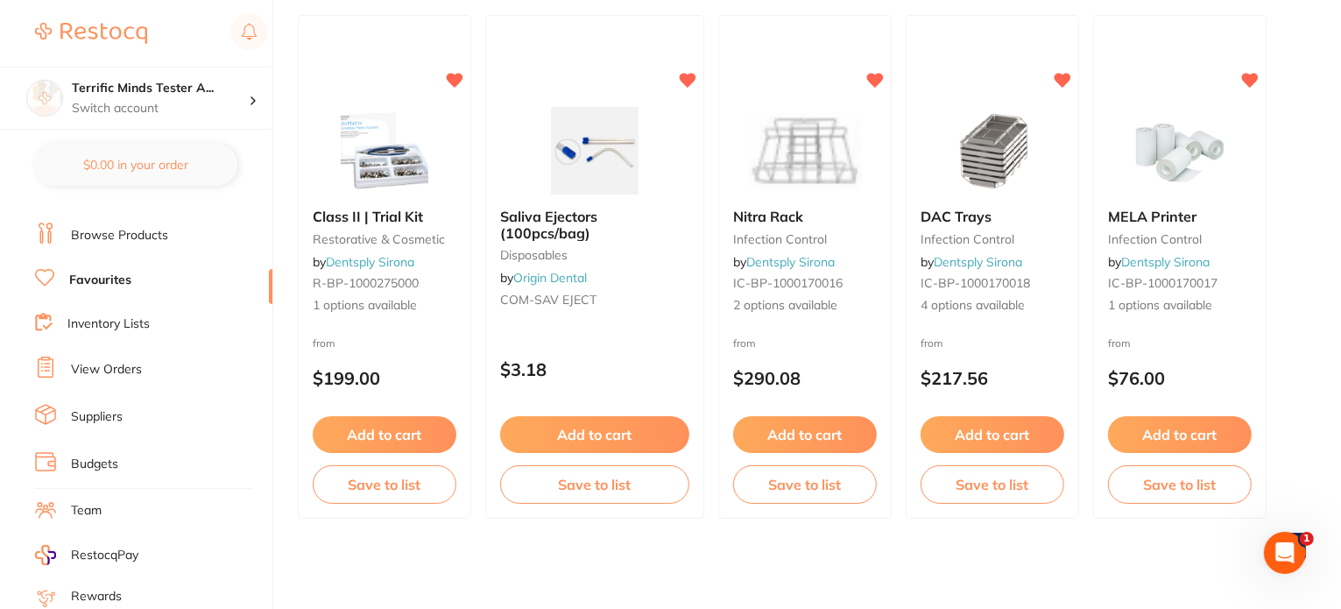
drag, startPoint x: 135, startPoint y: 238, endPoint x: 179, endPoint y: 248, distance: 44.8
click at [136, 238] on link "Browse Products" at bounding box center [119, 236] width 97 height 18
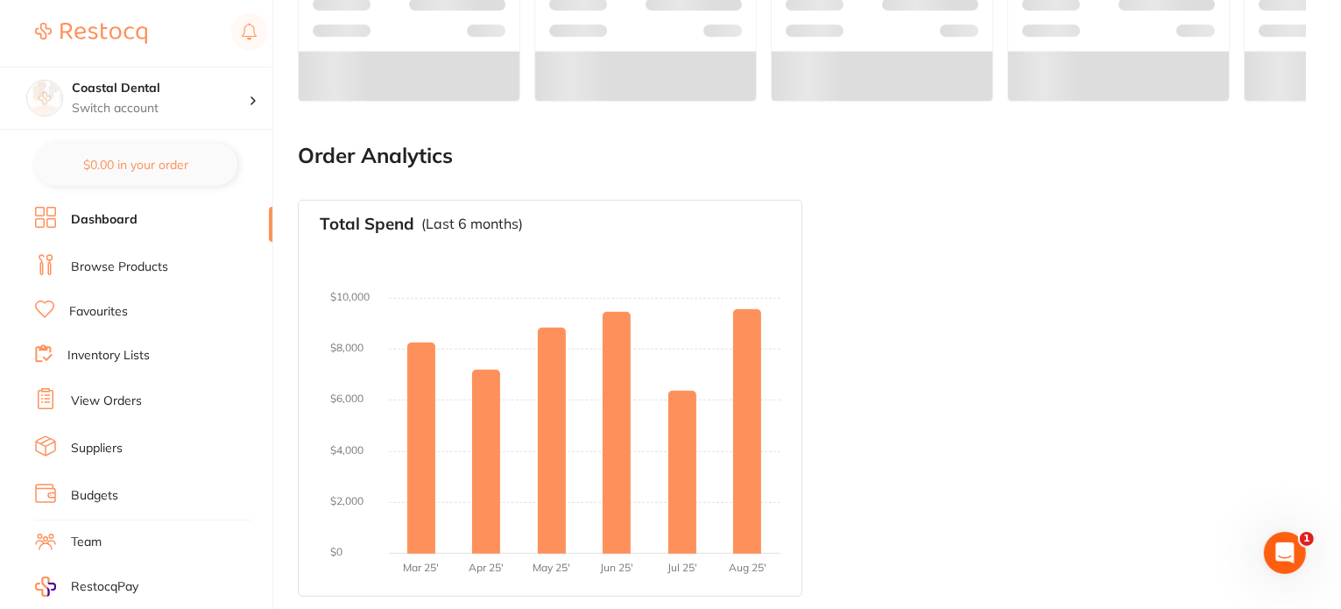
click at [116, 276] on li "Browse Products" at bounding box center [153, 267] width 237 height 26
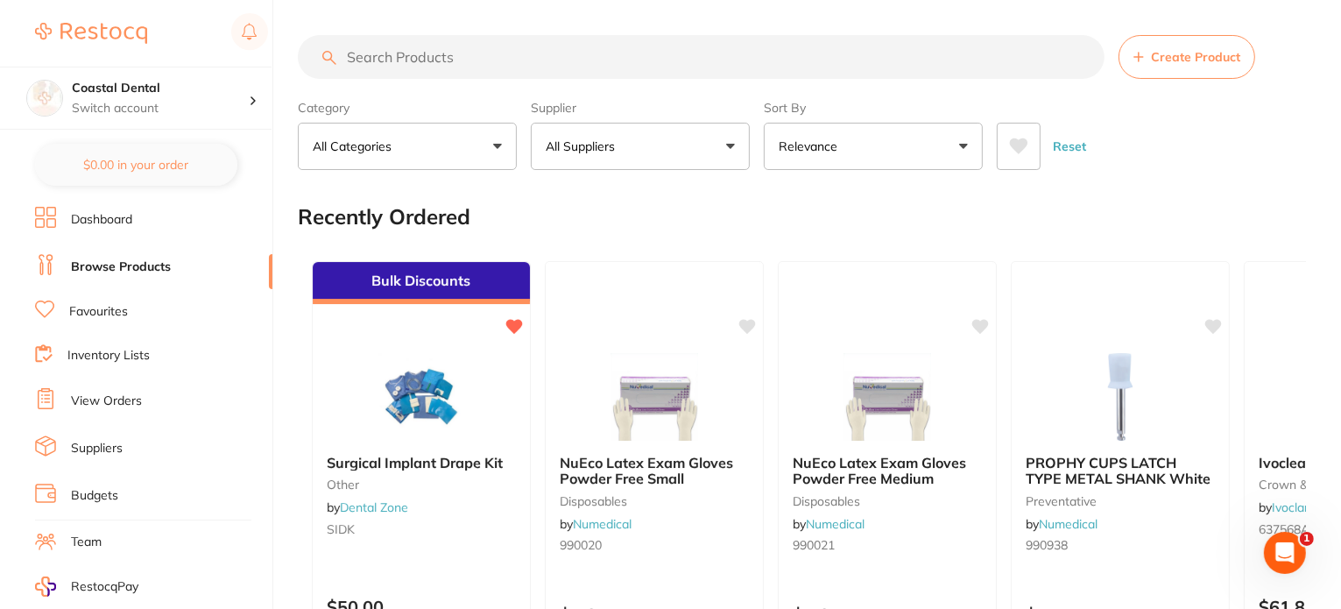
click at [101, 349] on link "Inventory Lists" at bounding box center [108, 356] width 82 height 18
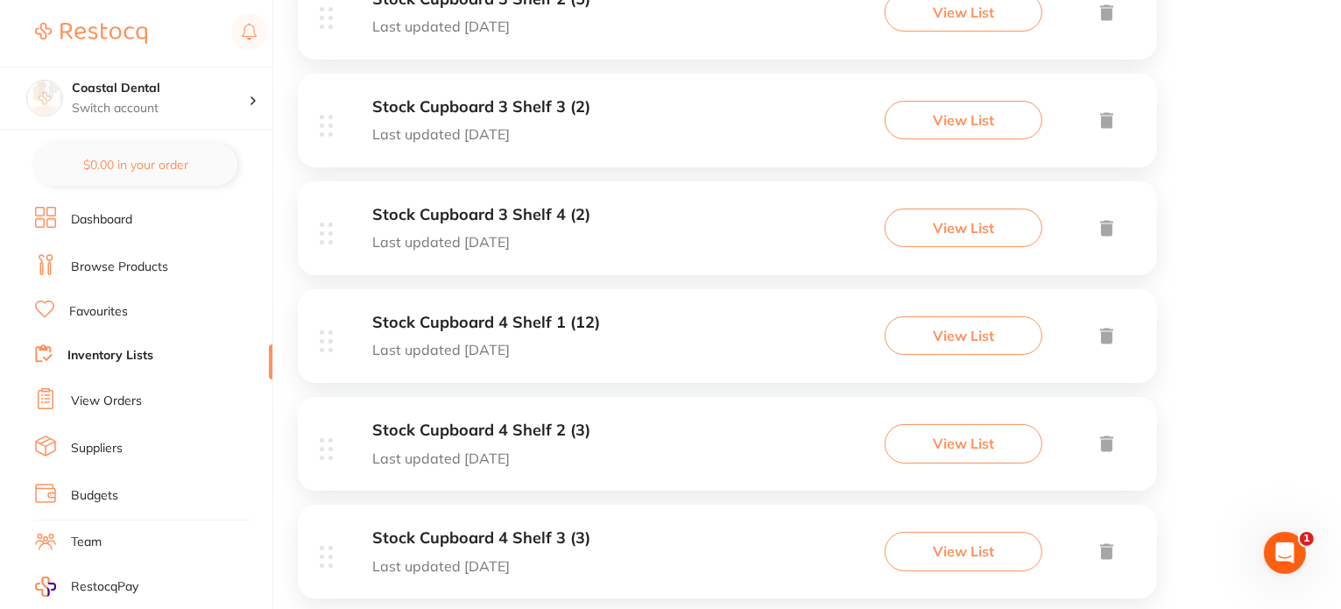
scroll to position [2270, 0]
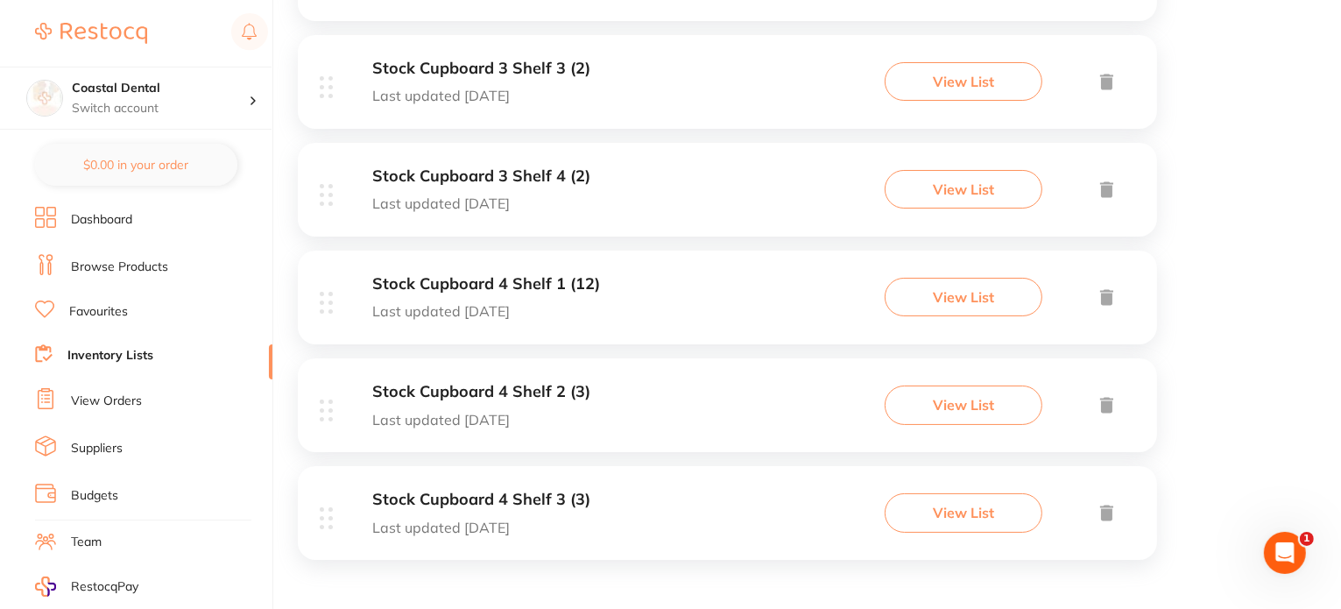
click at [109, 304] on link "Favourites" at bounding box center [98, 312] width 59 height 18
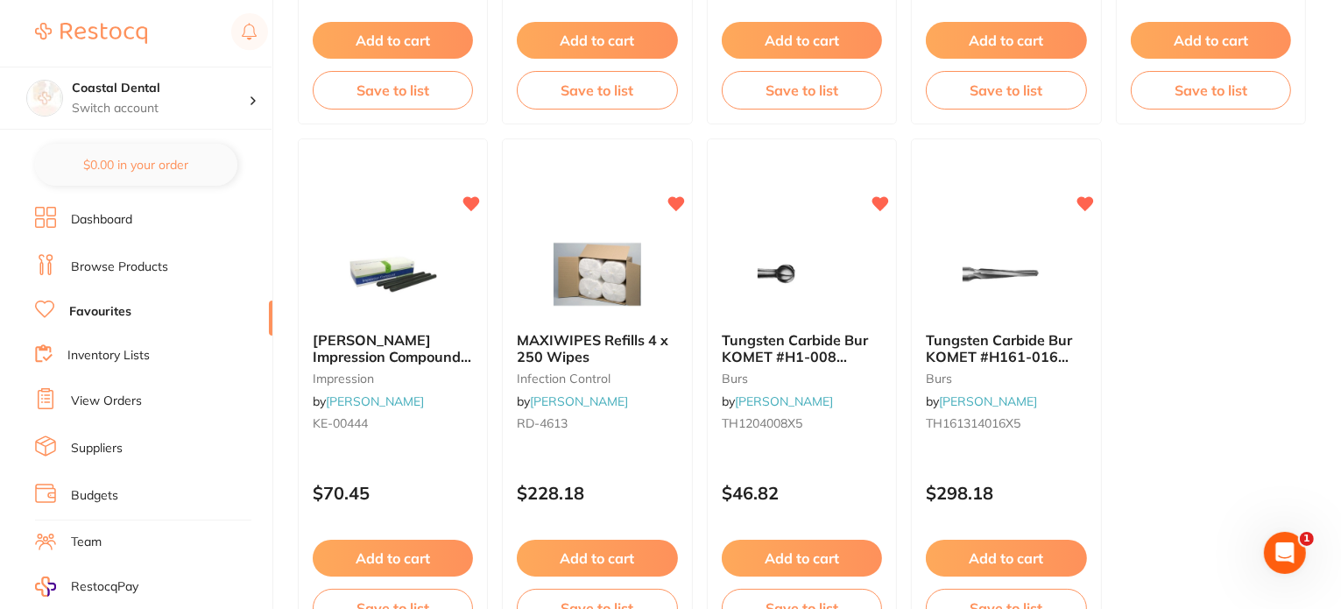
scroll to position [5190, 0]
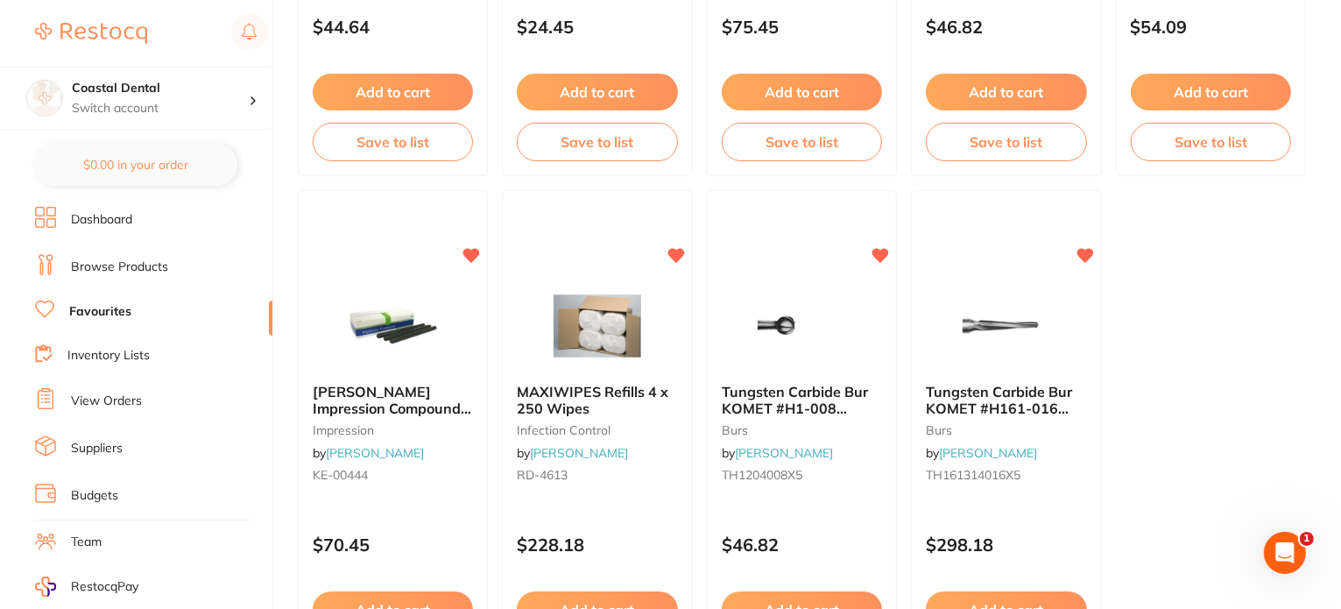
click at [103, 258] on link "Browse Products" at bounding box center [119, 267] width 97 height 18
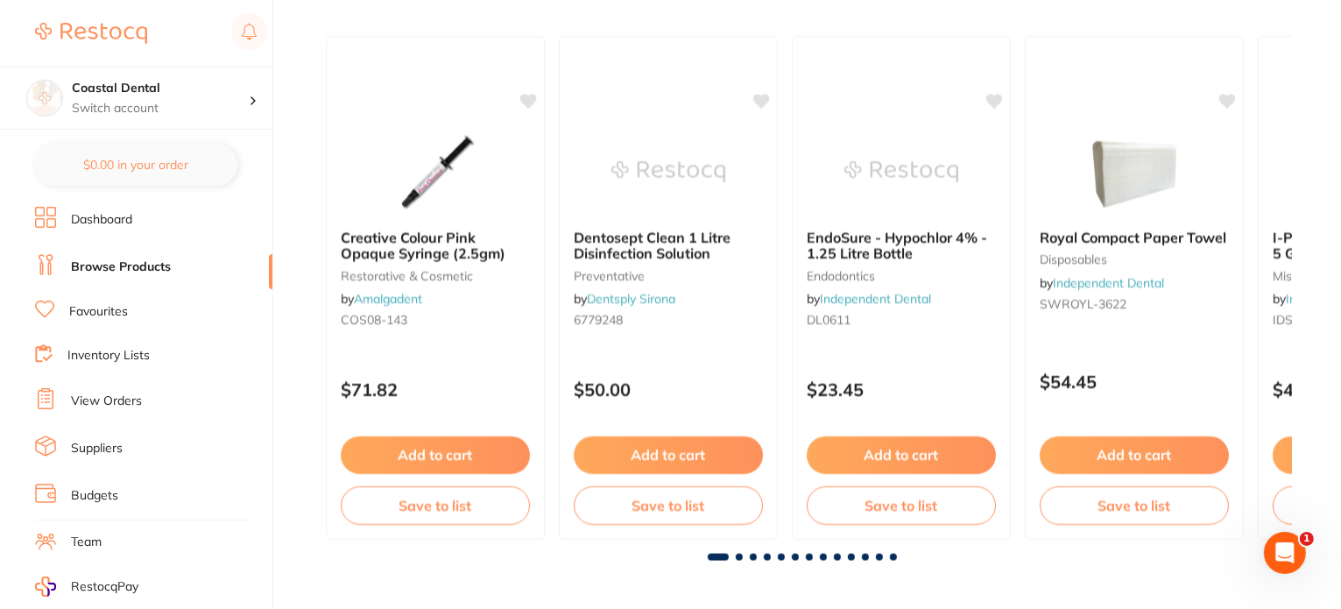
click at [136, 215] on li "Dashboard" at bounding box center [153, 220] width 237 height 26
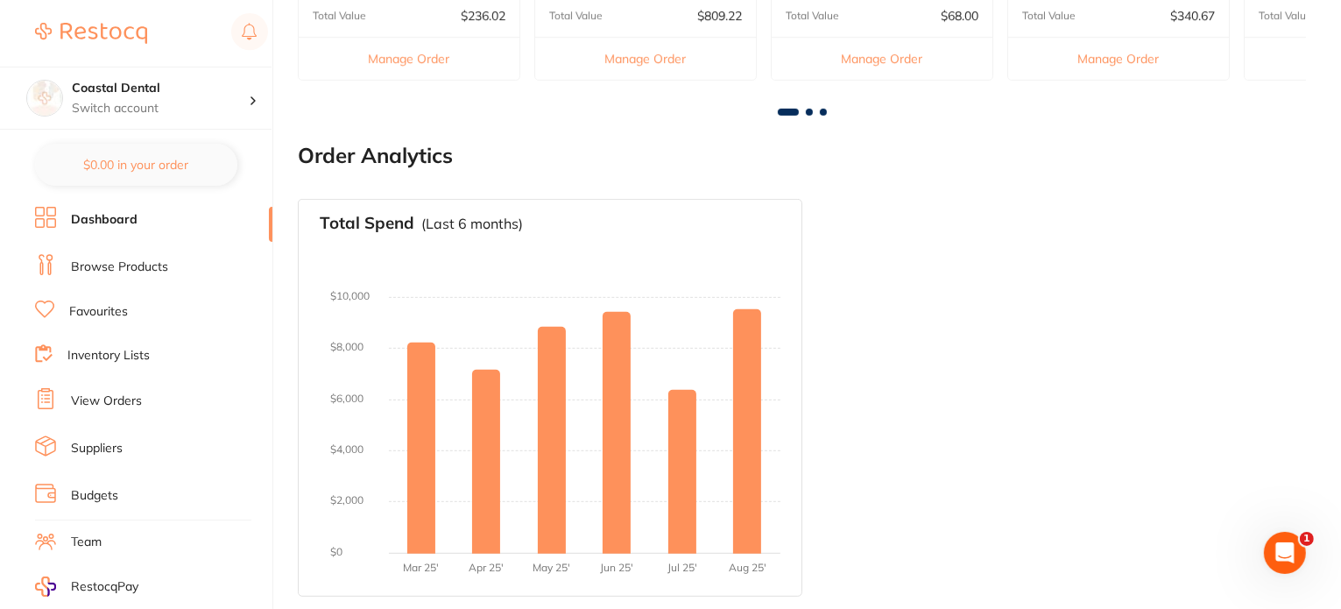
click at [83, 268] on link "Browse Products" at bounding box center [119, 267] width 97 height 18
